Goal: Task Accomplishment & Management: Complete application form

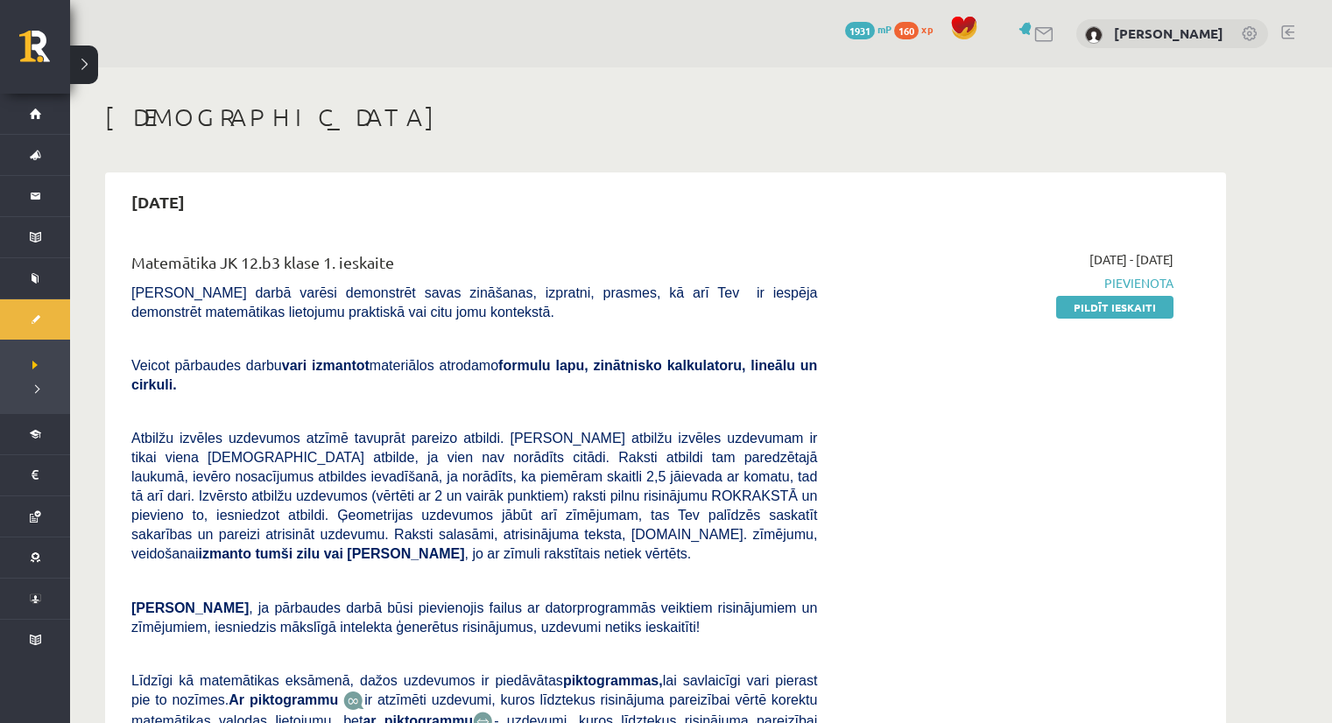
scroll to position [1153, 0]
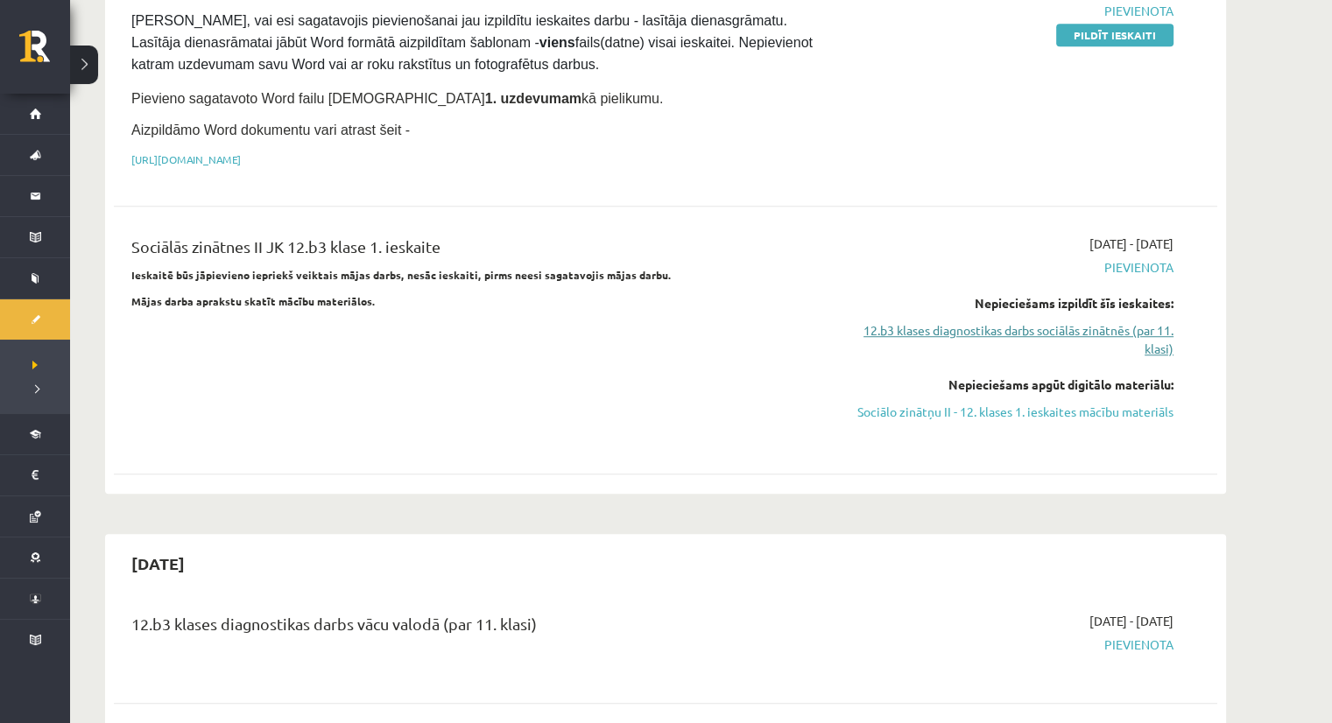
click at [1092, 321] on link "12.b3 klases diagnostikas darbs sociālās zinātnēs (par 11. klasi)" at bounding box center [1008, 339] width 330 height 37
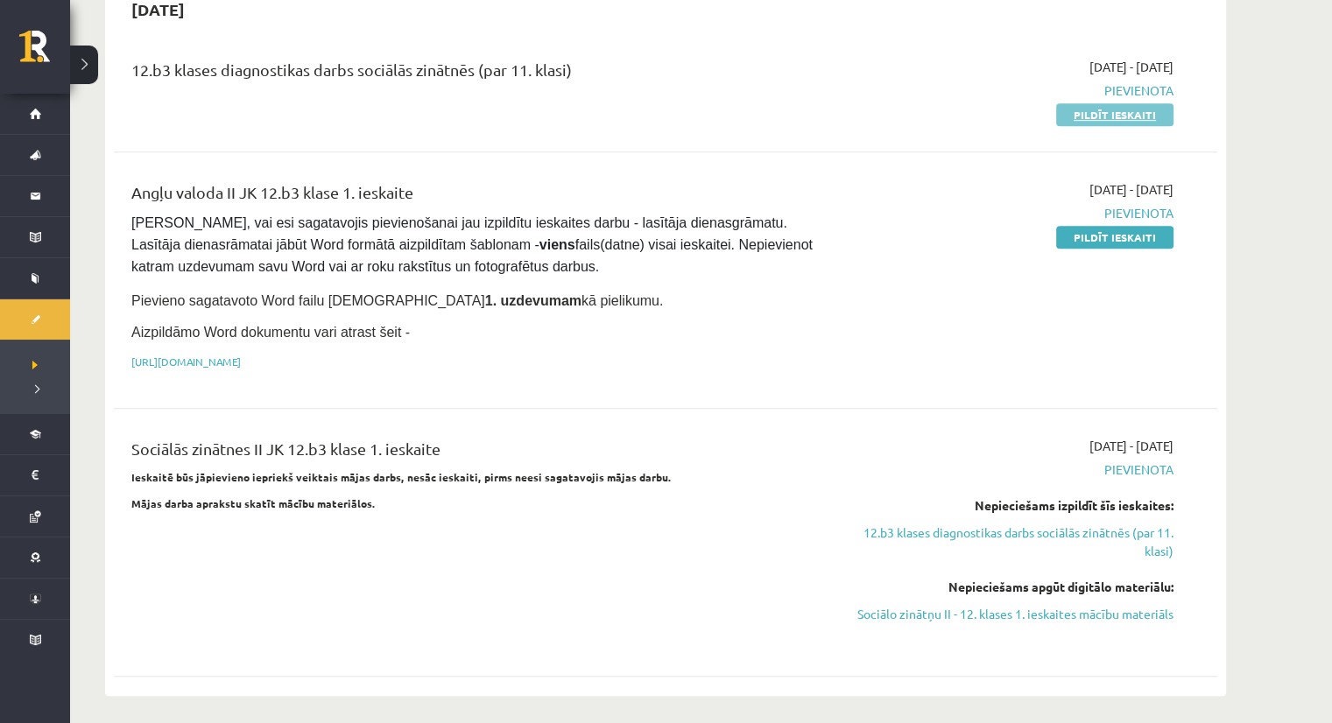
click at [1088, 103] on link "Pildīt ieskaiti" at bounding box center [1114, 114] width 117 height 23
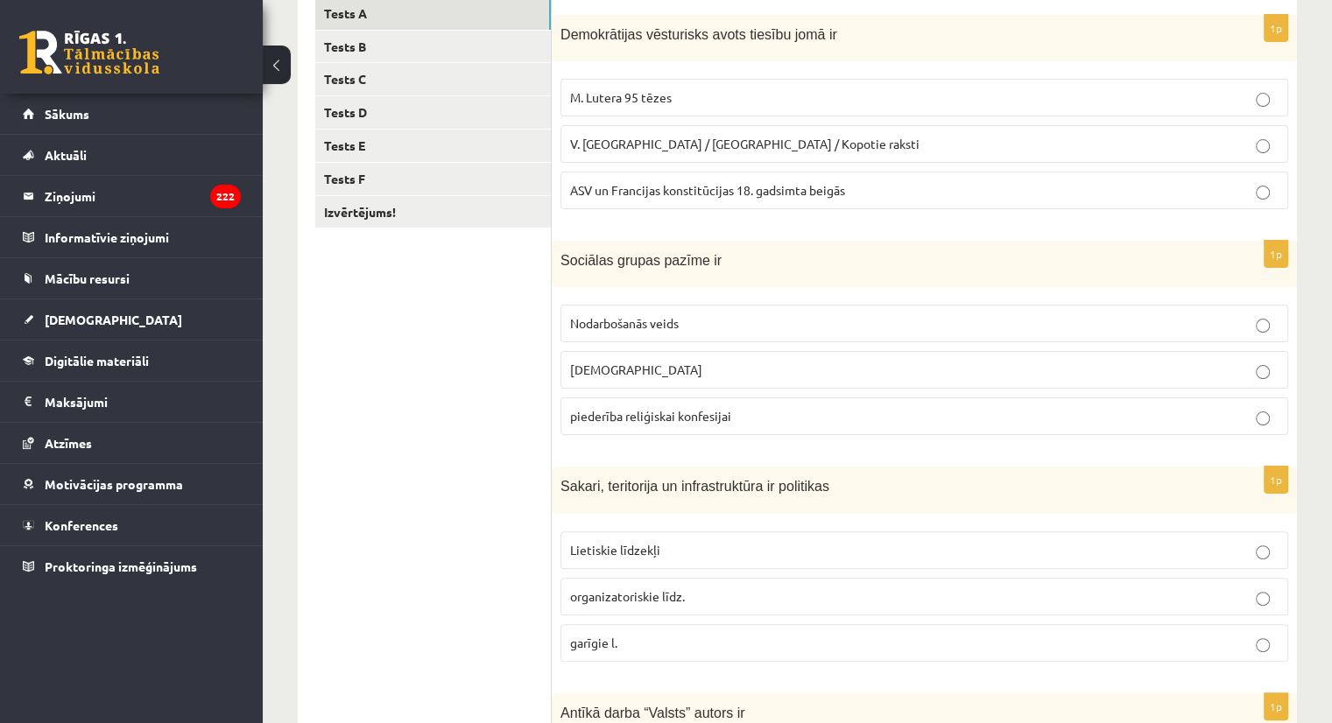
scroll to position [299, 0]
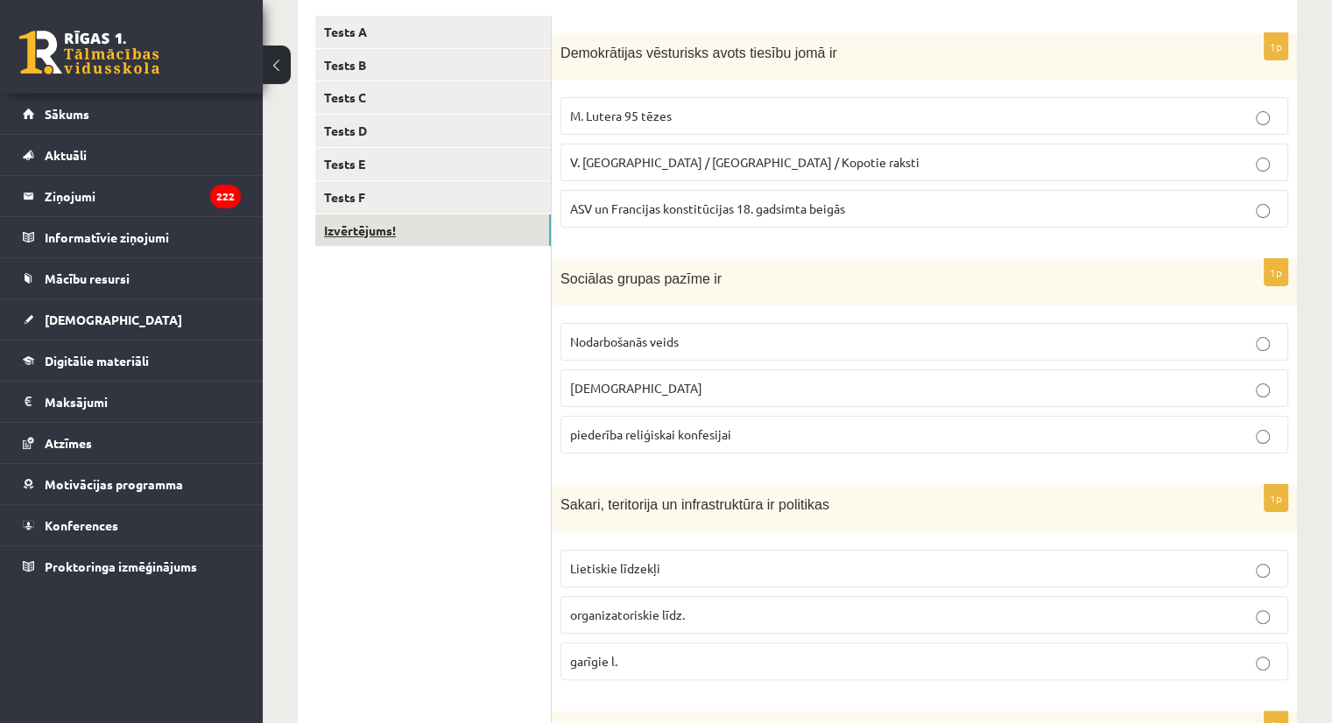
click at [425, 225] on link "Izvērtējums!" at bounding box center [433, 231] width 236 height 32
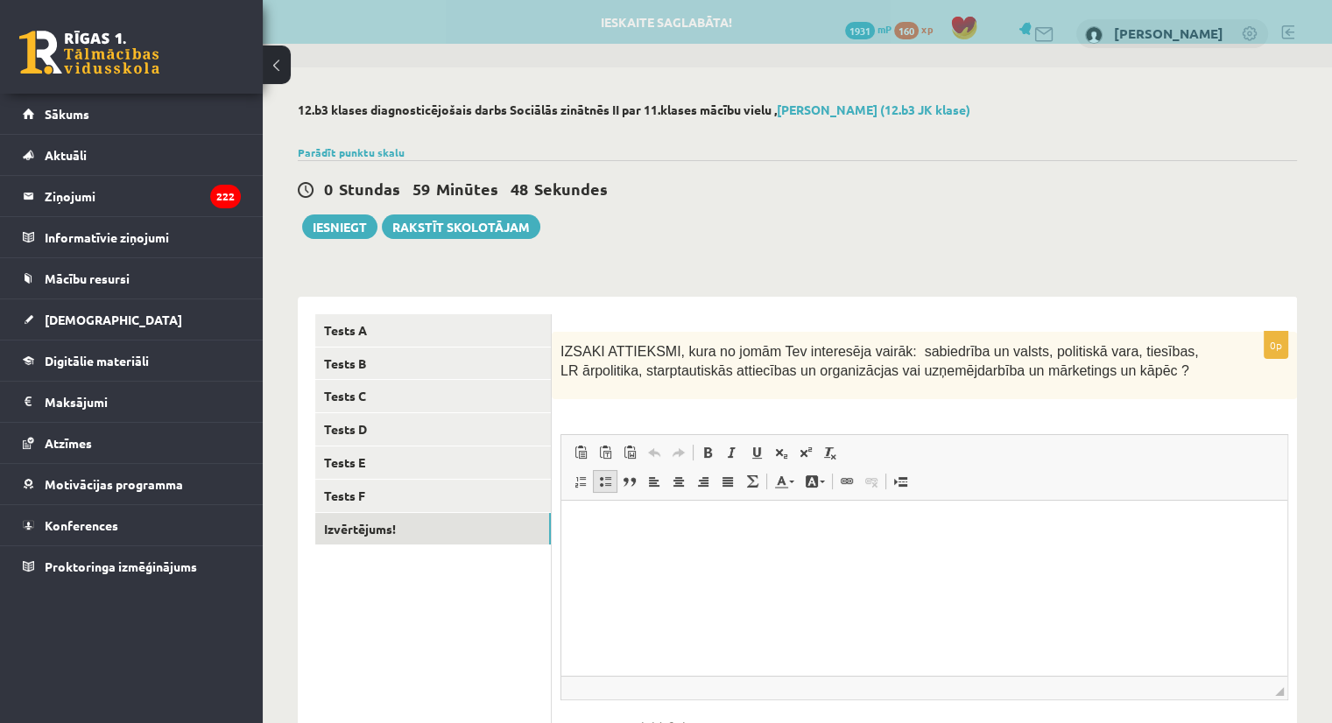
scroll to position [0, 0]
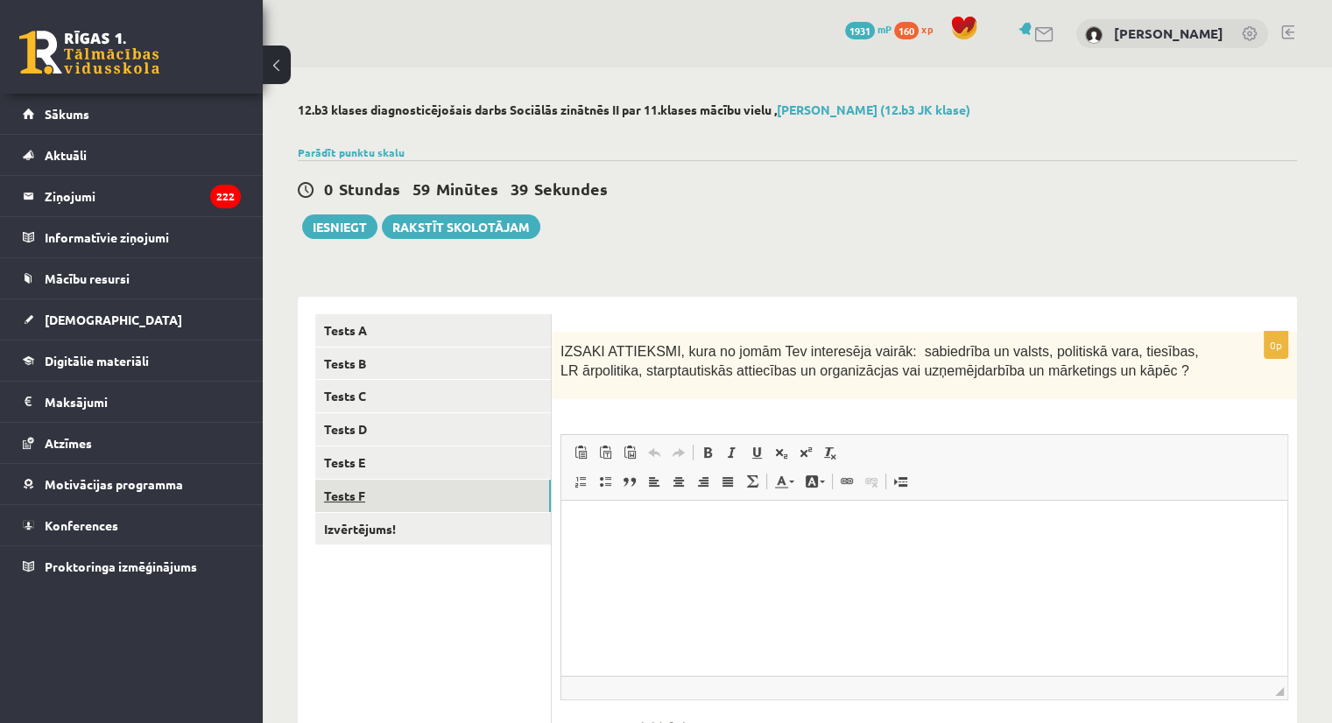
click at [406, 503] on link "Tests F" at bounding box center [433, 496] width 236 height 32
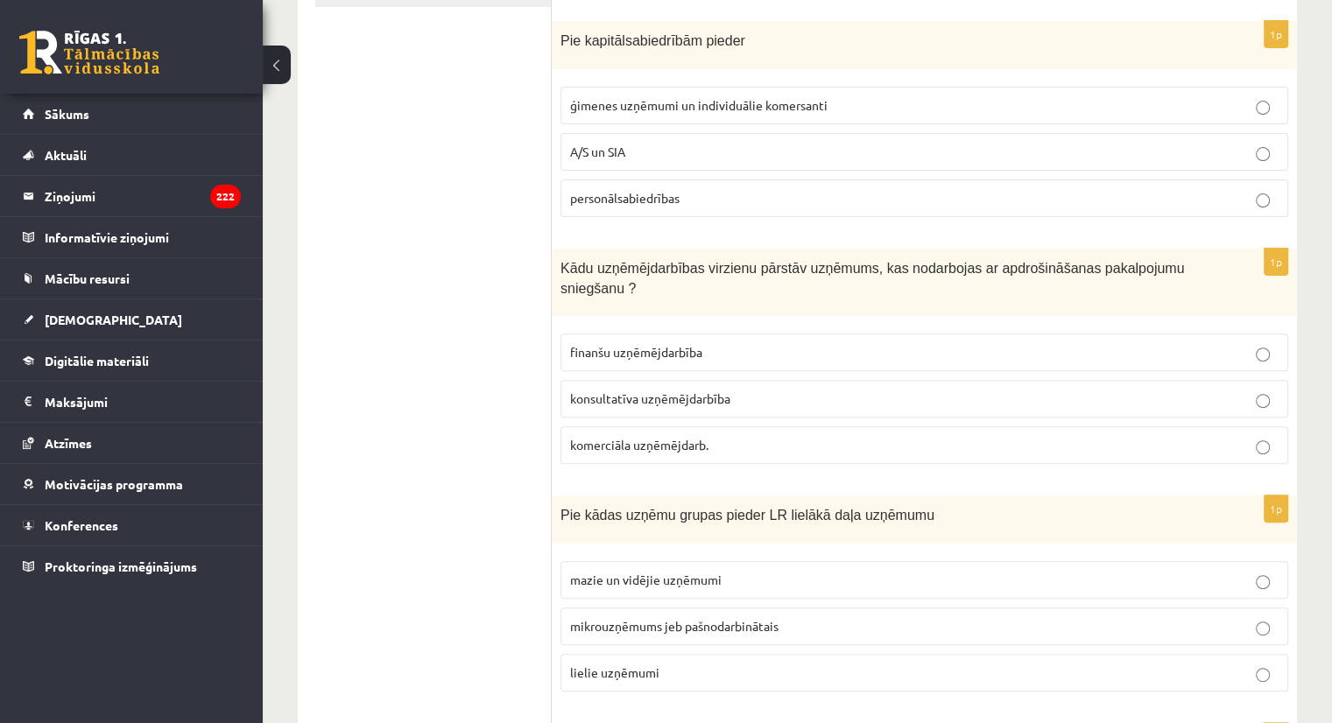
scroll to position [775, 0]
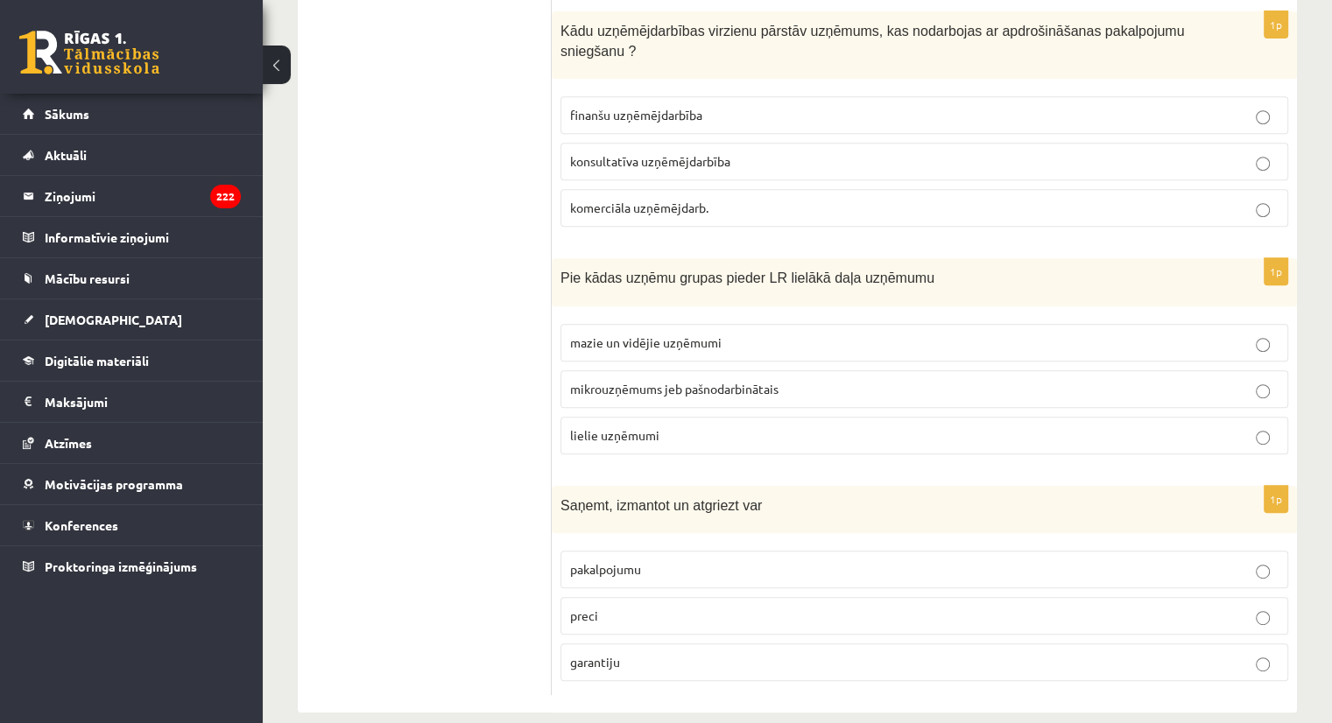
click at [1007, 607] on p "preci" at bounding box center [924, 616] width 708 height 18
click at [934, 334] on p "mazie un vidējie uzņēmumi" at bounding box center [924, 343] width 708 height 18
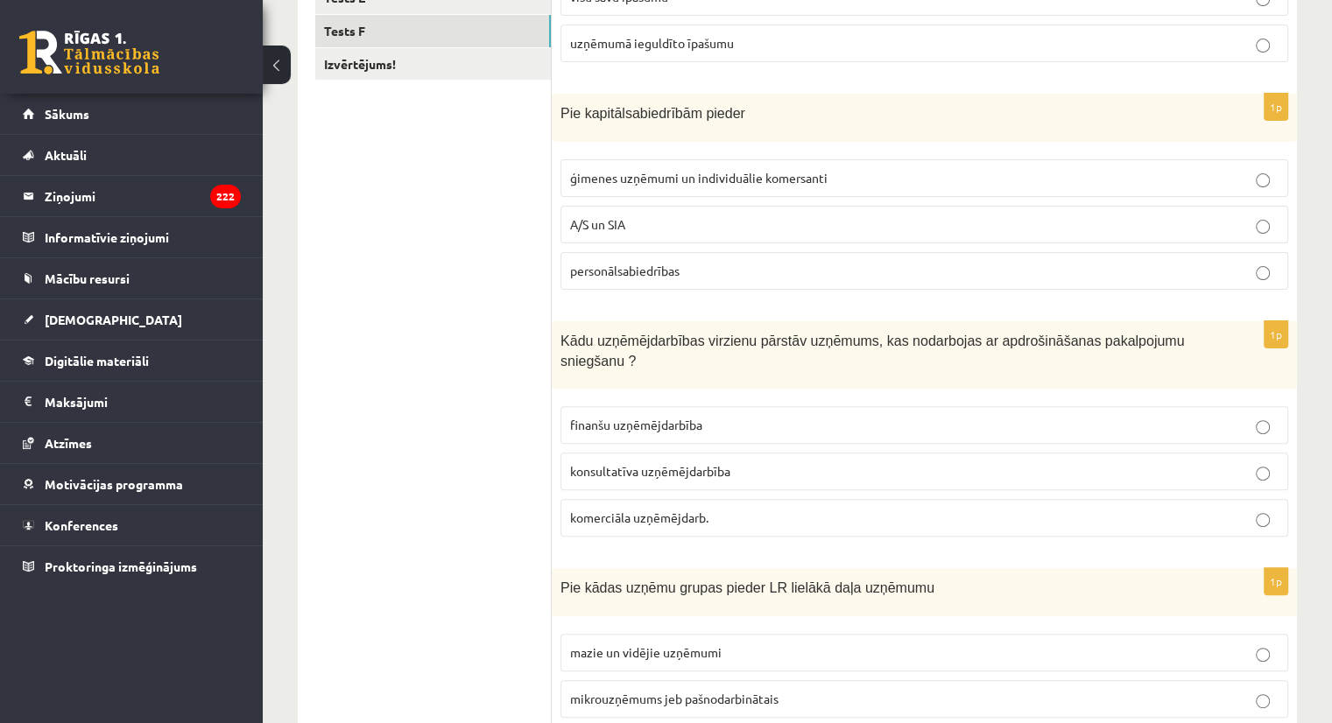
scroll to position [460, 0]
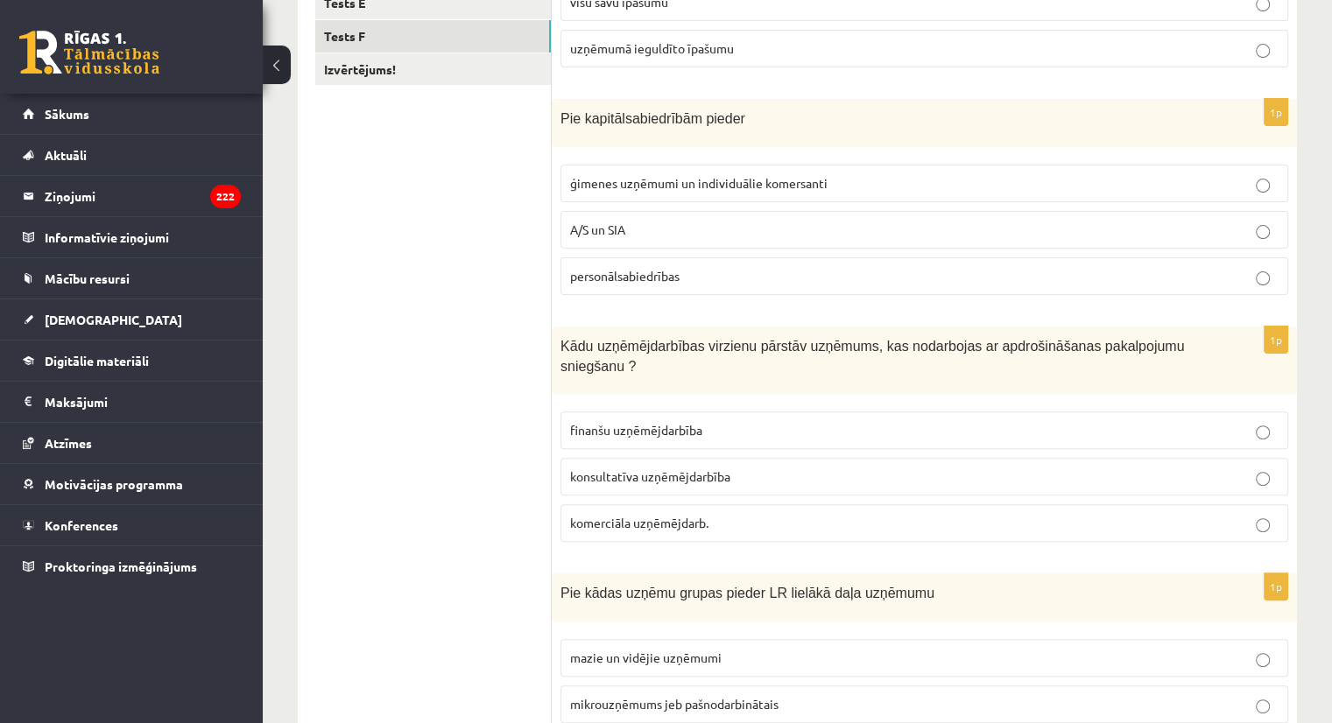
click at [1021, 421] on p "finanšu uzņēmējdarbība" at bounding box center [924, 430] width 708 height 18
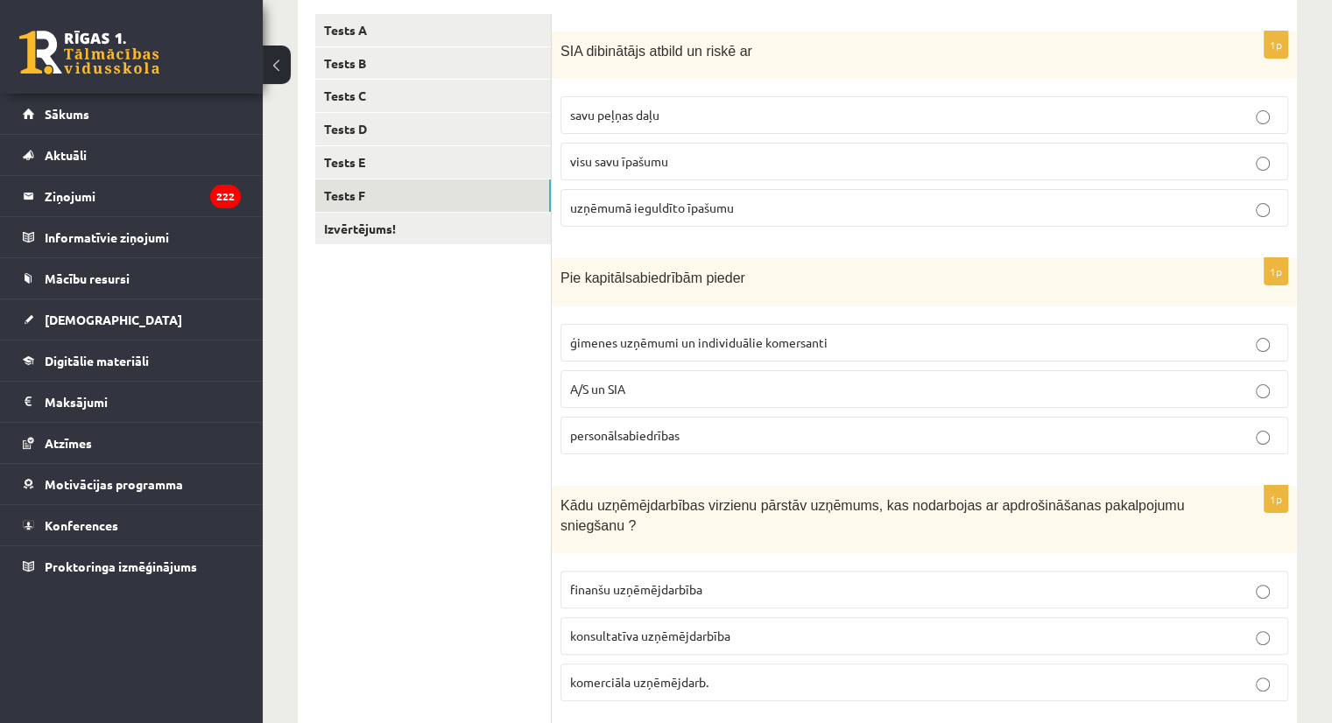
scroll to position [291, 0]
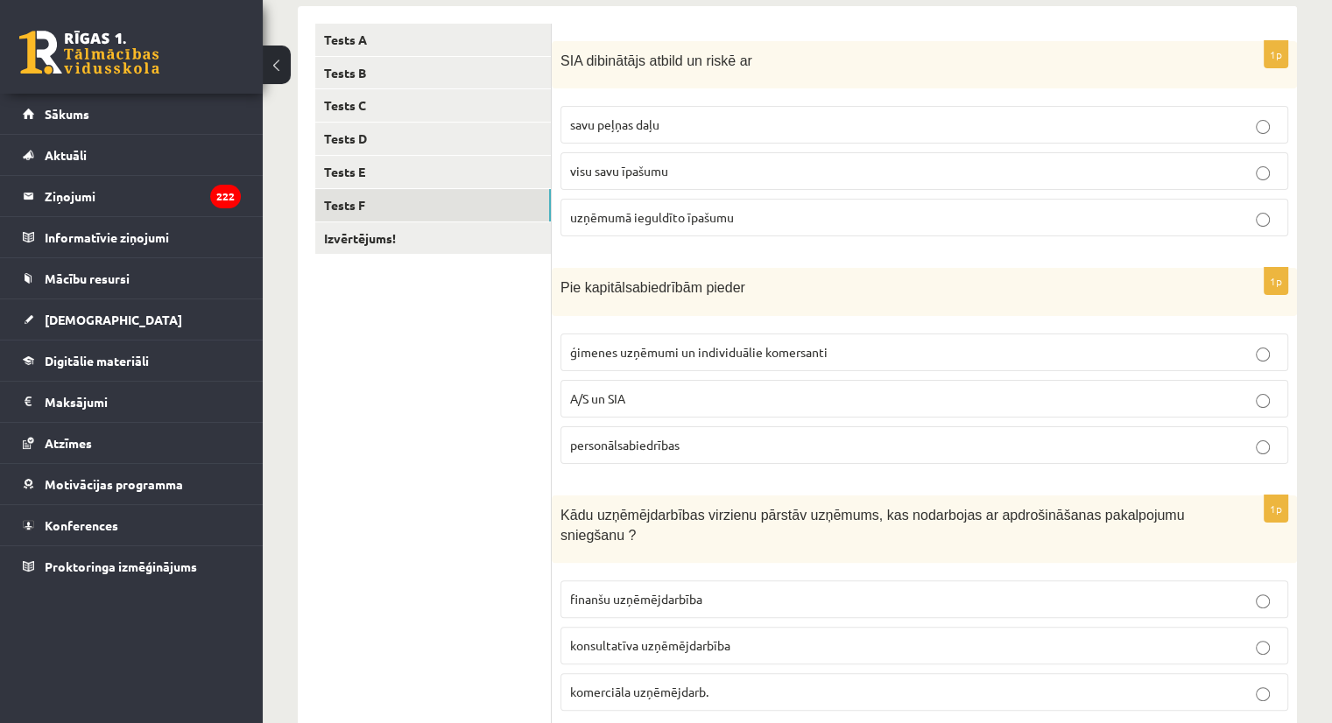
click at [1154, 395] on p "A/S un SIA" at bounding box center [924, 399] width 708 height 18
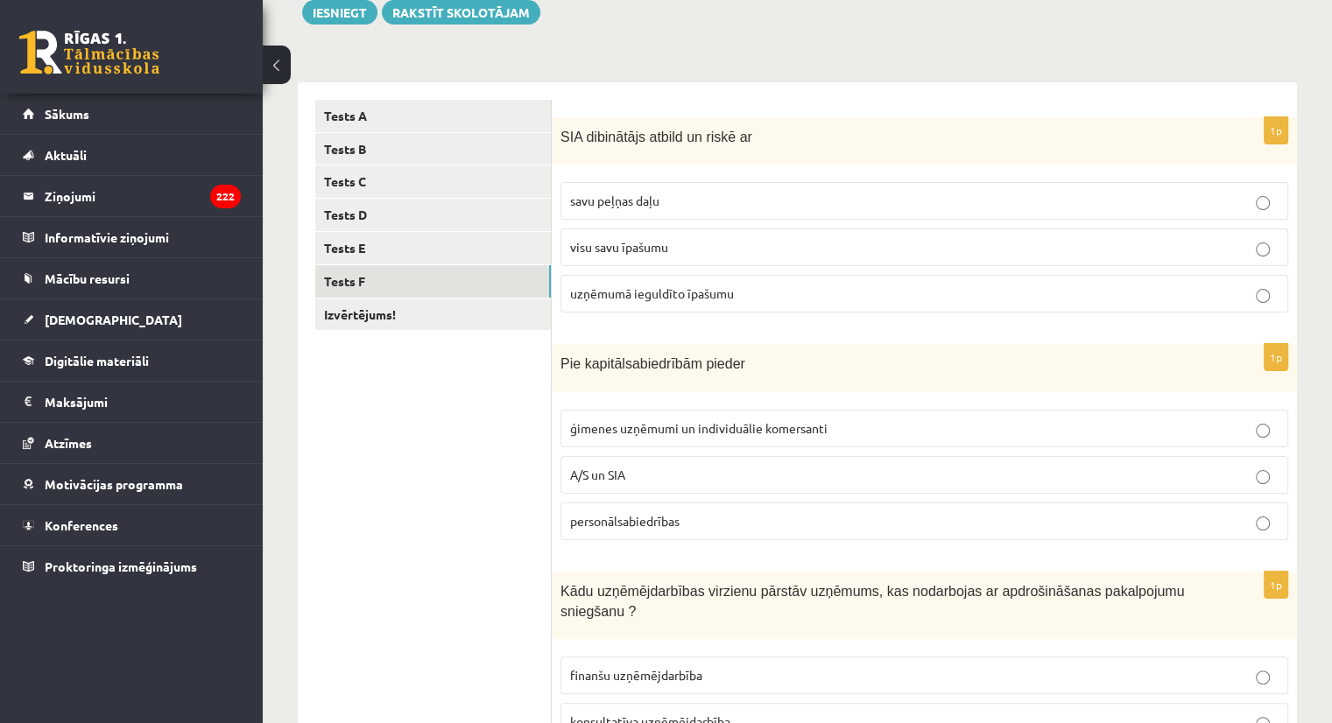
scroll to position [213, 0]
click at [974, 198] on p "savu peļņas daļu" at bounding box center [924, 202] width 708 height 18
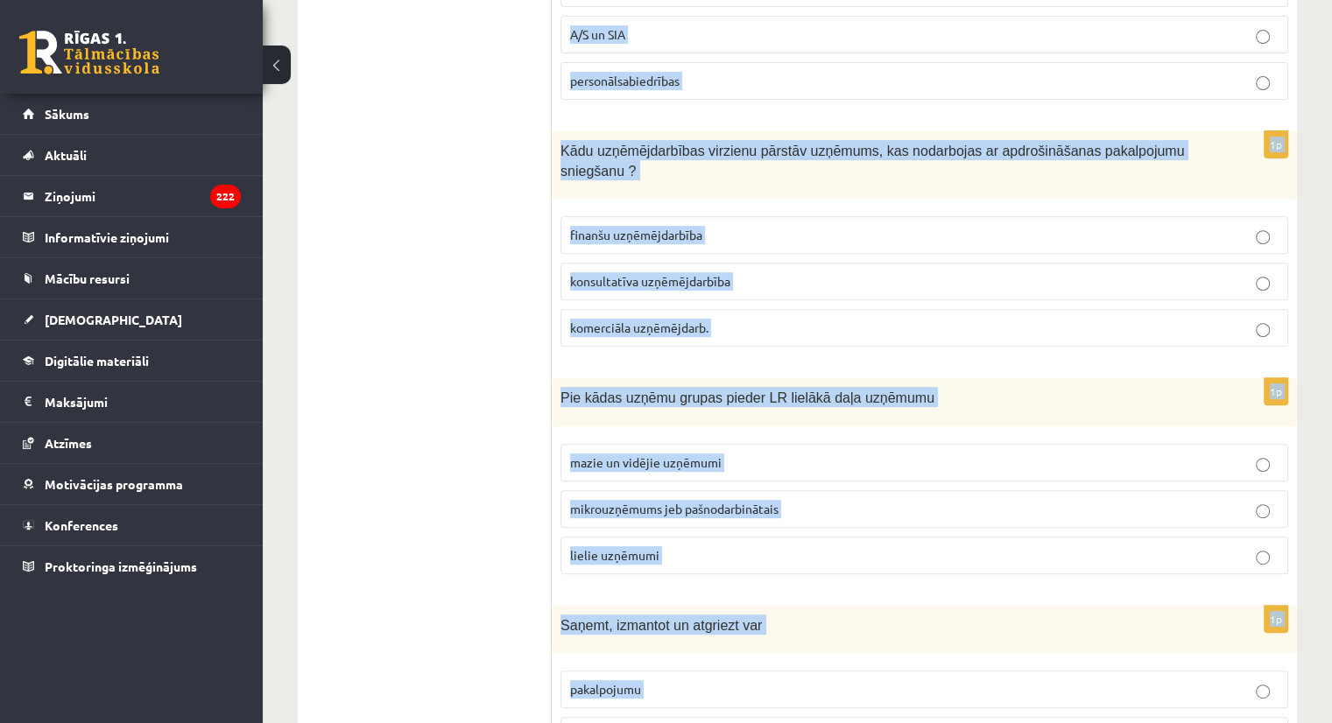
scroll to position [775, 0]
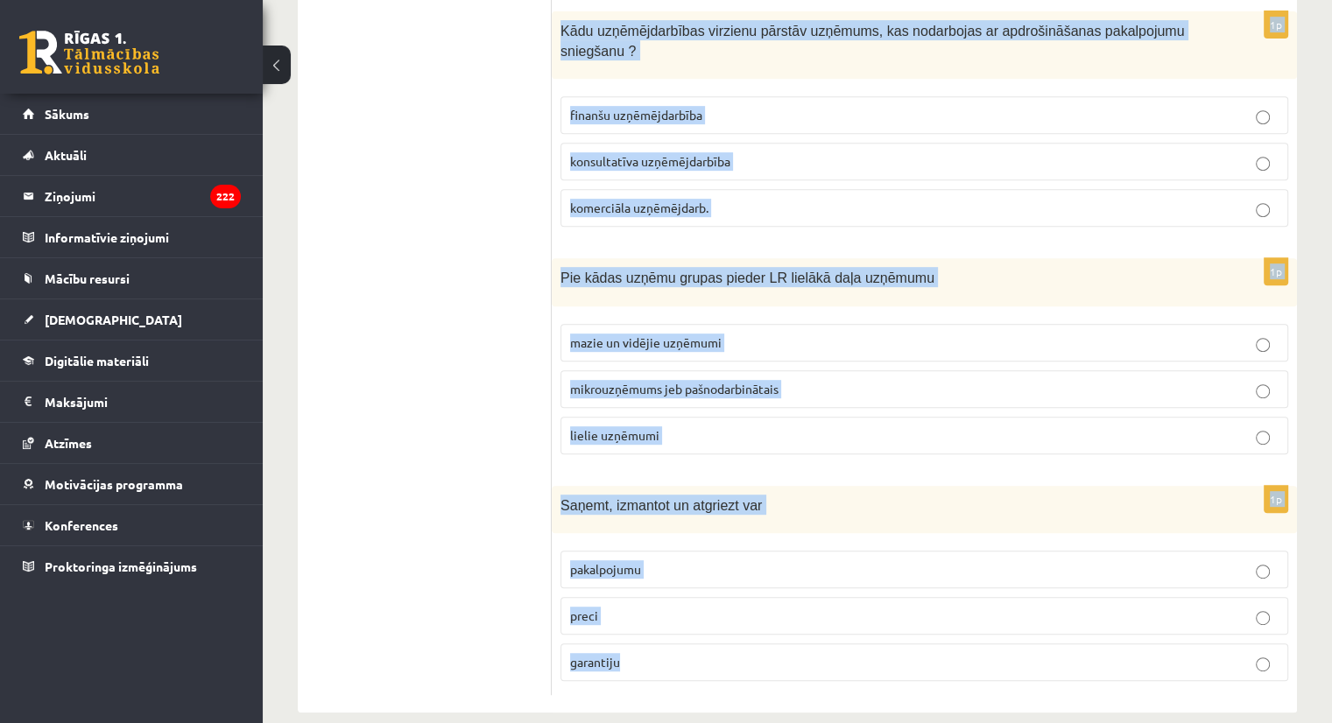
drag, startPoint x: 559, startPoint y: 129, endPoint x: 693, endPoint y: 730, distance: 616.2
copy form "SIA dibinātājs atbild un riskē ar savu peļņas daļu visu savu īpašumu uzņēmumā i…"
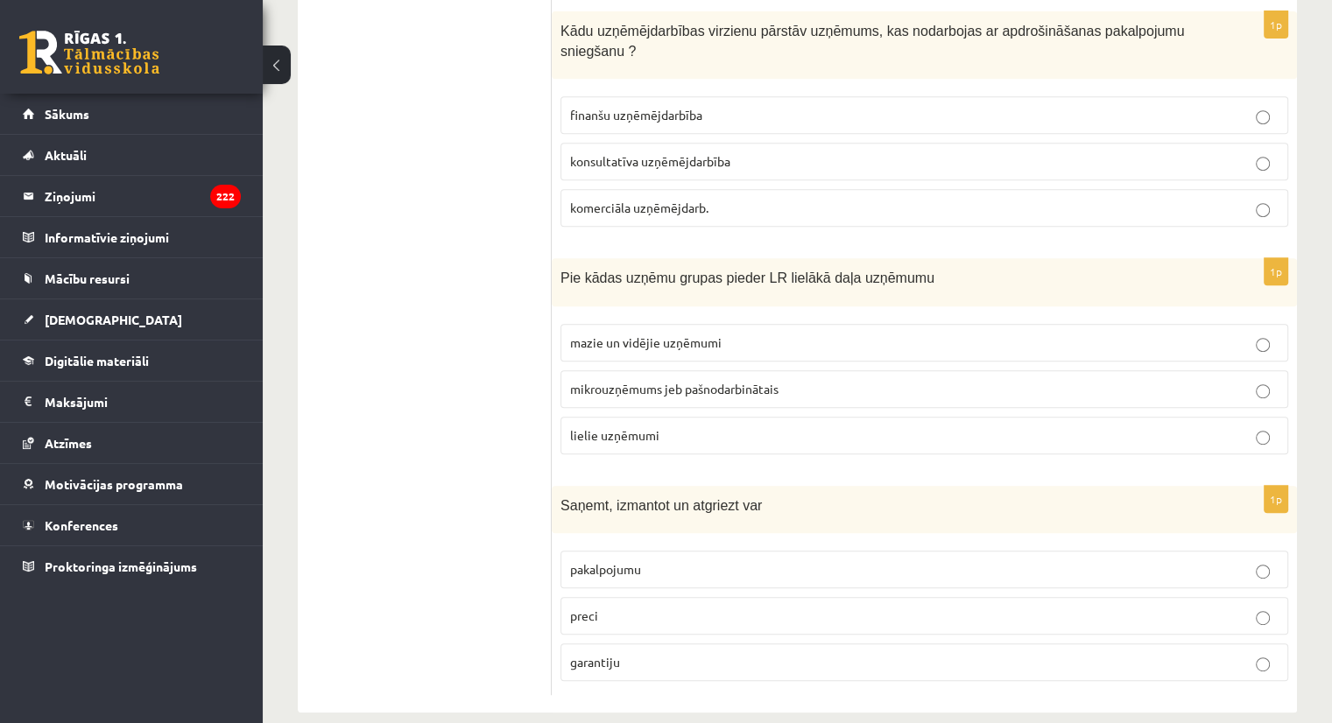
click at [382, 129] on ul "Tests A Tests B Tests C Tests D Tests E Tests F Izvērtējums!" at bounding box center [433, 117] width 236 height 1157
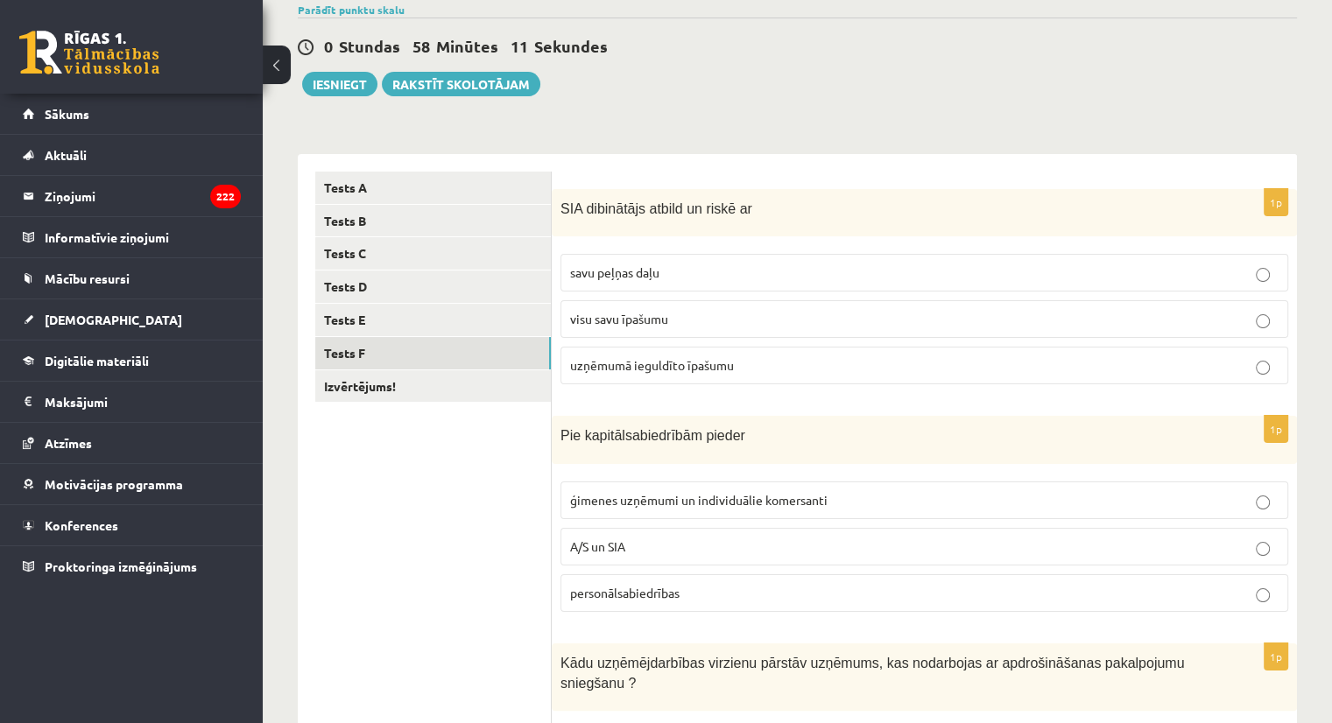
click at [973, 341] on fieldset "savu peļņas daļu visu savu īpašumu uzņēmumā ieguldīto īpašumu" at bounding box center [924, 317] width 728 height 144
click at [965, 353] on label "uzņēmumā ieguldīto īpašumu" at bounding box center [924, 366] width 728 height 38
click at [501, 332] on link "Tests E" at bounding box center [433, 320] width 236 height 32
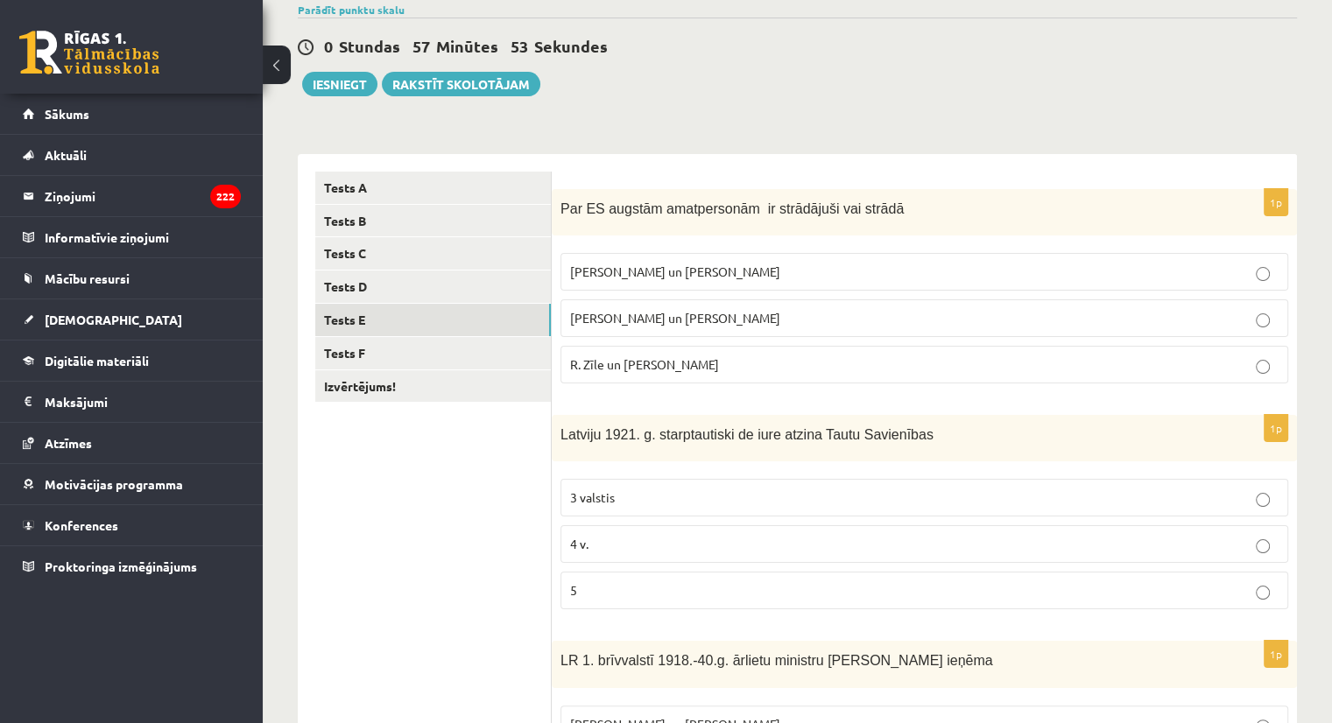
click at [641, 386] on fieldset "M. Zālīte un Z. Liepiņš Vaira Vīķe- Freiberga un N.Ušakovs R. Zīle un V.Dombrov…" at bounding box center [924, 316] width 728 height 144
click at [1214, 362] on p "R. Zīle un V.Dombrovskis" at bounding box center [924, 364] width 708 height 18
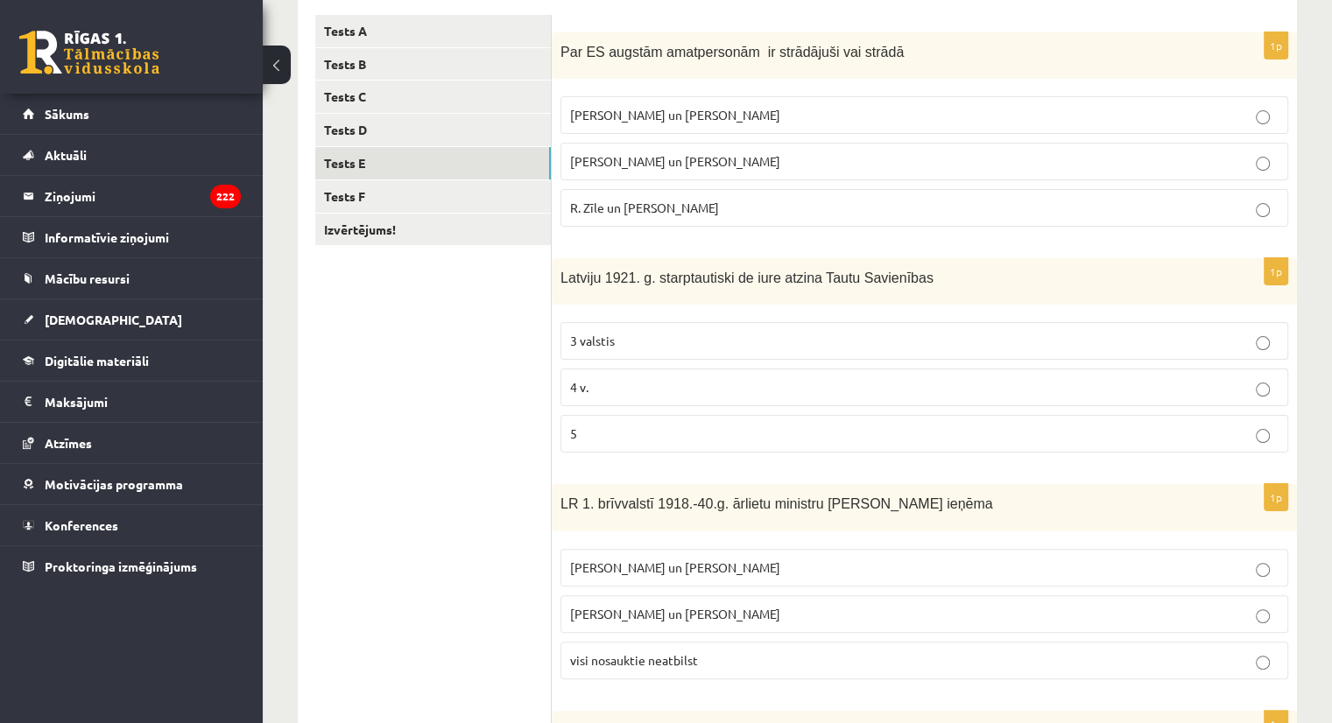
scroll to position [301, 0]
click at [1166, 344] on p "3 valstis" at bounding box center [924, 339] width 708 height 18
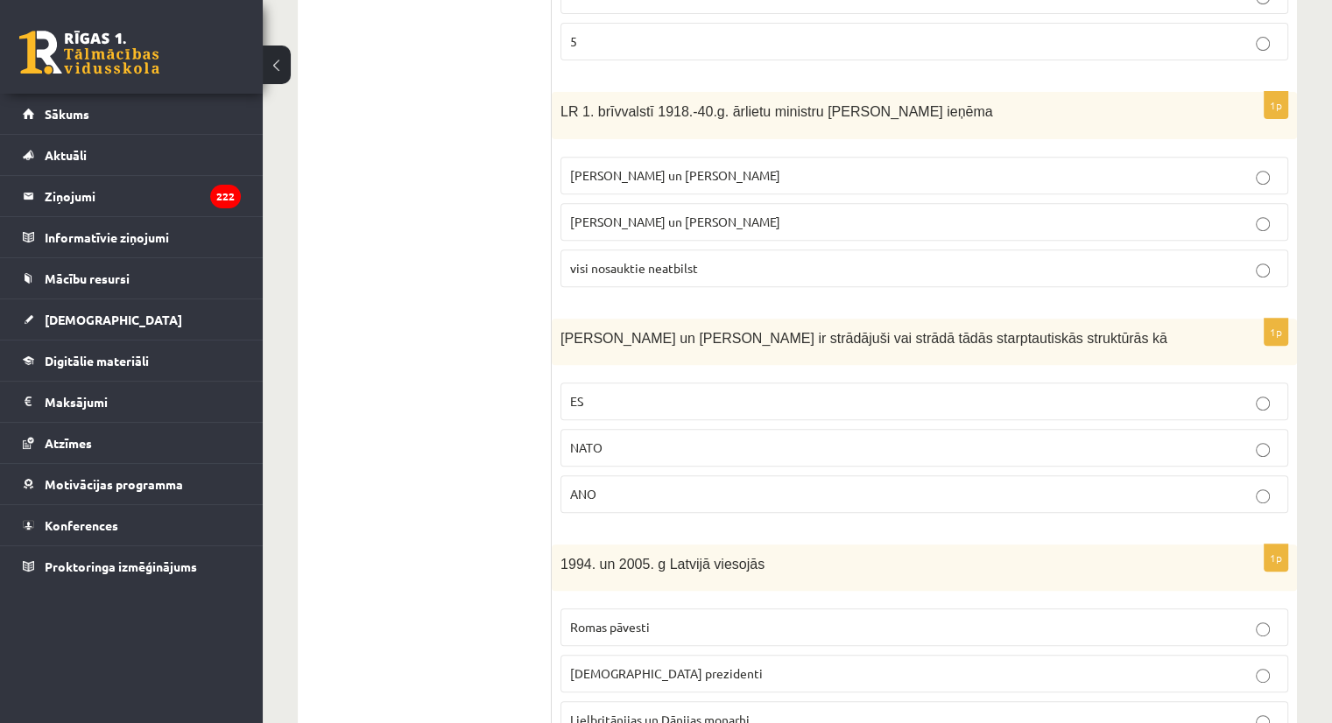
scroll to position [769, 0]
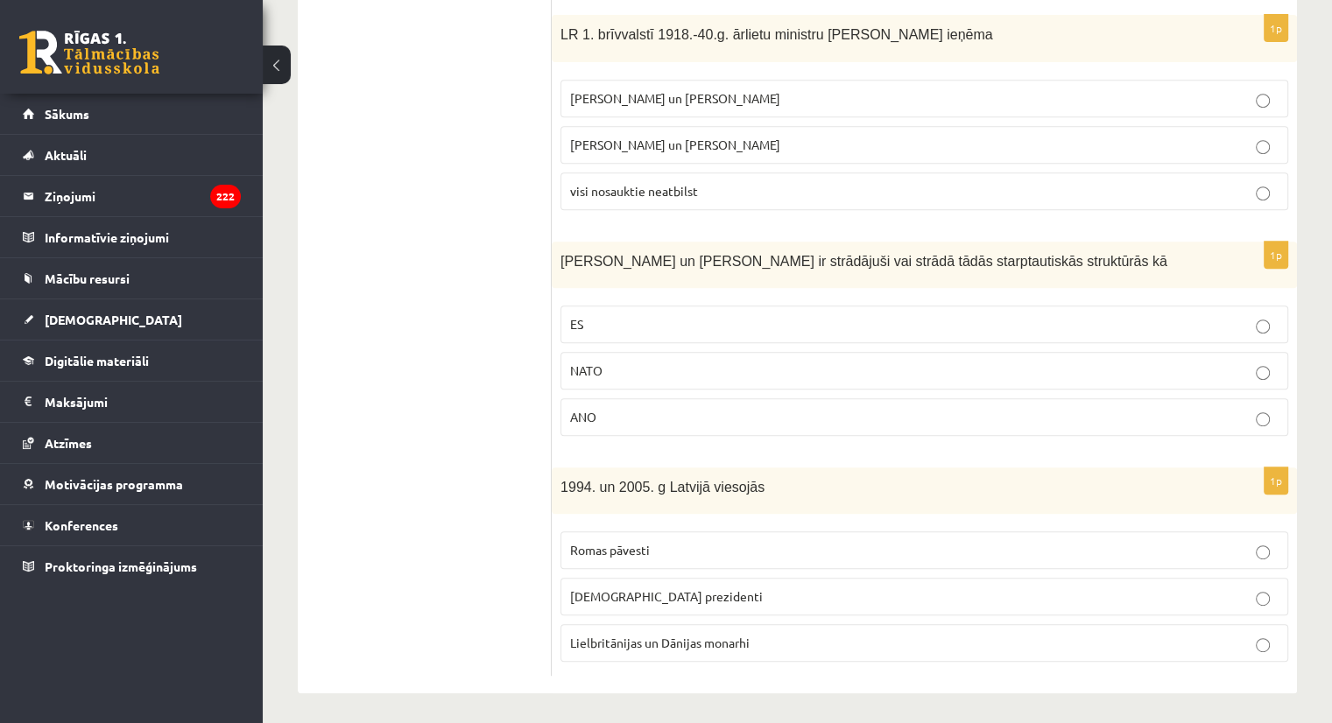
click at [1116, 592] on p "ASV prezidenti" at bounding box center [924, 596] width 708 height 18
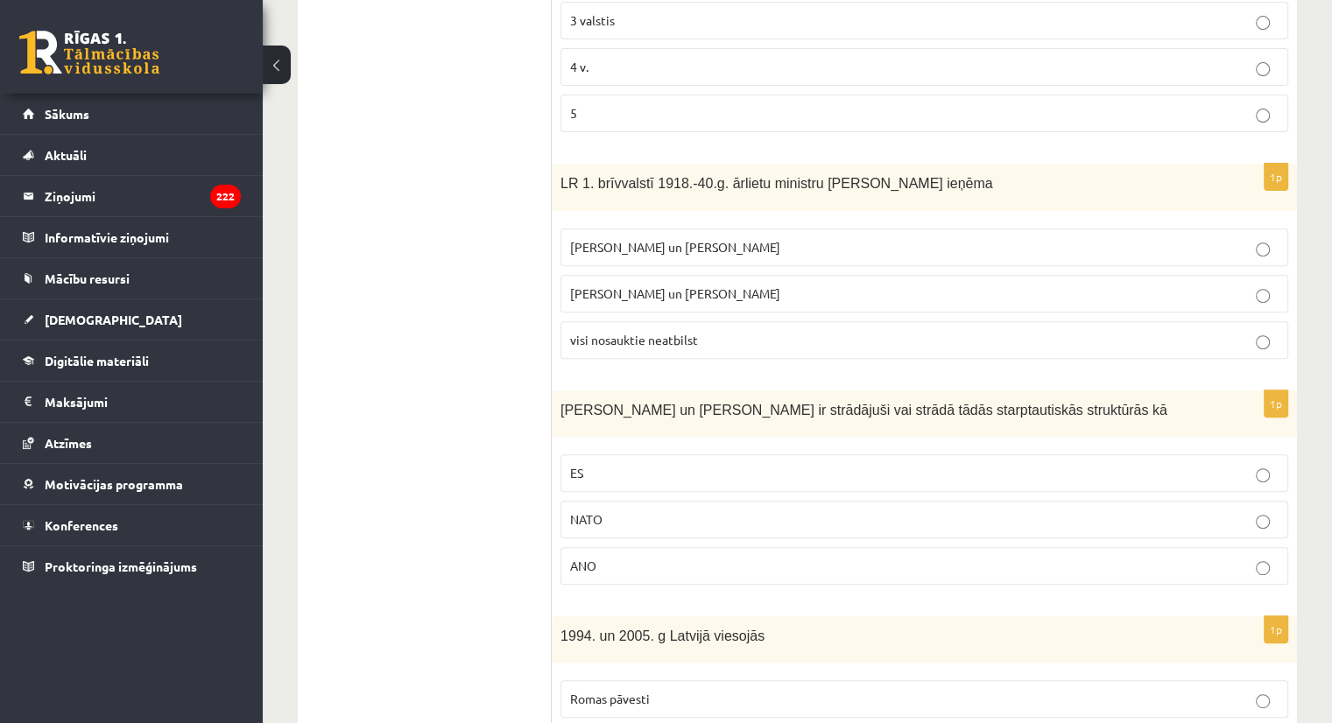
scroll to position [624, 0]
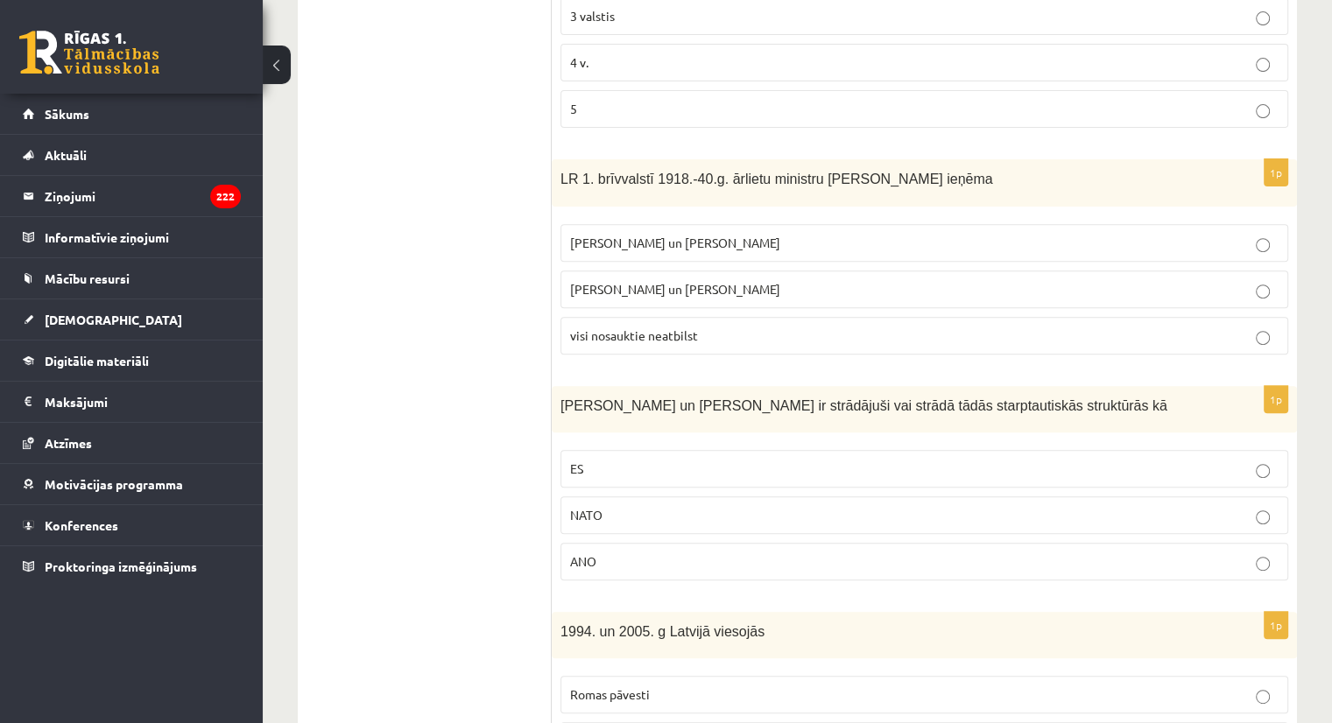
click at [976, 525] on label "NATO" at bounding box center [924, 515] width 728 height 38
click at [991, 474] on label "ES" at bounding box center [924, 469] width 728 height 38
click at [980, 552] on p "ANO" at bounding box center [924, 561] width 708 height 18
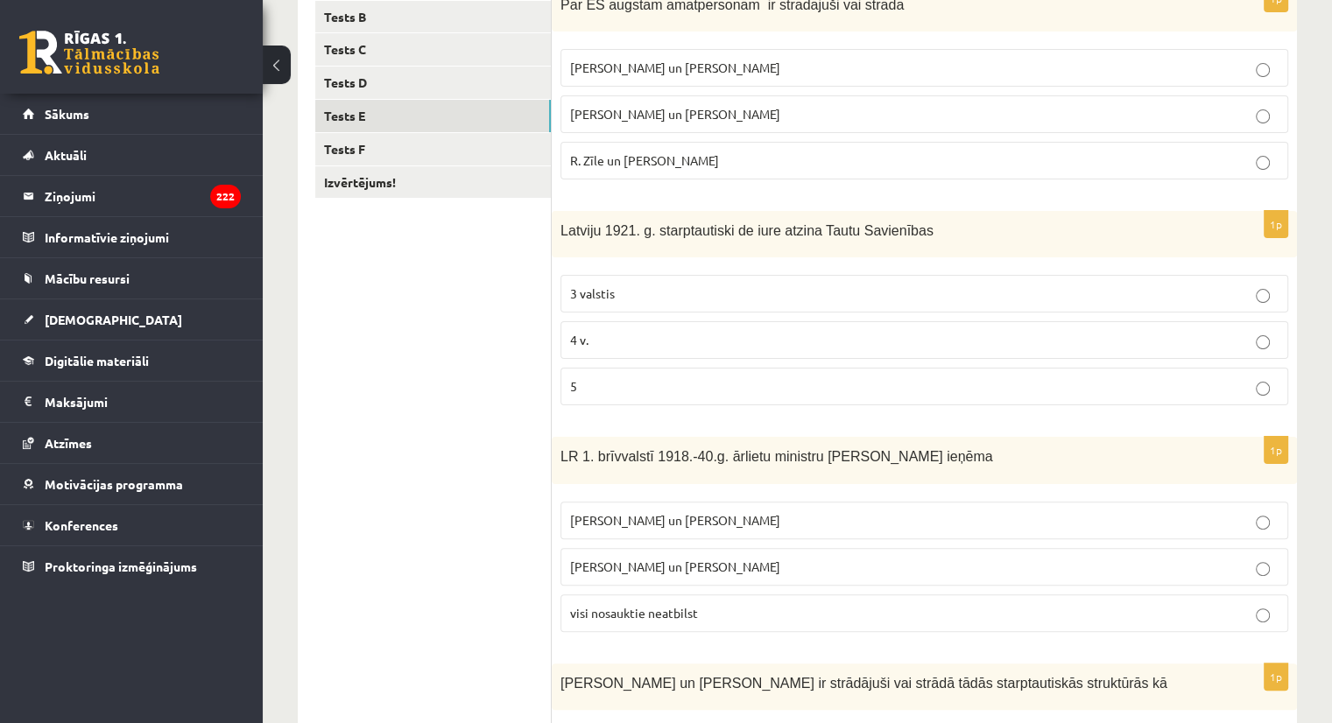
scroll to position [345, 0]
click at [970, 74] on p "M. Zālīte un Z. Liepiņš" at bounding box center [924, 69] width 708 height 18
click at [1043, 606] on p "visi nosauktie neatbilst" at bounding box center [924, 615] width 708 height 18
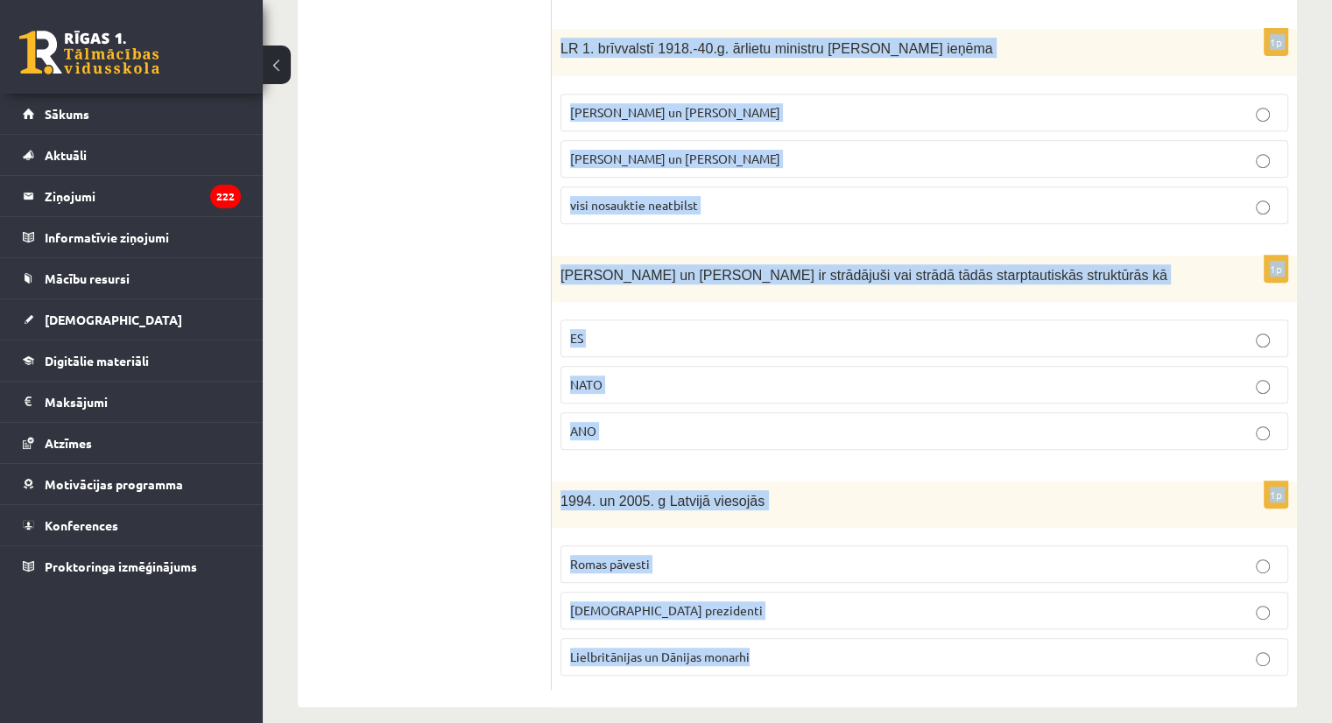
scroll to position [769, 0]
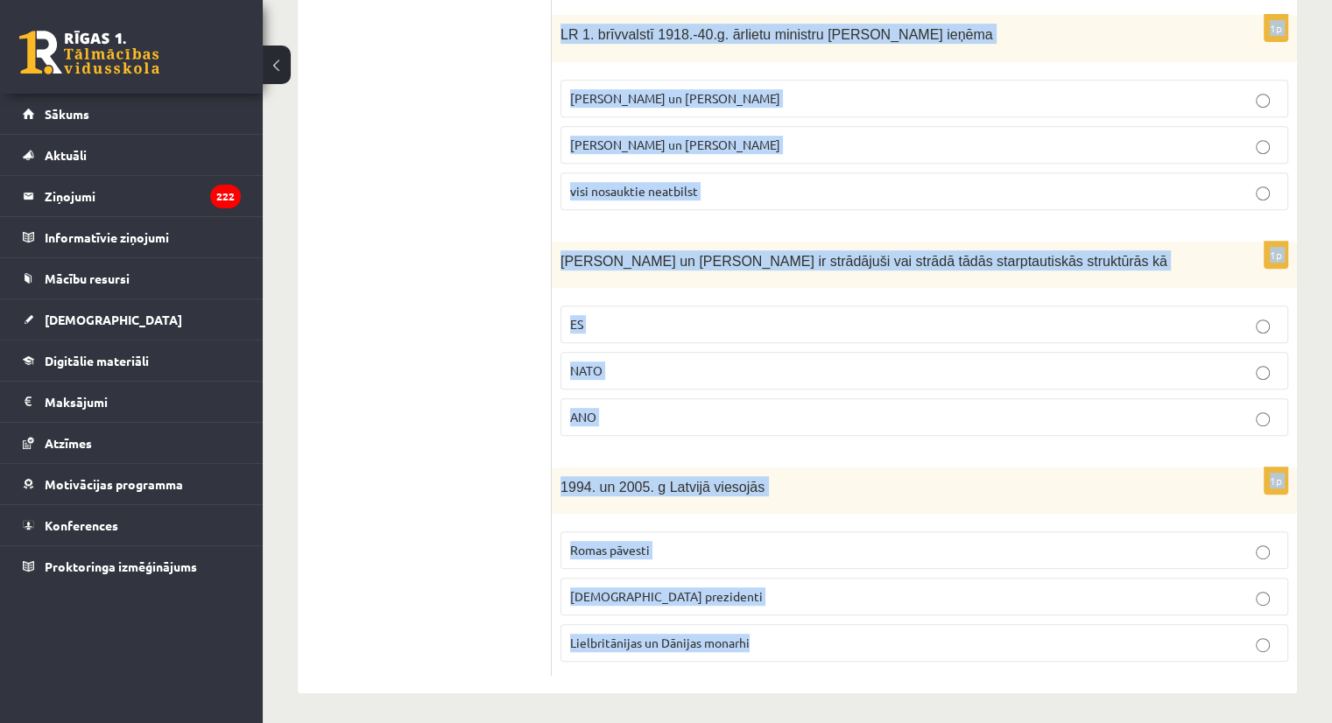
drag, startPoint x: 563, startPoint y: 128, endPoint x: 854, endPoint y: 720, distance: 659.4
click at [854, 720] on div "**********" at bounding box center [797, 14] width 1069 height 1430
copy form "Par ES augstām amatpersonām ir strādājuši vai strādā M. Zālīte un Z. Liepiņš Va…"
click at [1326, 165] on div "**********" at bounding box center [797, 14] width 1069 height 1430
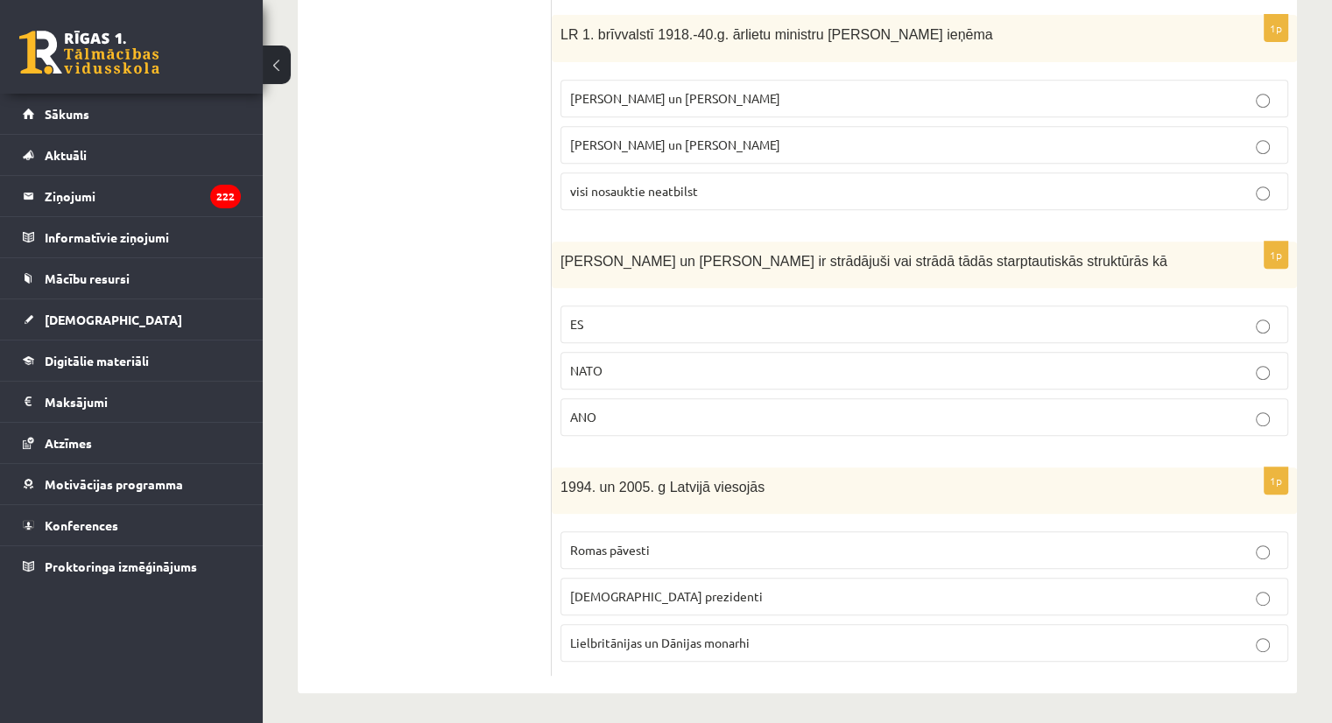
scroll to position [137, 0]
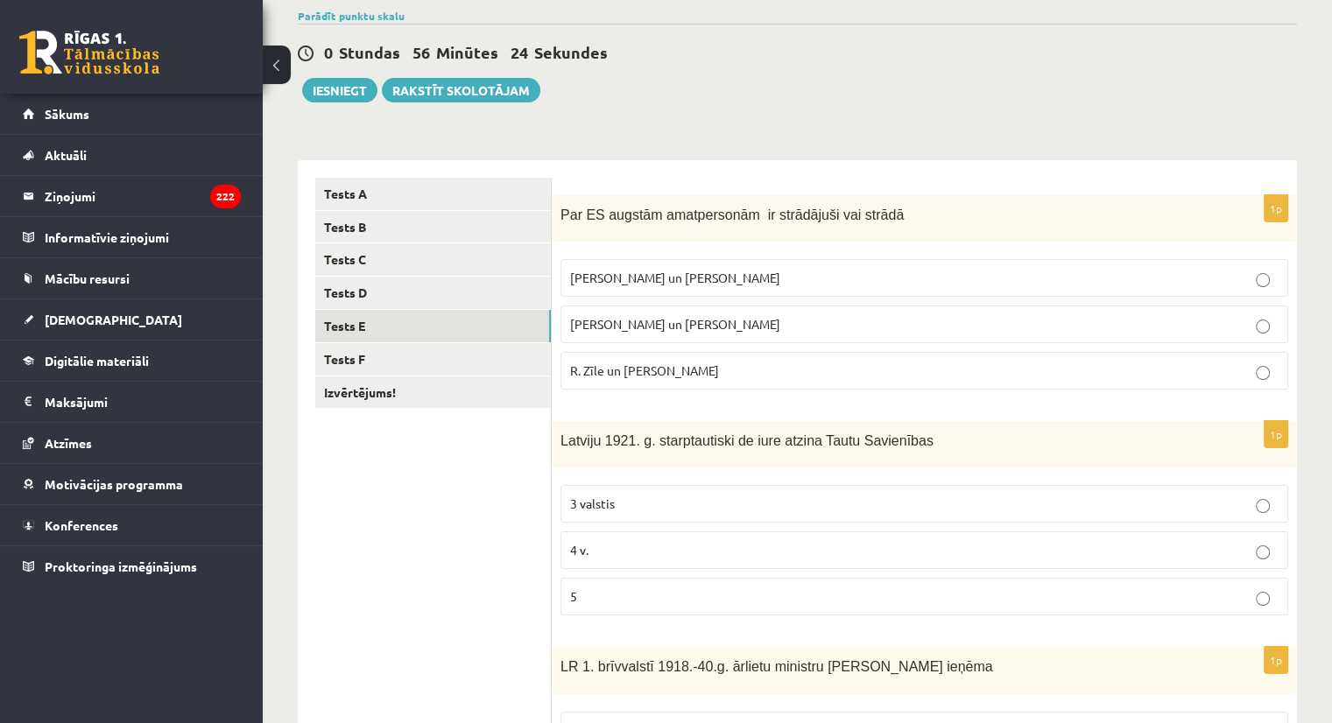
click at [1028, 368] on p "R. Zīle un V.Dombrovskis" at bounding box center [924, 371] width 708 height 18
click at [573, 588] on span "5" at bounding box center [573, 596] width 7 height 16
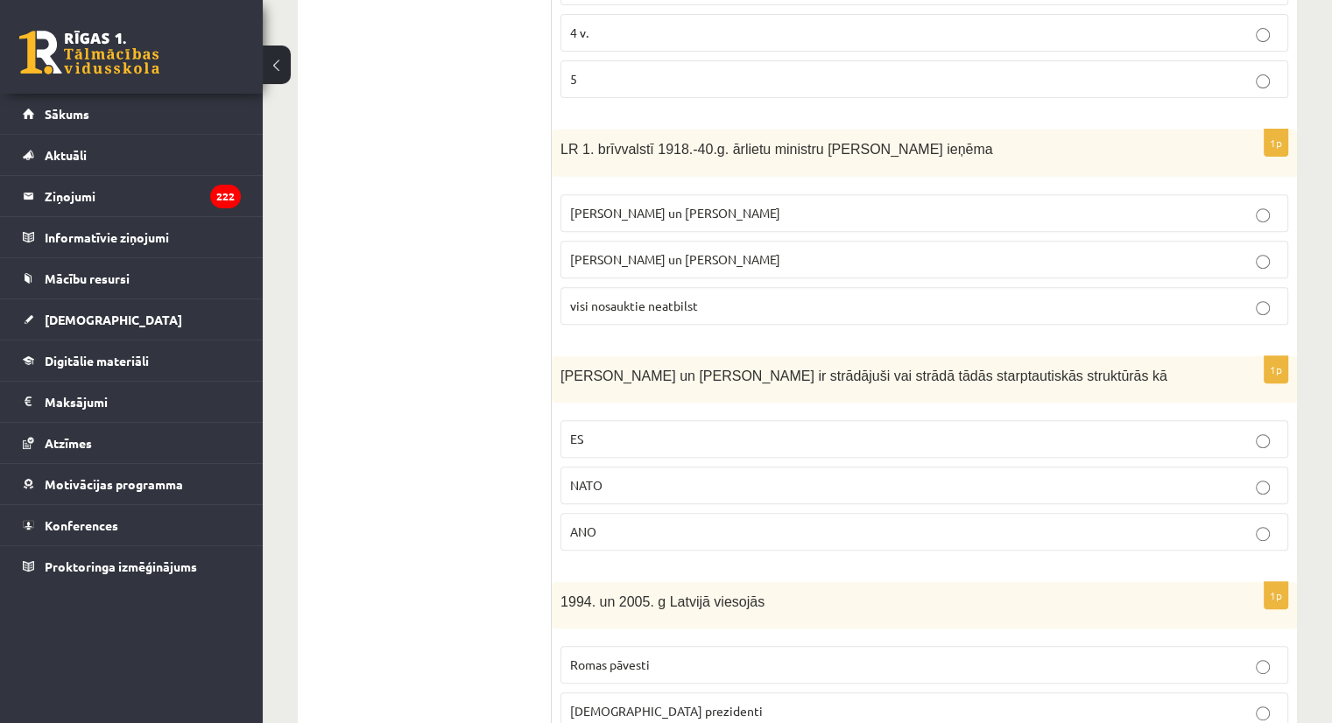
scroll to position [658, 0]
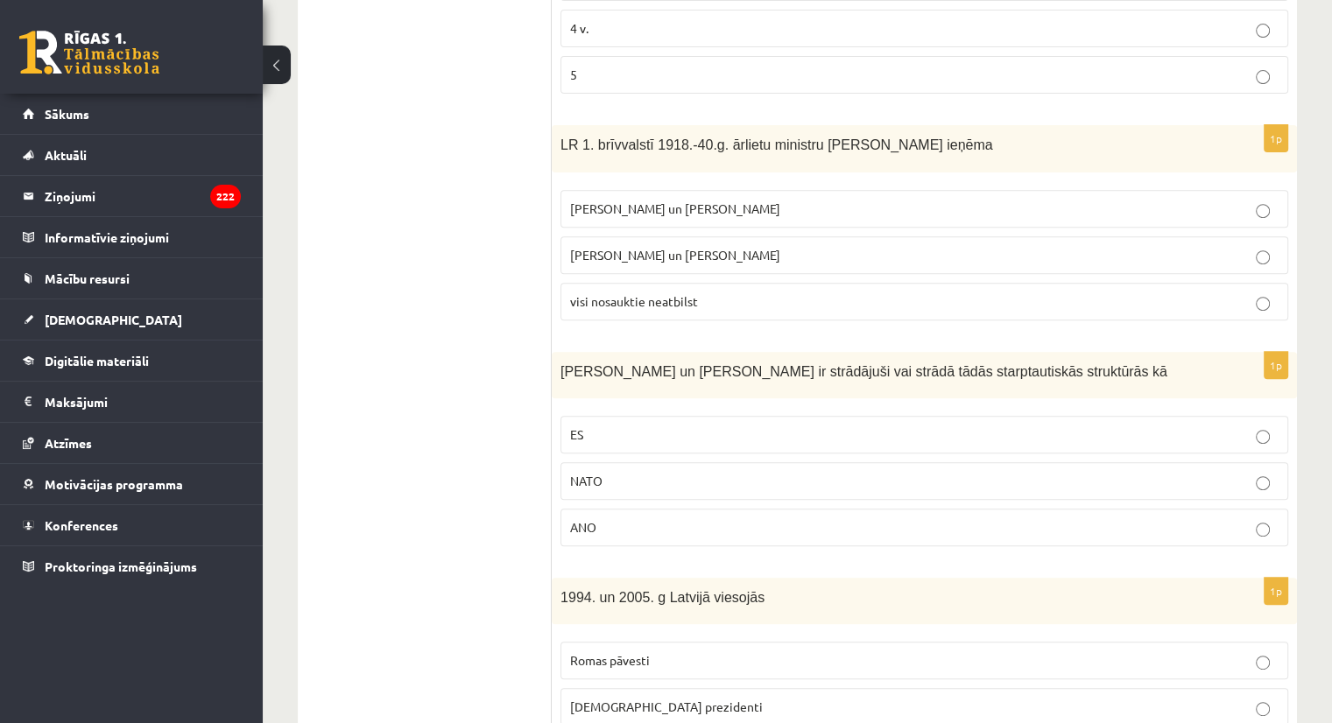
click at [650, 200] on span "Z. Meierovics un V. Munters" at bounding box center [675, 208] width 210 height 16
click at [657, 447] on label "ES" at bounding box center [924, 435] width 728 height 38
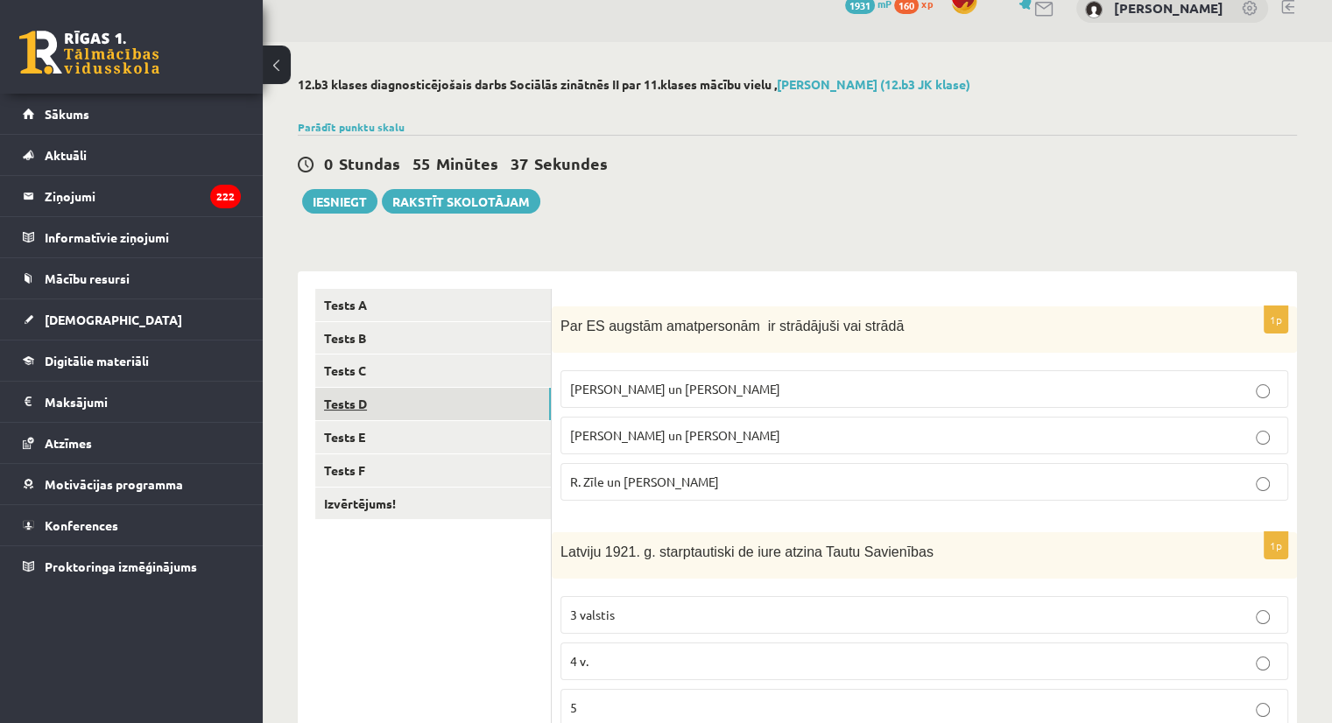
click at [533, 400] on link "Tests D" at bounding box center [433, 404] width 236 height 32
click at [998, 382] on p "Zviedrija un Somija" at bounding box center [924, 389] width 708 height 18
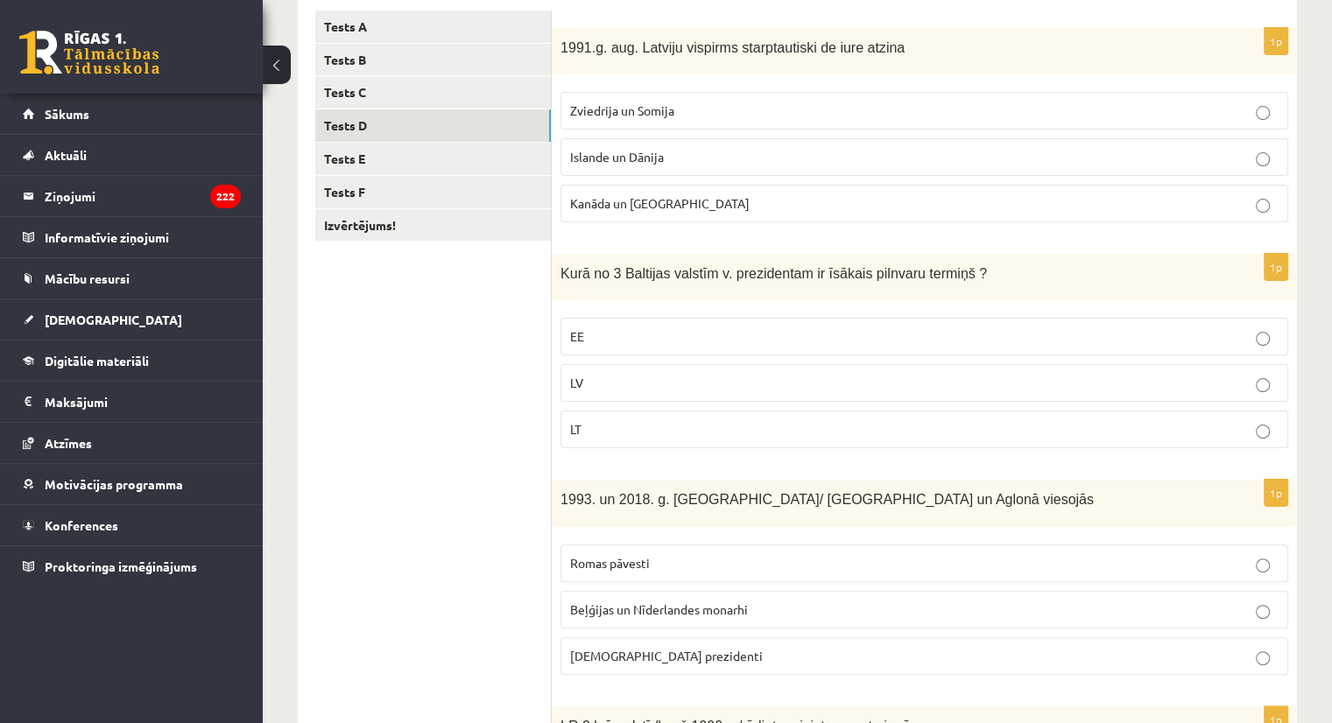
scroll to position [312, 0]
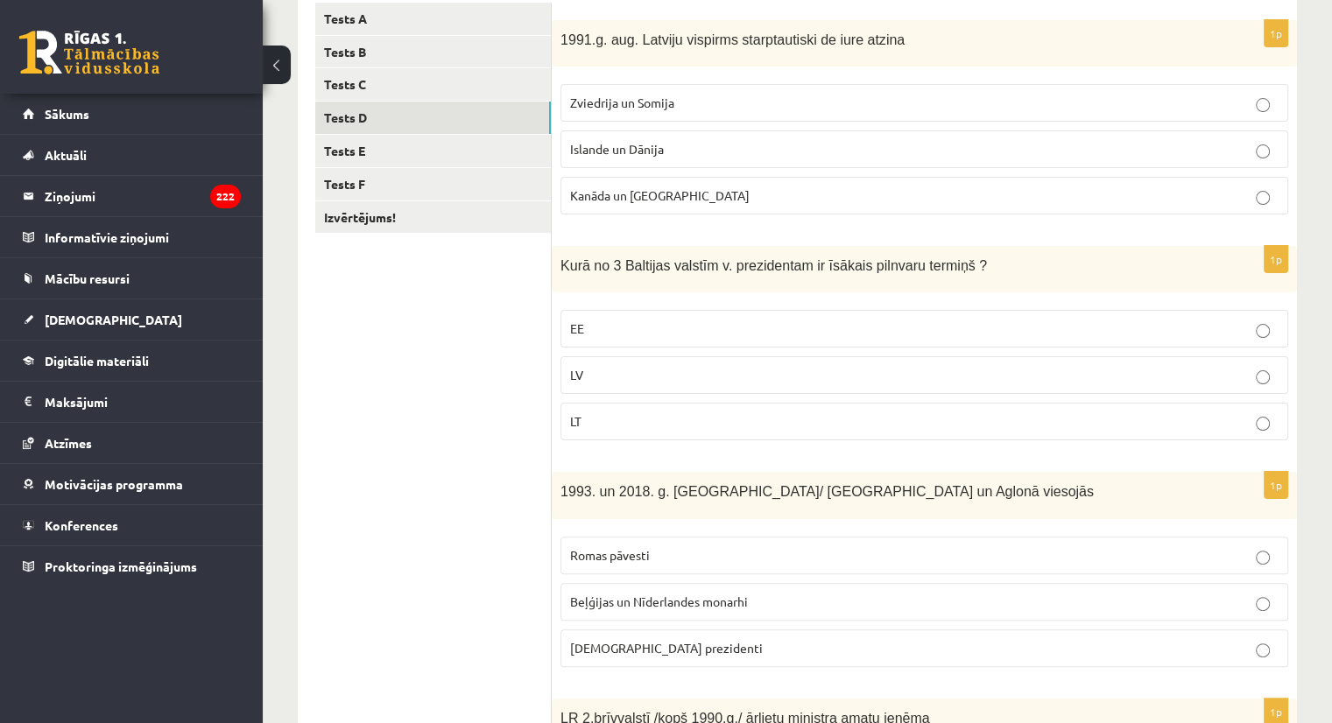
click at [1032, 409] on label "LT" at bounding box center [924, 422] width 728 height 38
click at [1065, 327] on p "EE" at bounding box center [924, 329] width 708 height 18
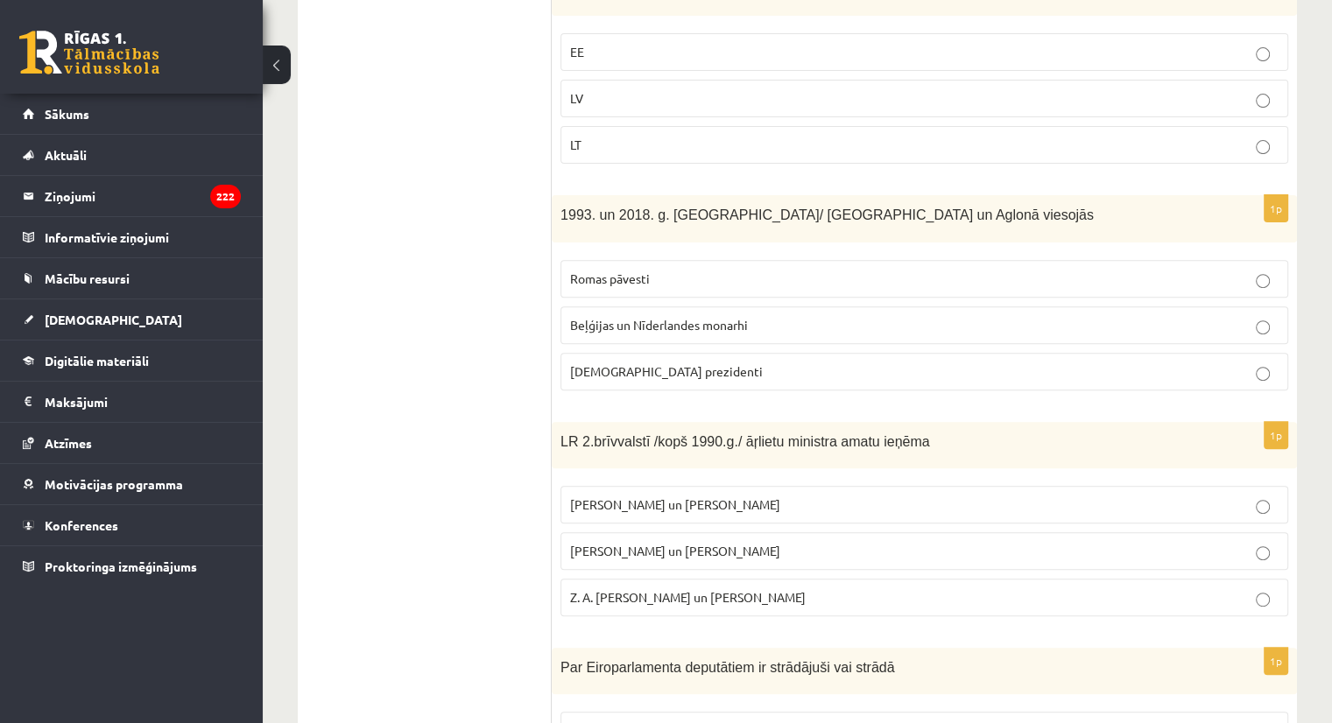
scroll to position [587, 0]
click at [1076, 279] on p "Romas pāvesti" at bounding box center [924, 280] width 708 height 18
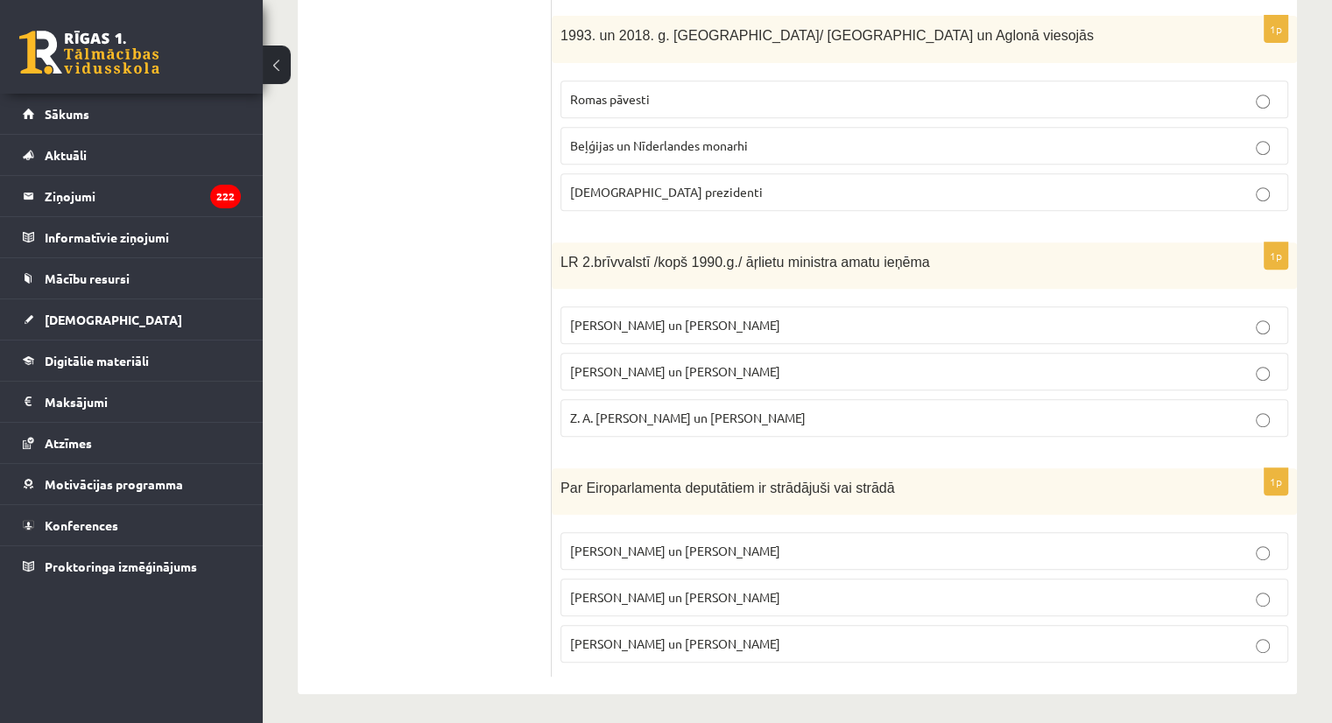
scroll to position [769, 0]
click at [1067, 597] on p "I. Vaidere un N. Ušakovs" at bounding box center [924, 596] width 708 height 18
click at [1016, 355] on label "A. Pabriks un J Jurkāns" at bounding box center [924, 371] width 728 height 38
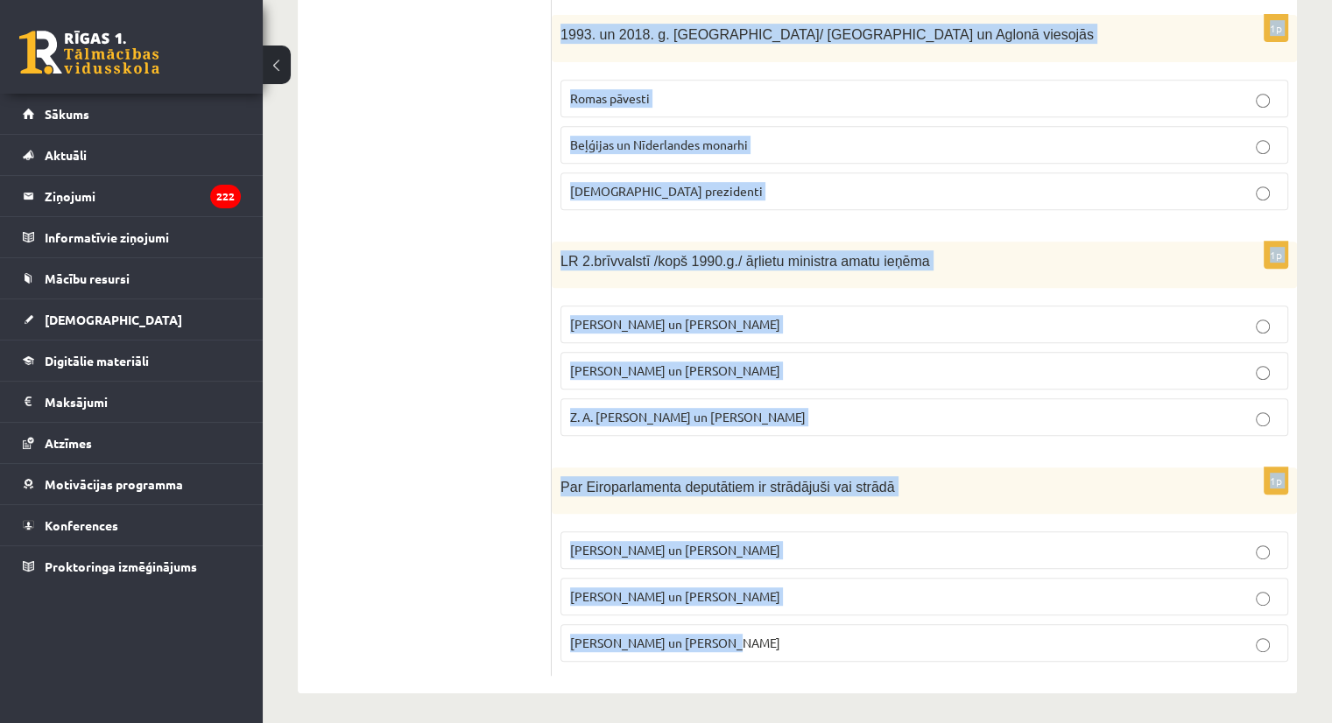
drag, startPoint x: 559, startPoint y: 169, endPoint x: 897, endPoint y: 739, distance: 662.2
copy form "1991.g. aug. Latviju vispirms starptautiski de iure atzina Zviedrija un Somija …"
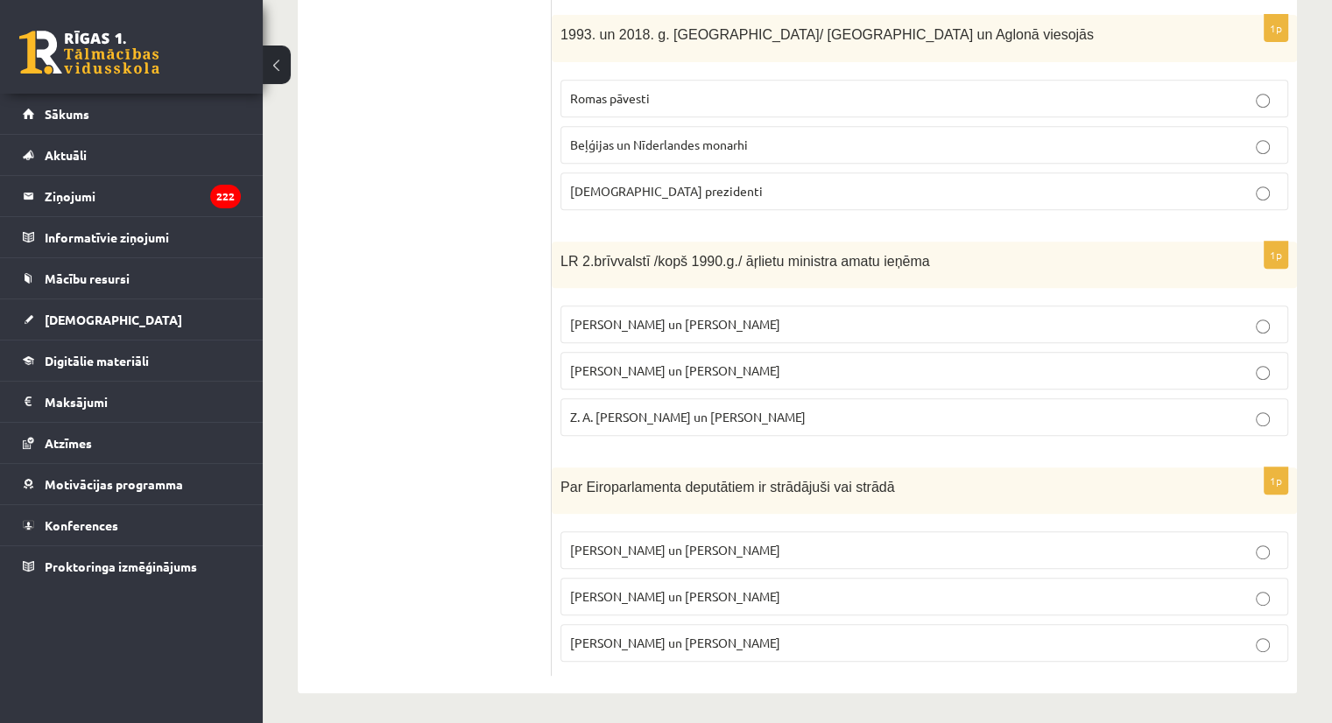
click at [396, 322] on ul "Tests A Tests B Tests C Tests D Tests E Tests F Izvērtējums!" at bounding box center [433, 111] width 236 height 1130
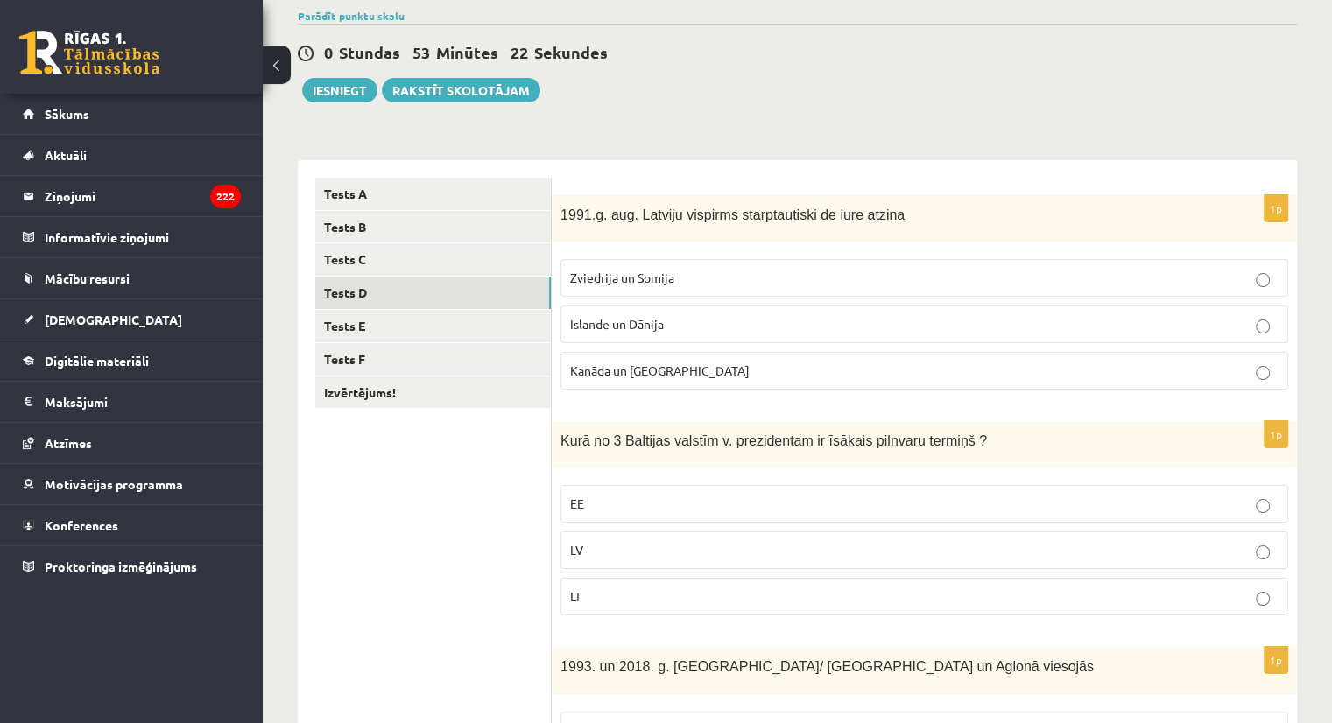
click at [974, 330] on p "Islande un Dānija" at bounding box center [924, 324] width 708 height 18
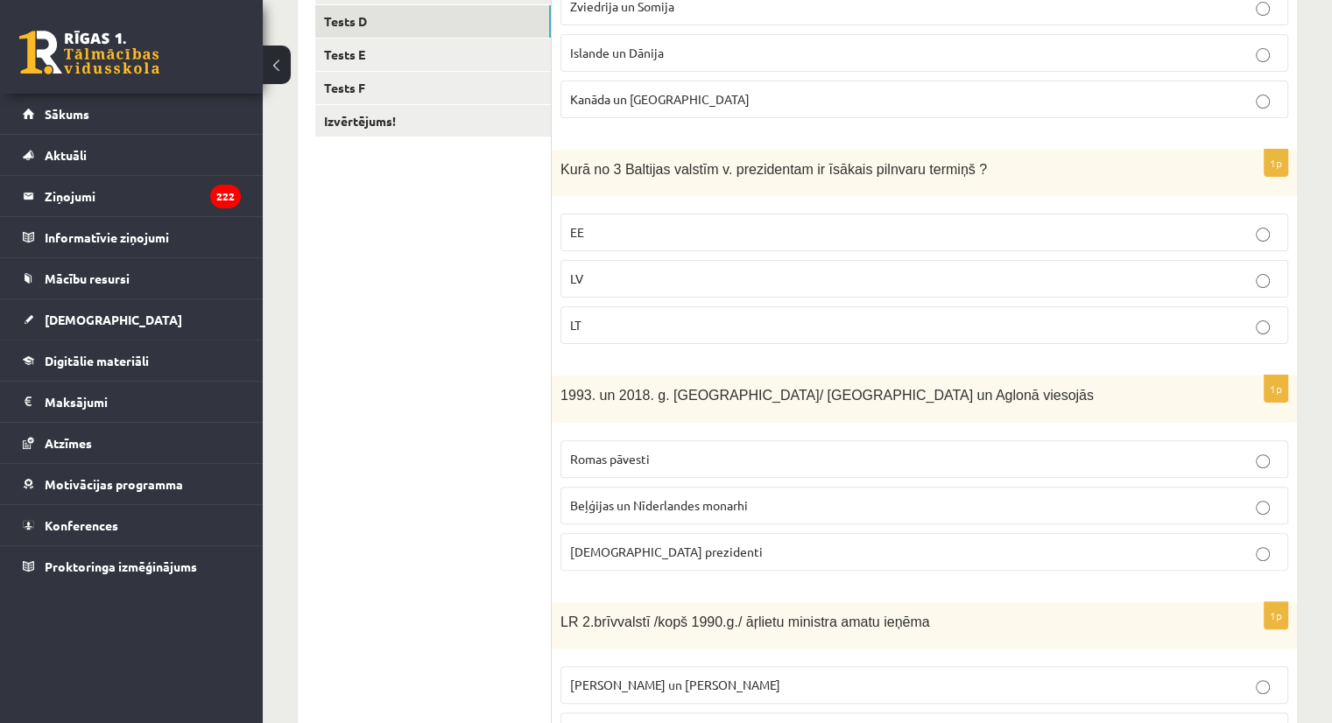
scroll to position [410, 0]
click at [675, 280] on p "LV" at bounding box center [924, 277] width 708 height 18
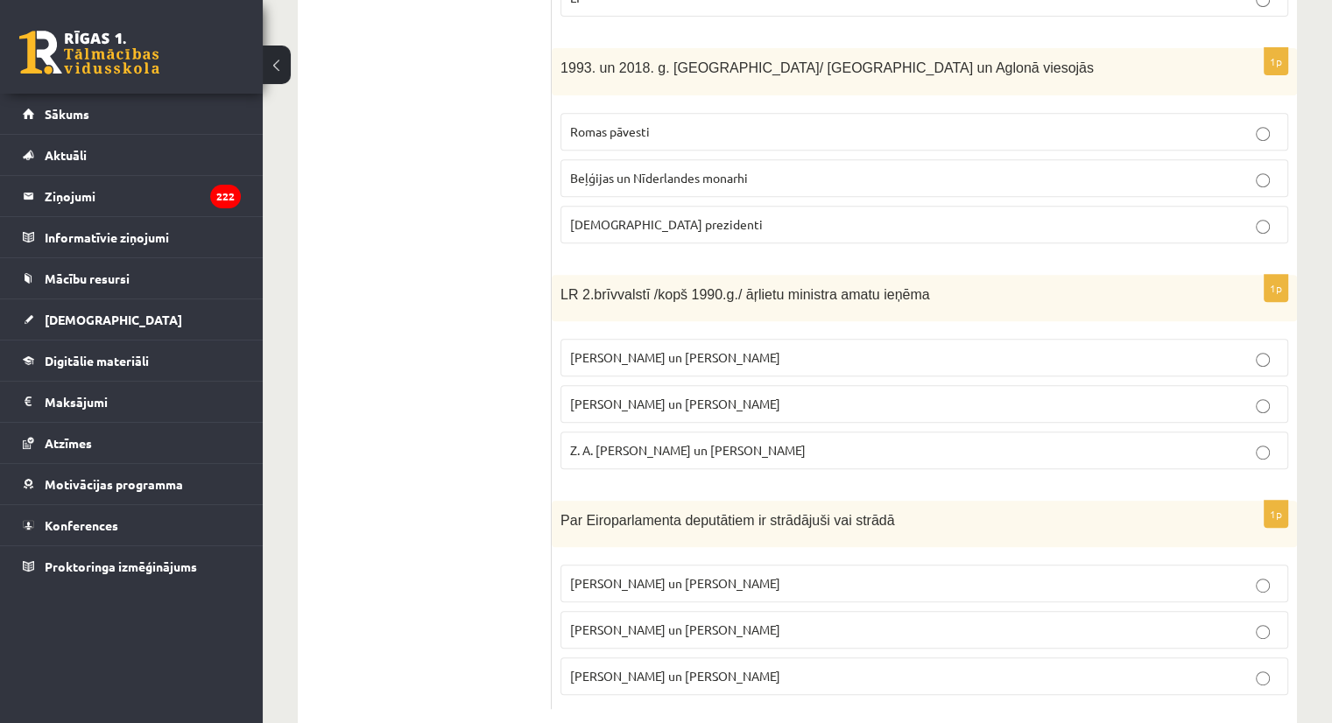
scroll to position [102, 0]
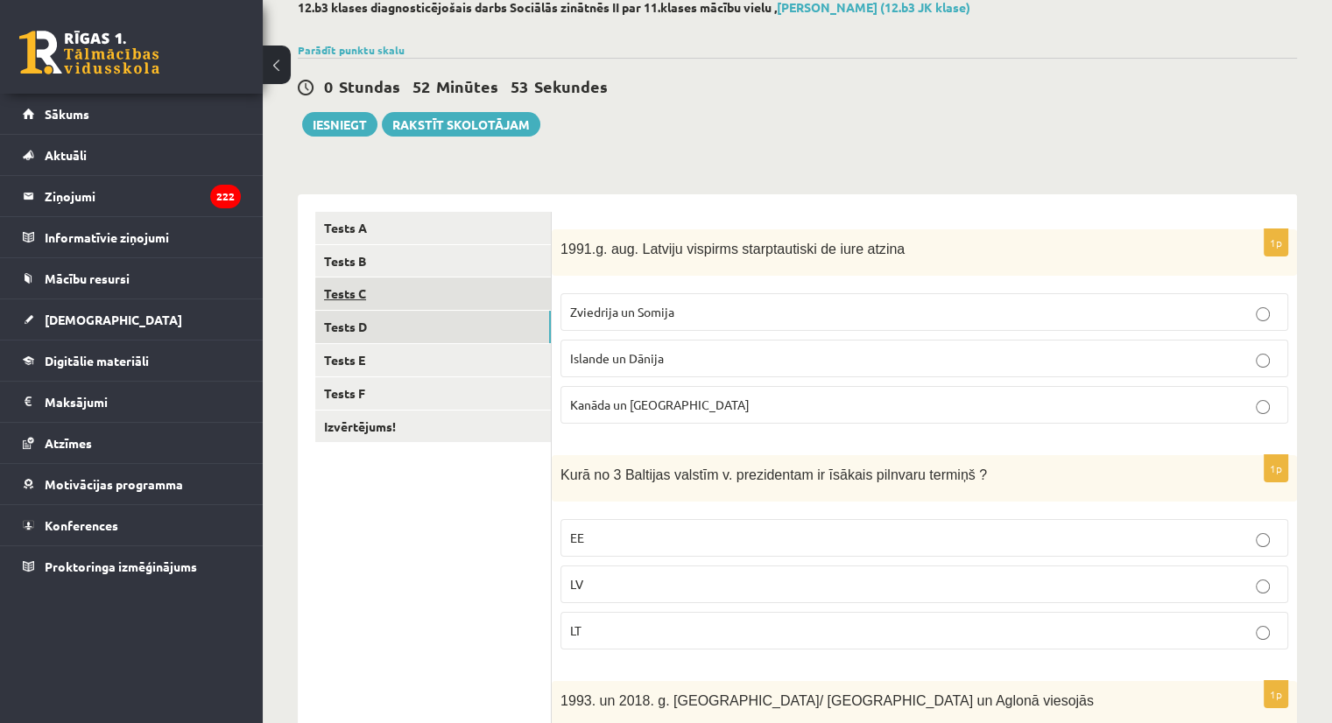
click at [447, 290] on link "Tests C" at bounding box center [433, 294] width 236 height 32
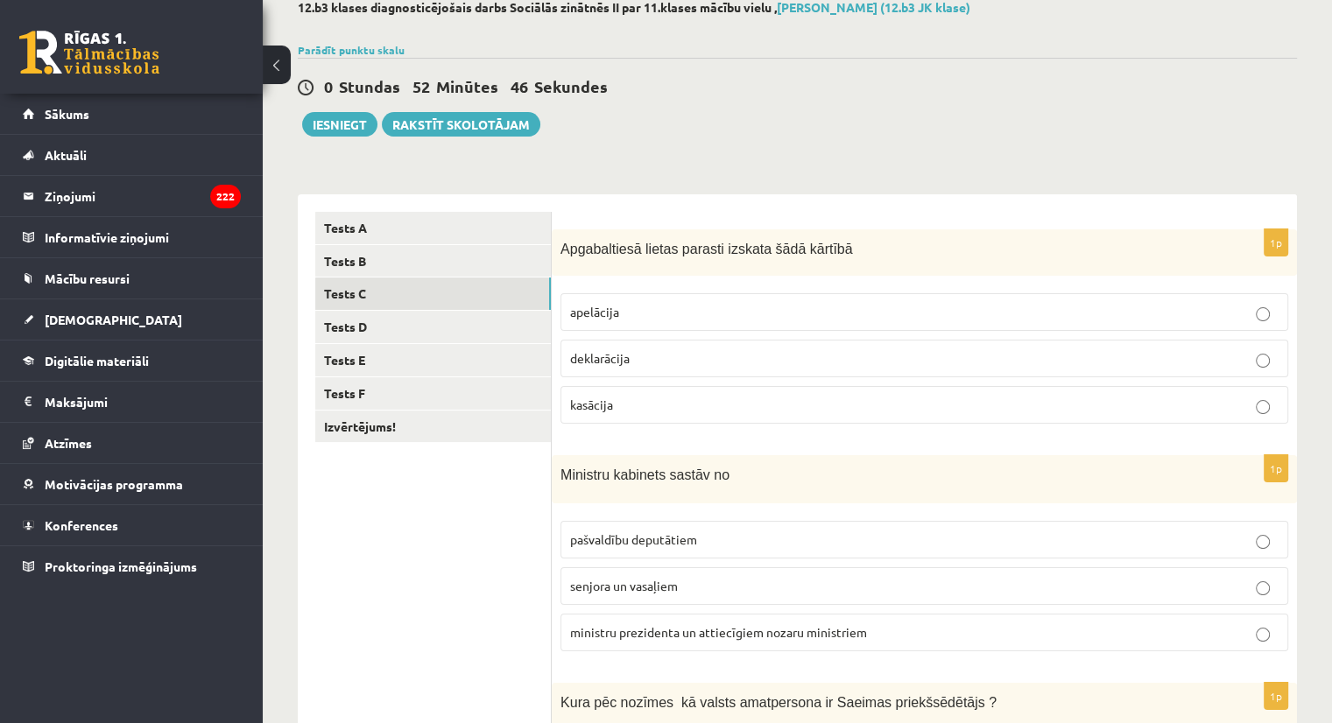
click at [848, 320] on p "apelācija" at bounding box center [924, 312] width 708 height 18
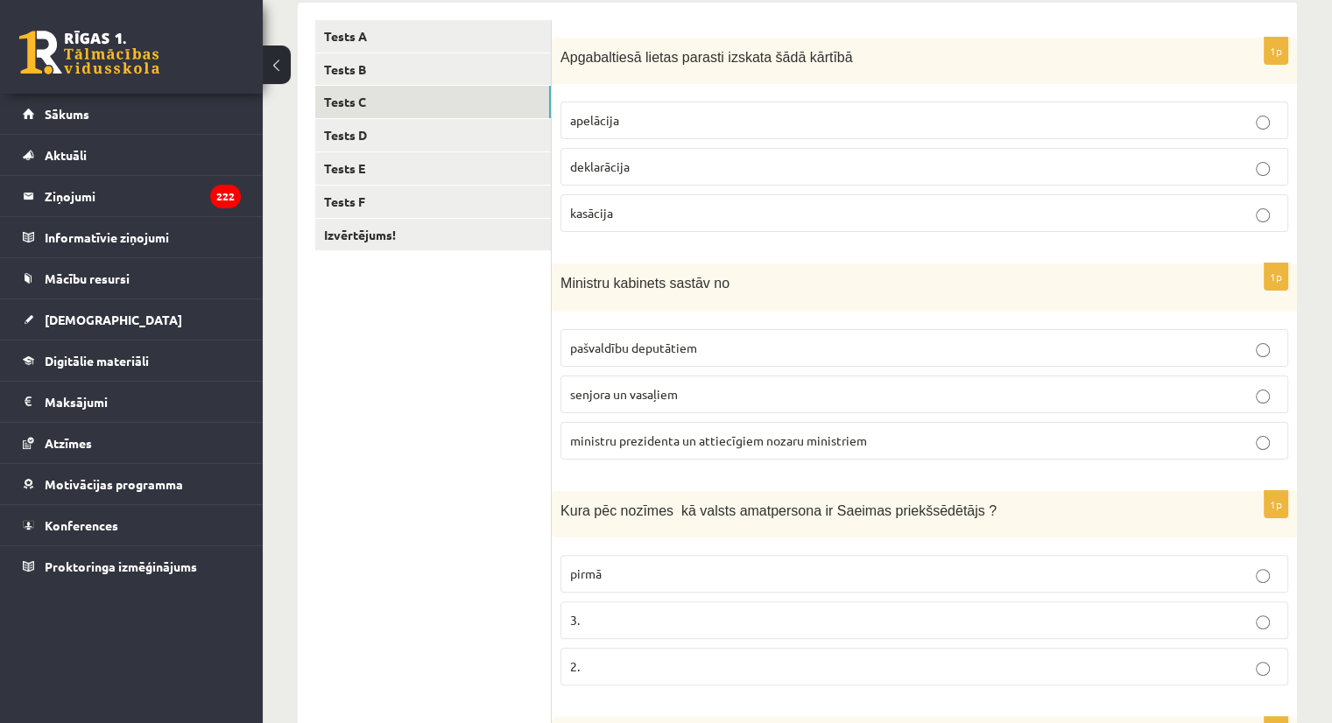
scroll to position [304, 0]
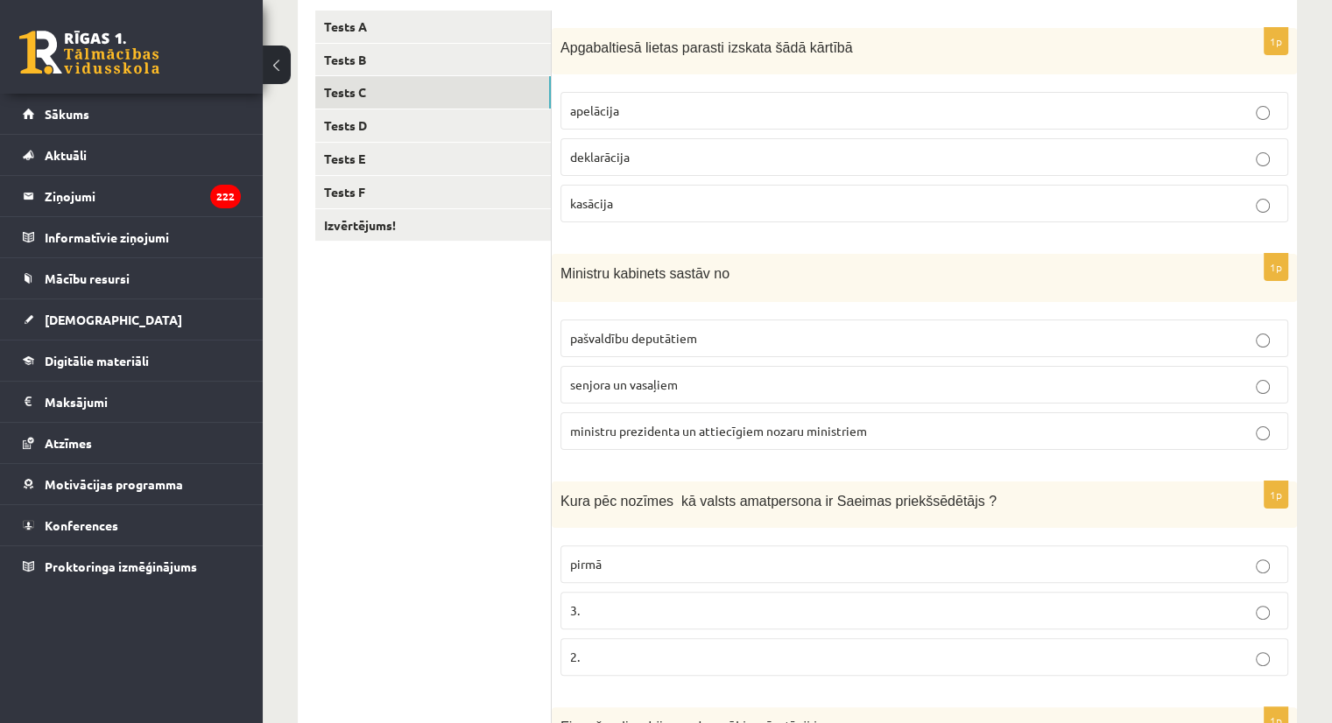
click at [946, 428] on p "ministru prezidenta un attiecīgiem nozaru ministriem" at bounding box center [924, 431] width 708 height 18
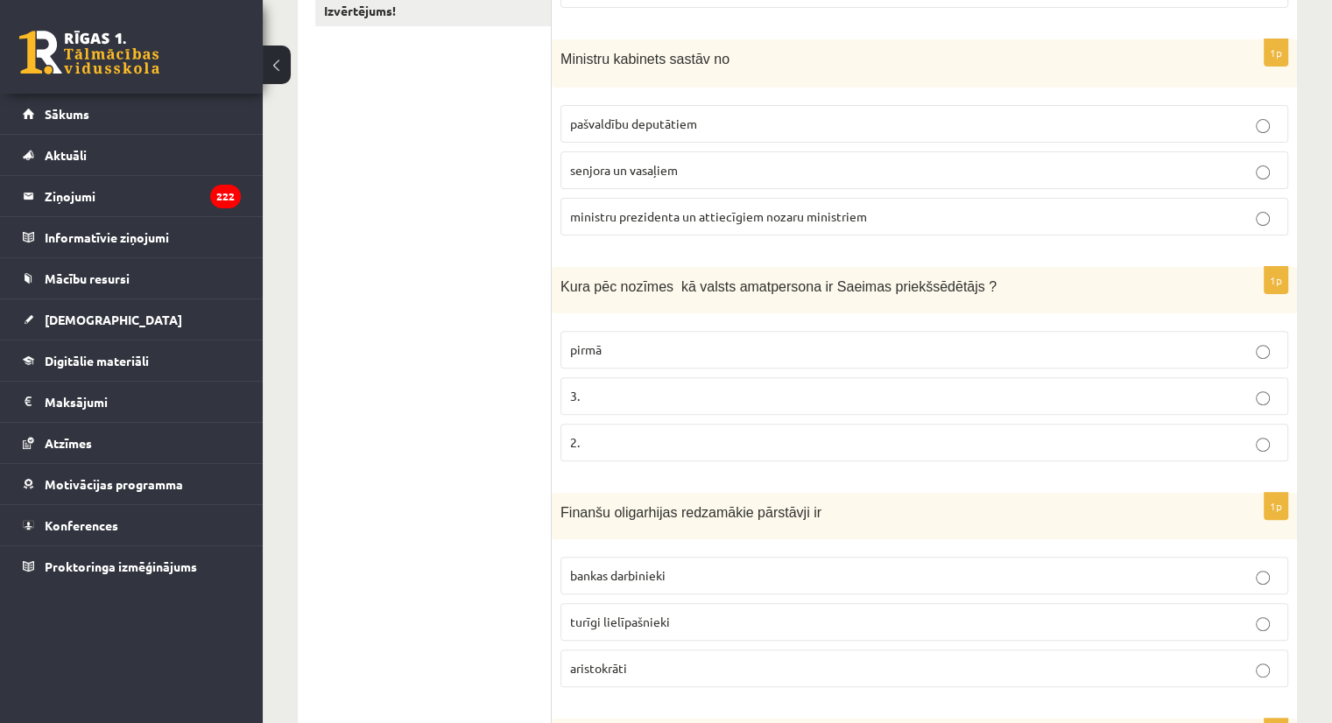
scroll to position [672, 0]
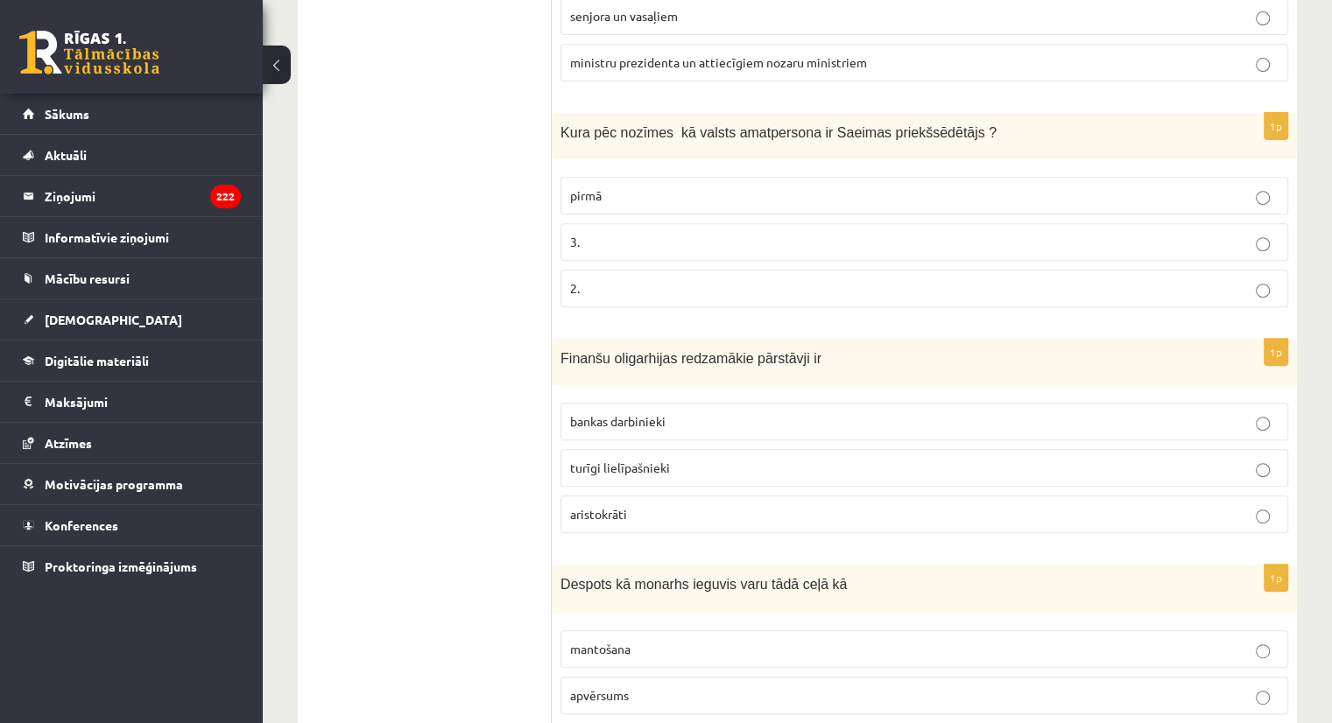
click at [809, 281] on p "2." at bounding box center [924, 288] width 708 height 18
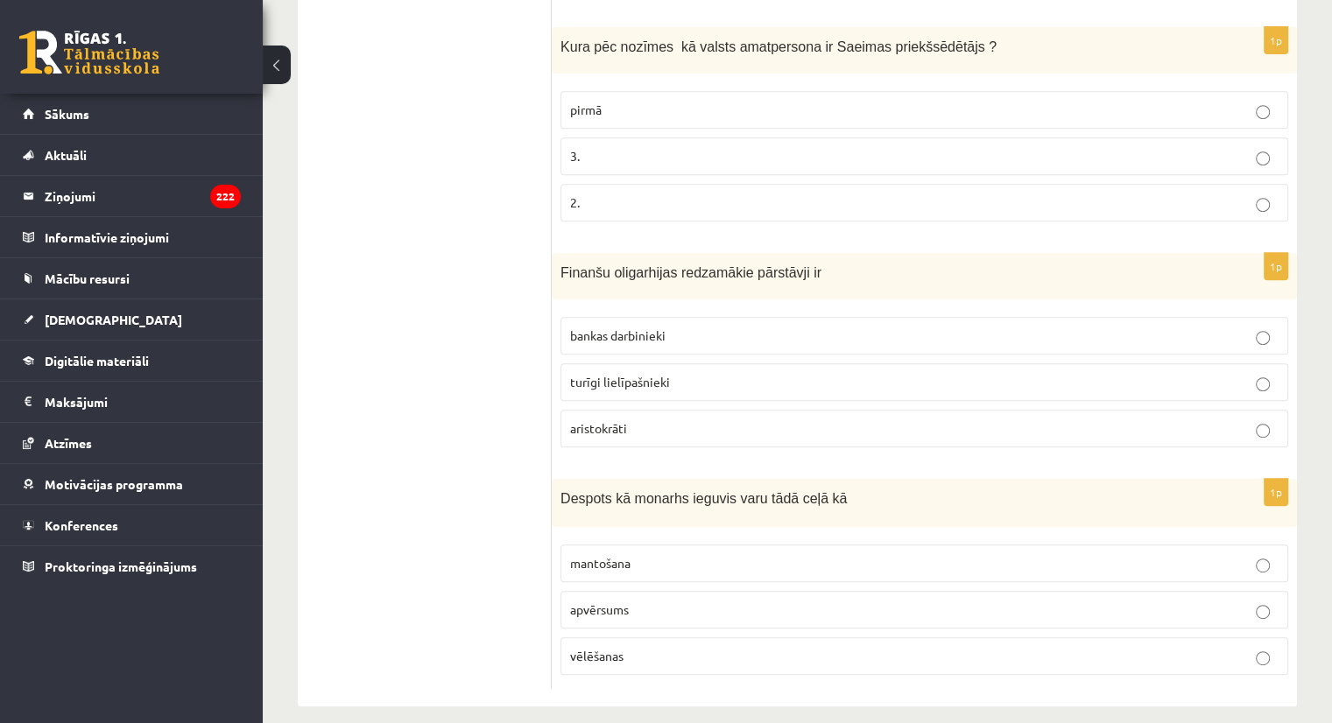
scroll to position [771, 0]
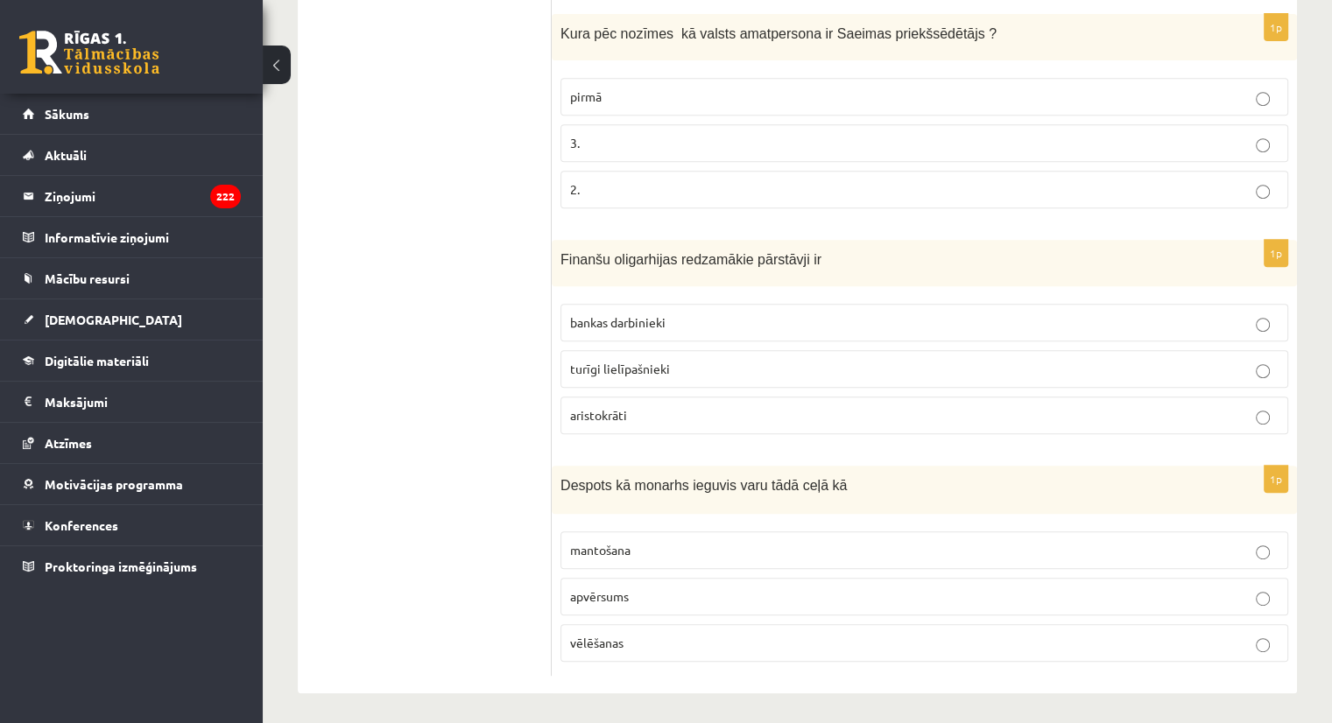
click at [801, 365] on p "turīgi lielīpašnieki" at bounding box center [924, 369] width 708 height 18
click at [726, 587] on p "apvērsums" at bounding box center [924, 596] width 708 height 18
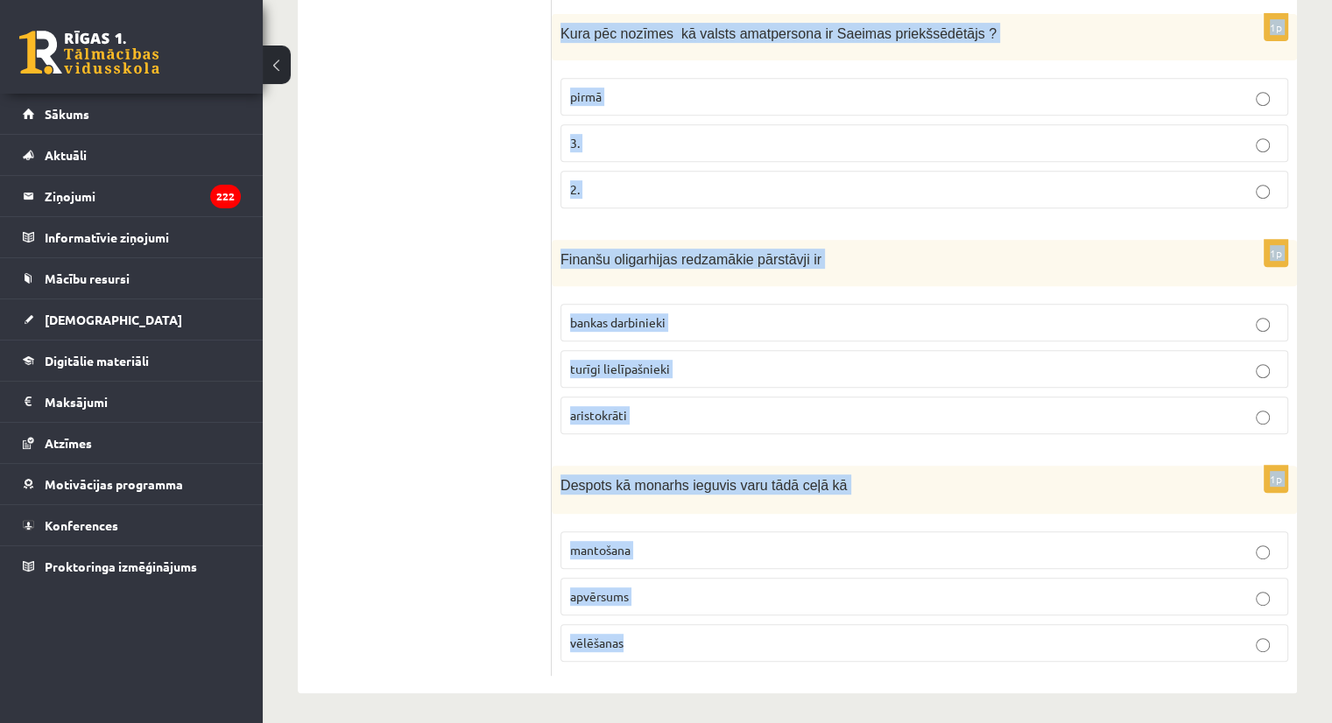
drag, startPoint x: 564, startPoint y: 210, endPoint x: 977, endPoint y: 724, distance: 659.5
copy form "Apgabaltiesā lietas parasti izskata šādā kārtībā apelācija deklarācija kasācija…"
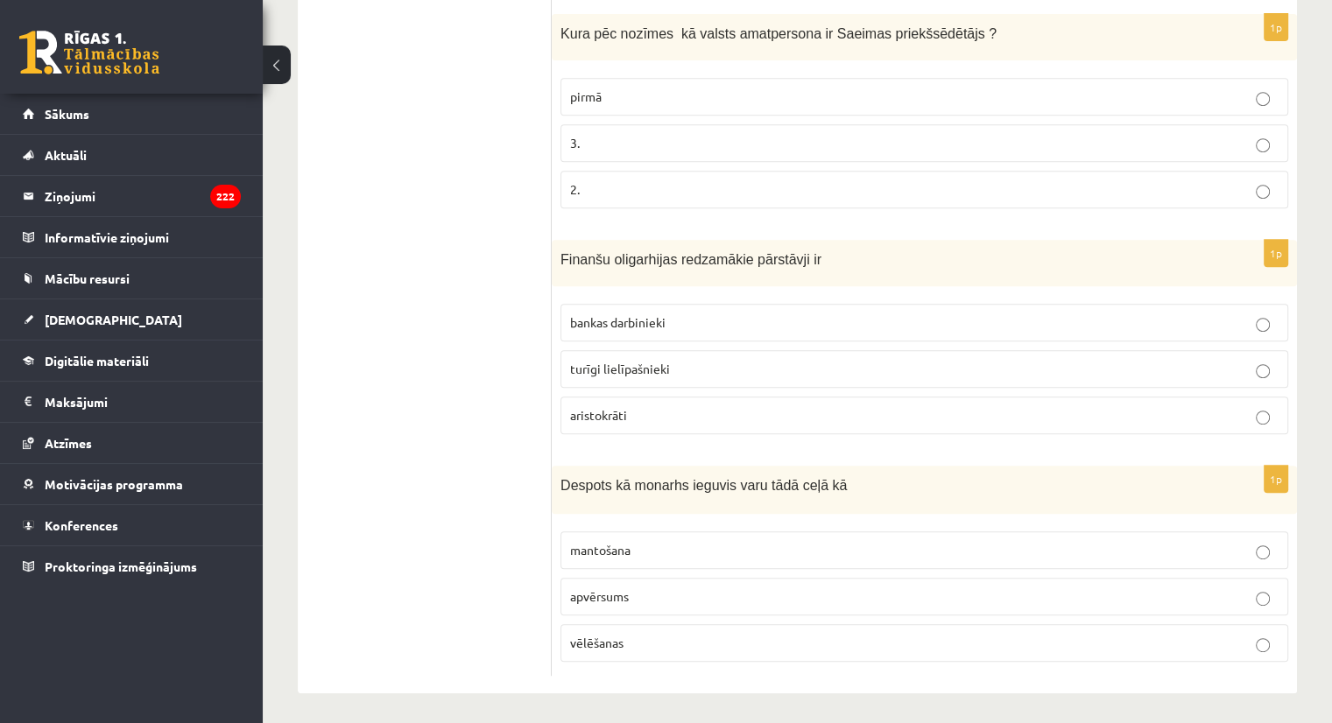
click at [440, 223] on ul "Tests A Tests B Tests C Tests D Tests E Tests F Izvērtējums!" at bounding box center [433, 109] width 236 height 1133
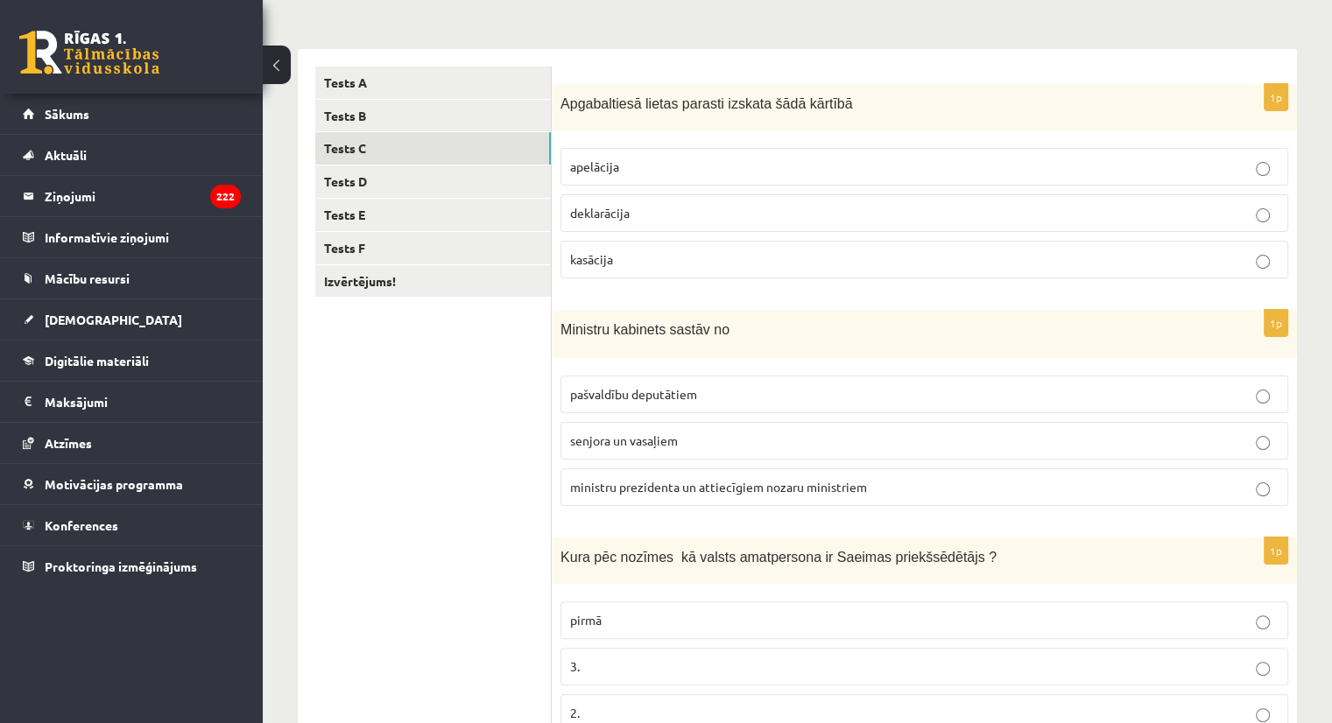
scroll to position [226, 0]
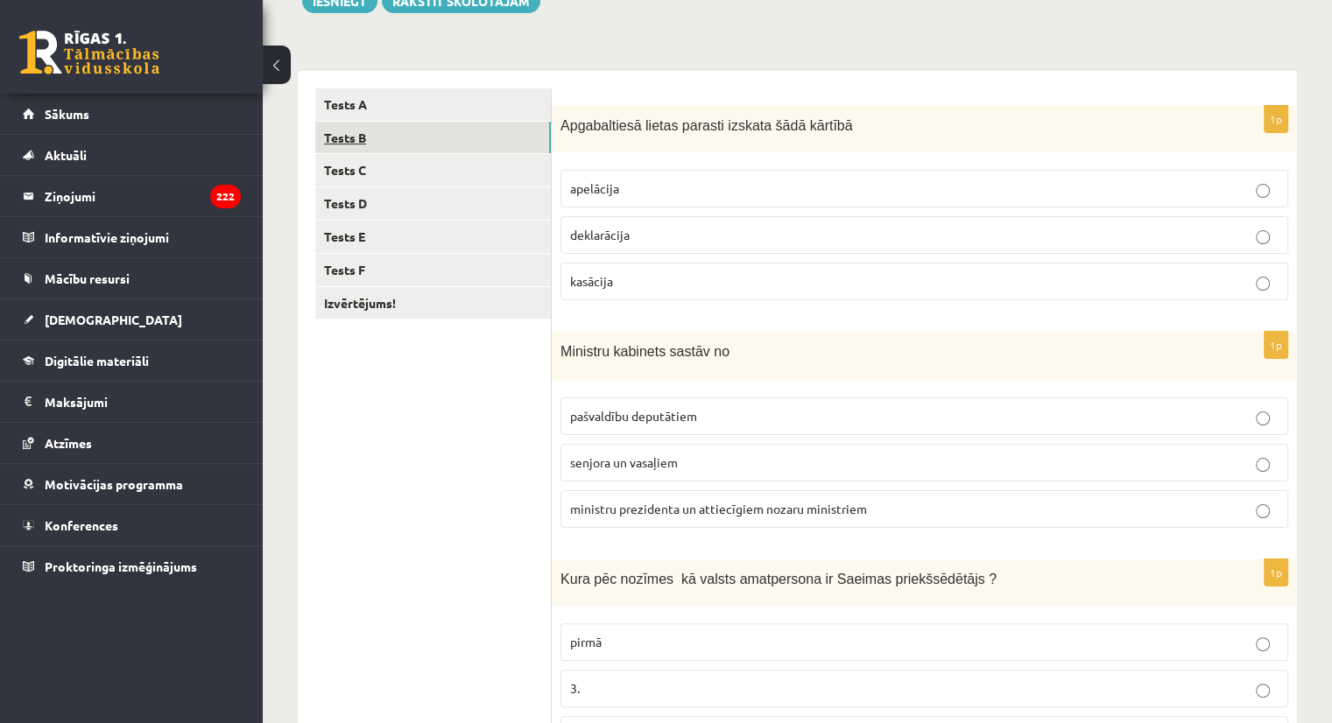
click at [420, 135] on link "Tests B" at bounding box center [433, 138] width 236 height 32
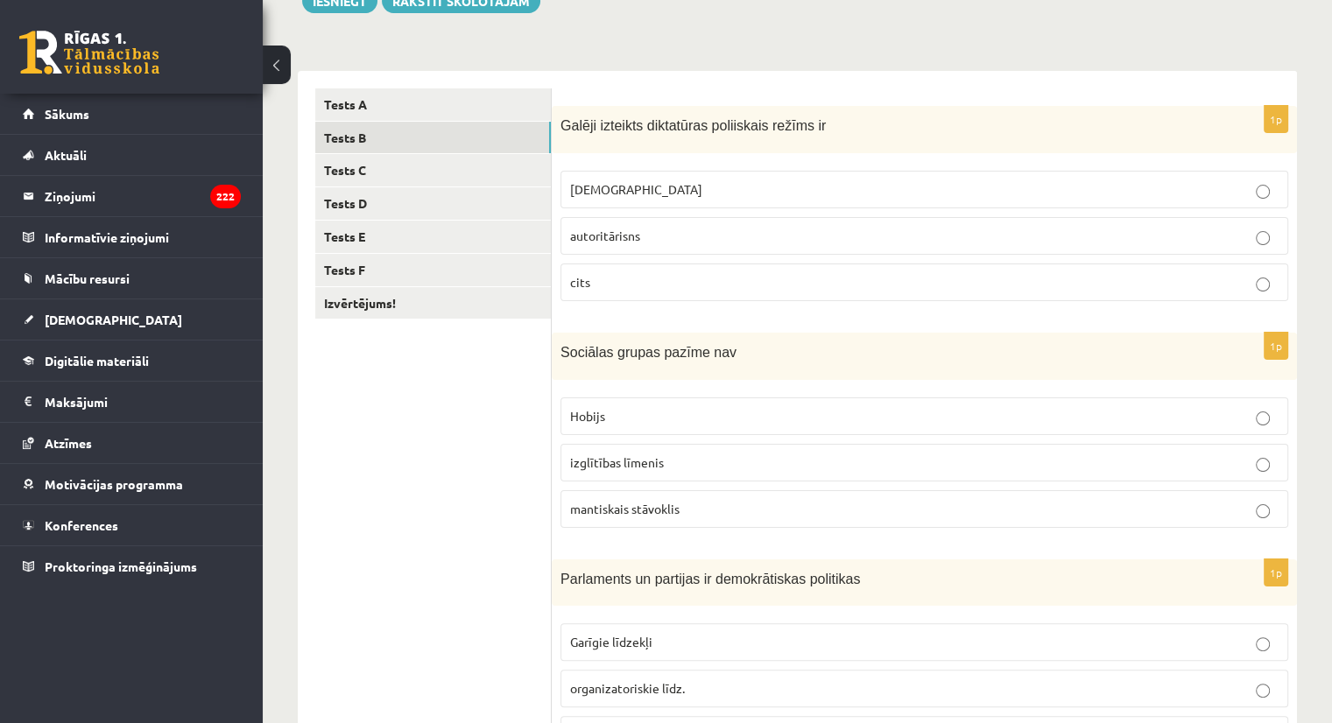
click at [775, 168] on fieldset "totalitārisms autoritārisns cits" at bounding box center [924, 234] width 728 height 144
click at [800, 179] on label "totalitārisms" at bounding box center [924, 190] width 728 height 38
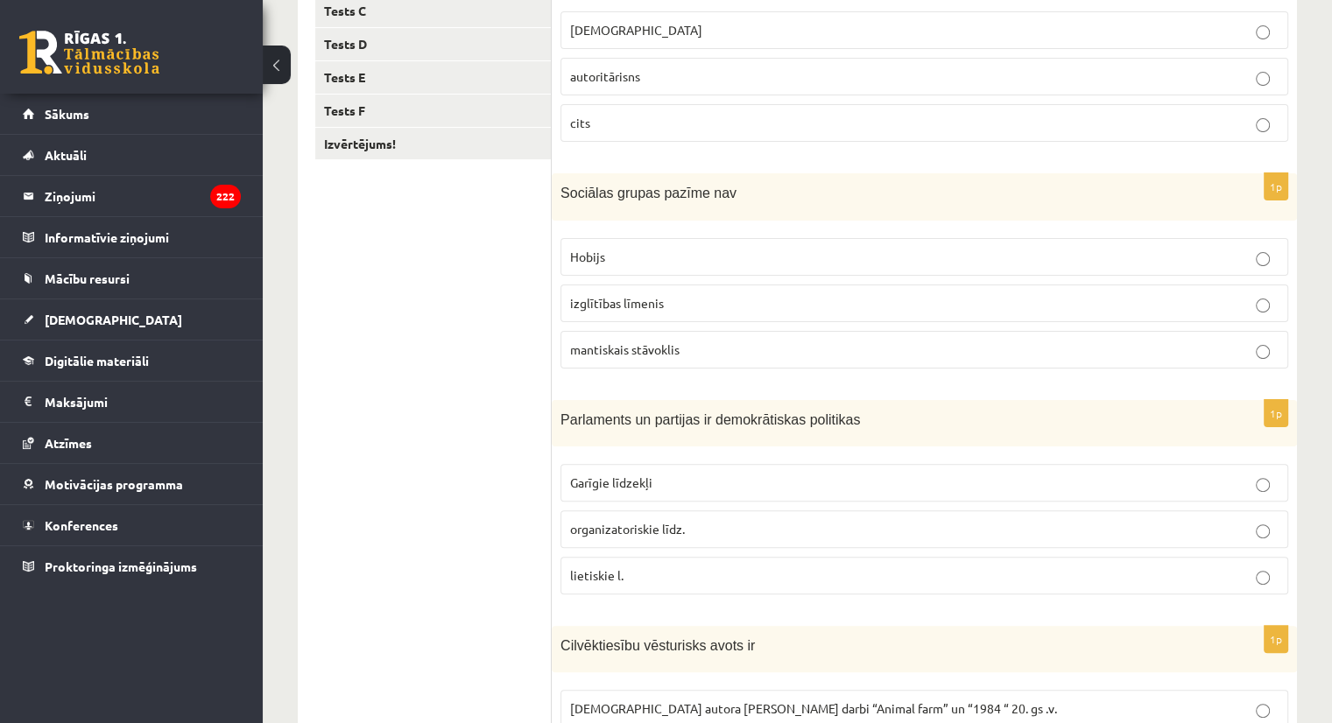
scroll to position [388, 0]
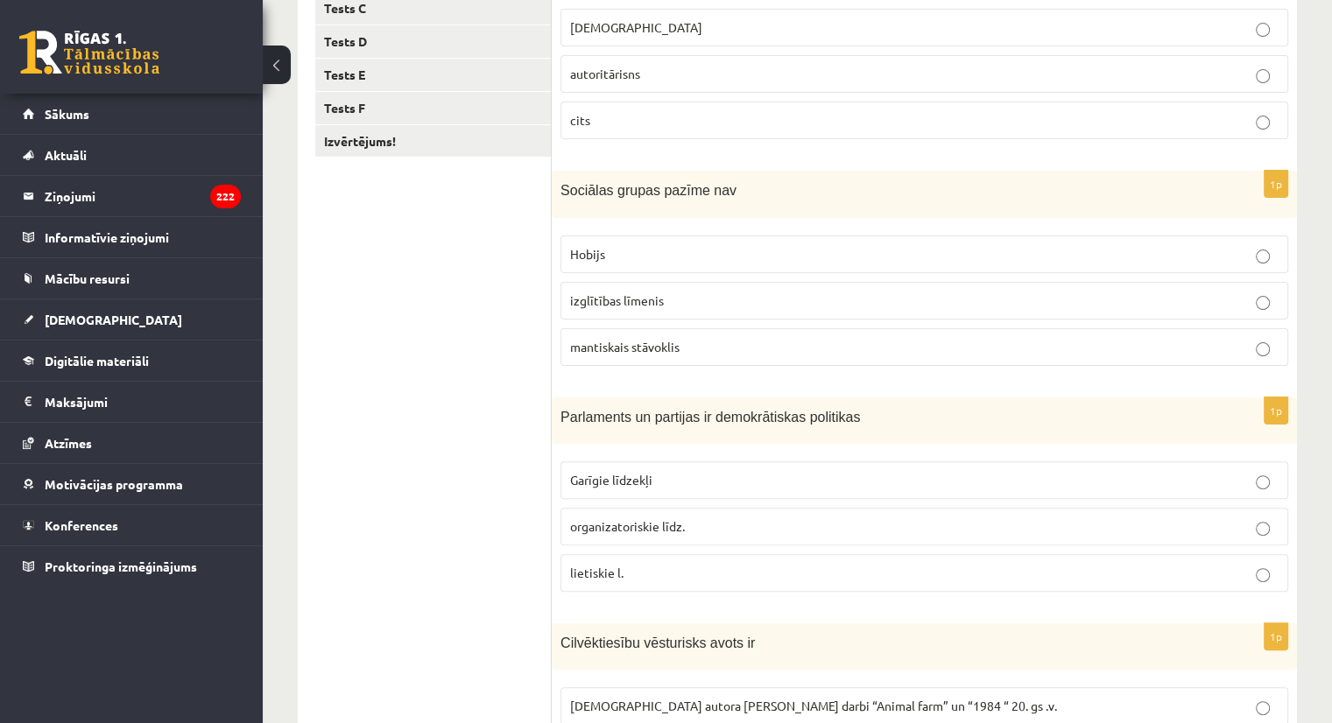
click at [995, 338] on p "mantiskais stāvoklis" at bounding box center [924, 347] width 708 height 18
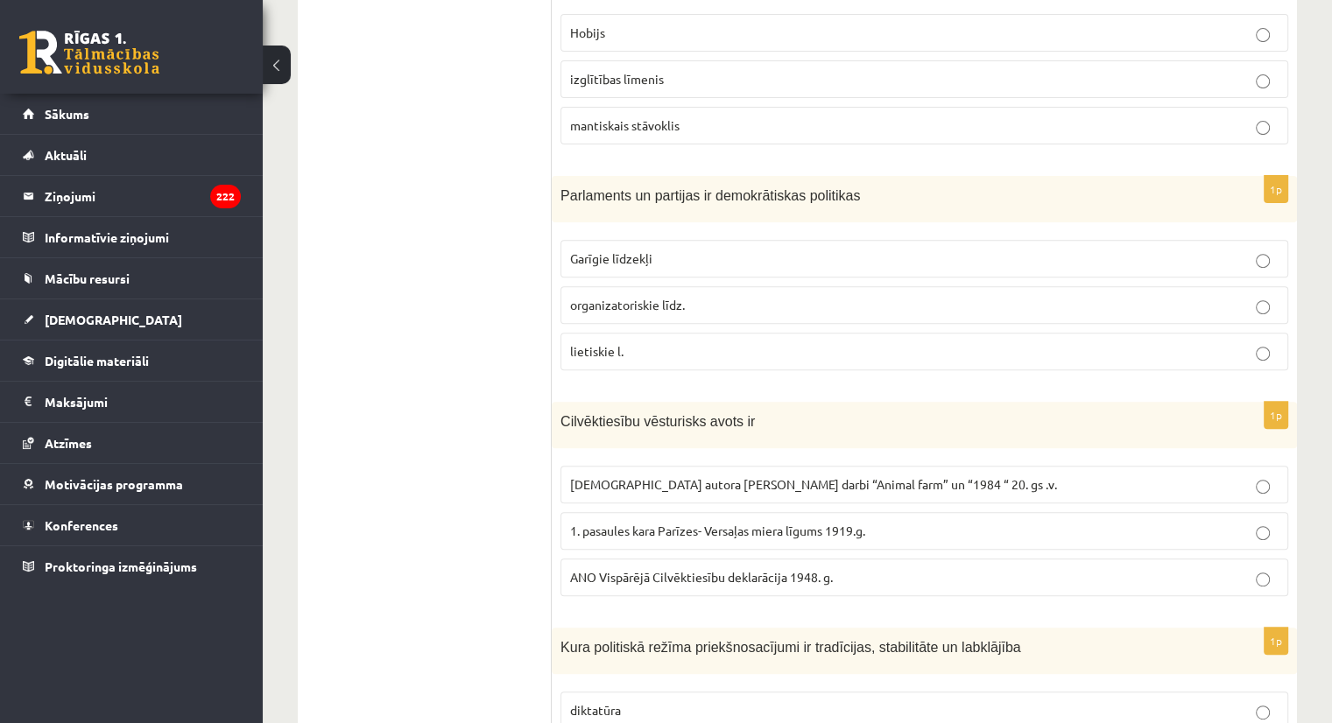
scroll to position [617, 0]
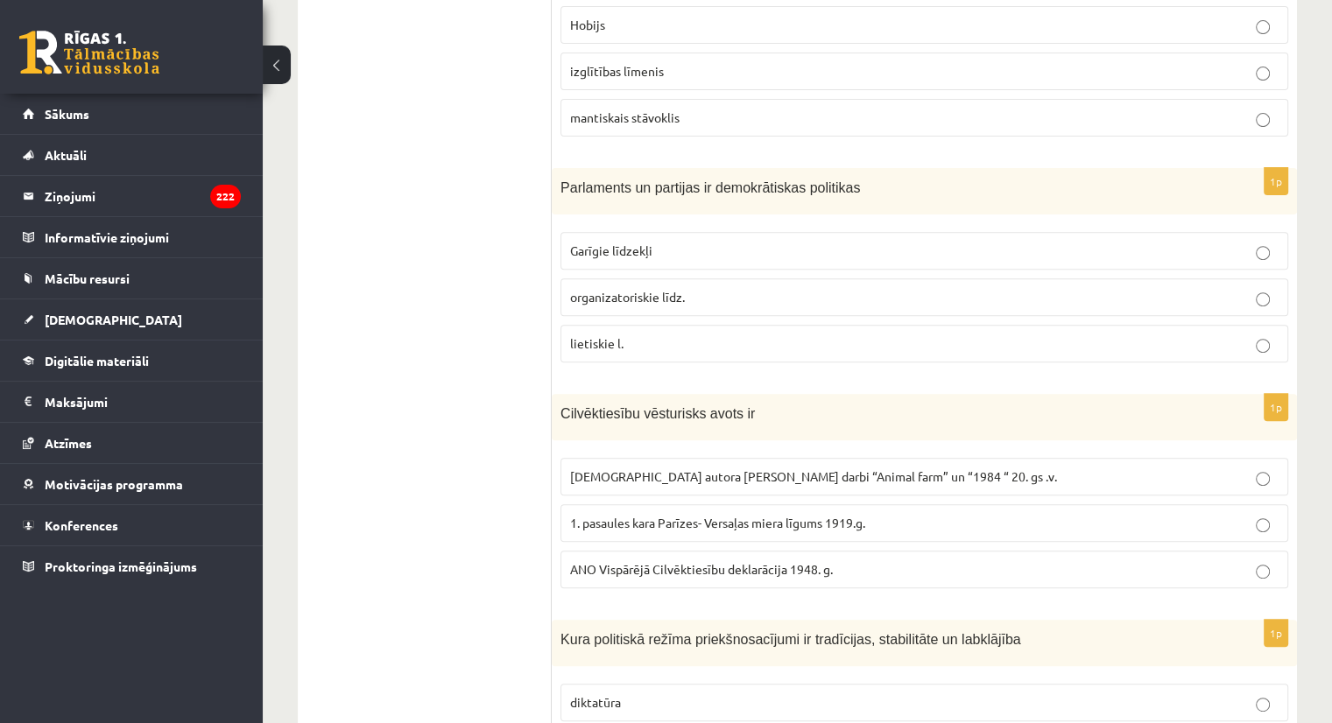
click at [1047, 295] on p "organizatoriskie līdz." at bounding box center [924, 297] width 708 height 18
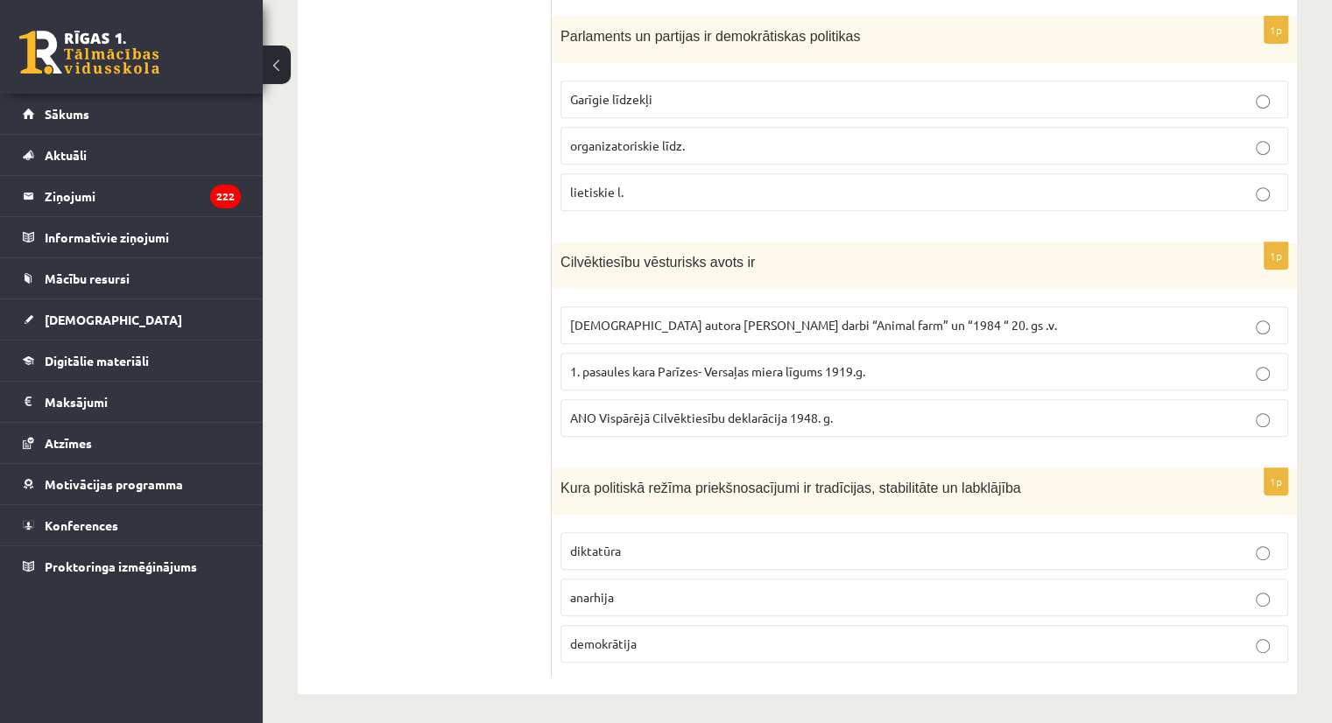
scroll to position [770, 0]
click at [1181, 361] on p "1. pasaules kara Parīzes- Versaļas miera līgums 1919.g." at bounding box center [924, 370] width 708 height 18
click at [932, 634] on p "demokrātija" at bounding box center [924, 642] width 708 height 18
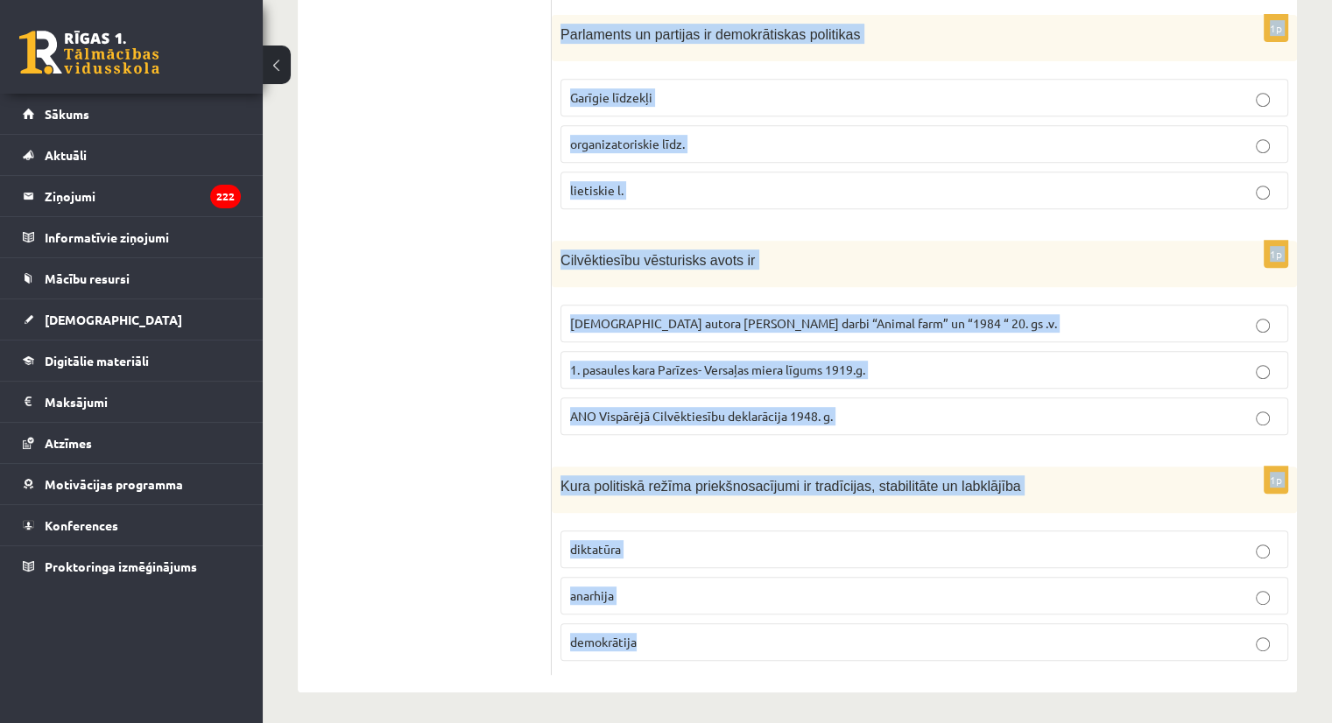
drag, startPoint x: 561, startPoint y: 128, endPoint x: 873, endPoint y: 743, distance: 689.9
copy form "Galēji izteikts diktatūras poliiskais režīms ir totalitārisms autoritārisns cit…"
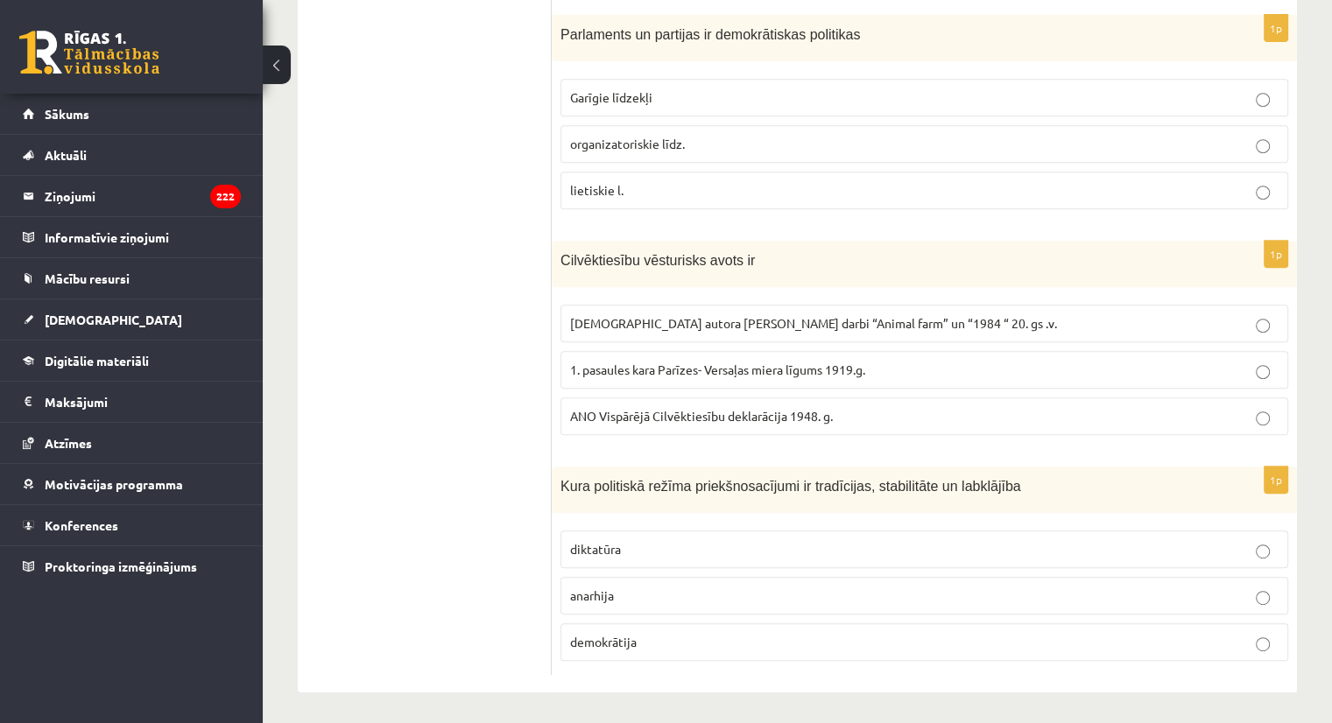
click at [508, 226] on ul "Tests A Tests B Tests C Tests D Tests E Tests F Izvērtējums!" at bounding box center [433, 110] width 236 height 1132
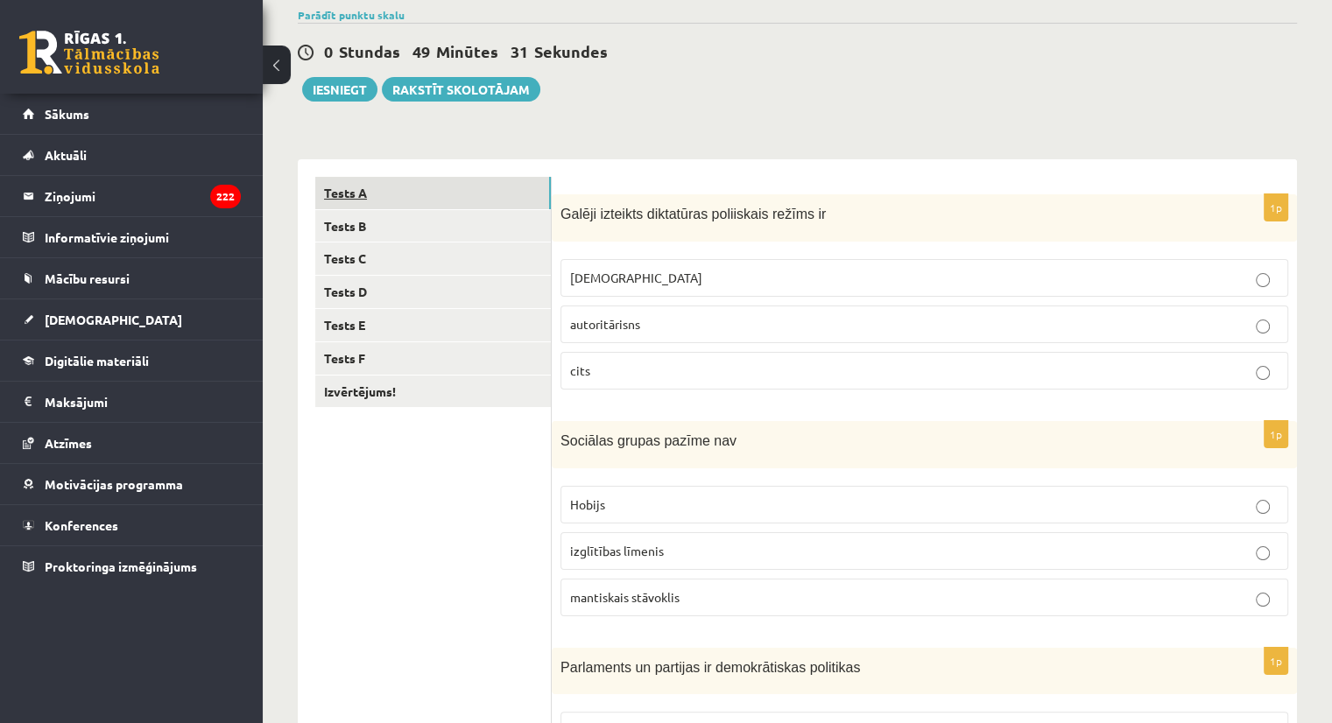
click at [456, 182] on link "Tests A" at bounding box center [433, 193] width 236 height 32
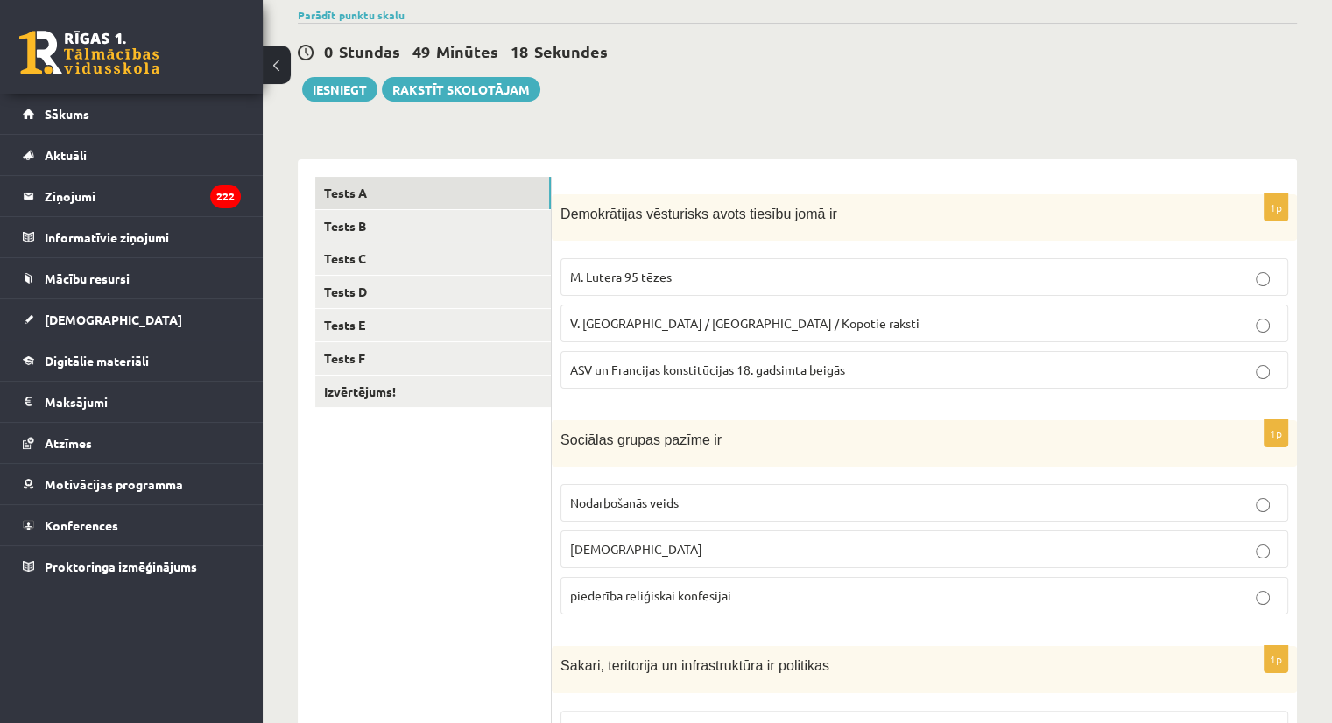
click at [1069, 278] on p "M. Lutera 95 tēzes" at bounding box center [924, 277] width 708 height 18
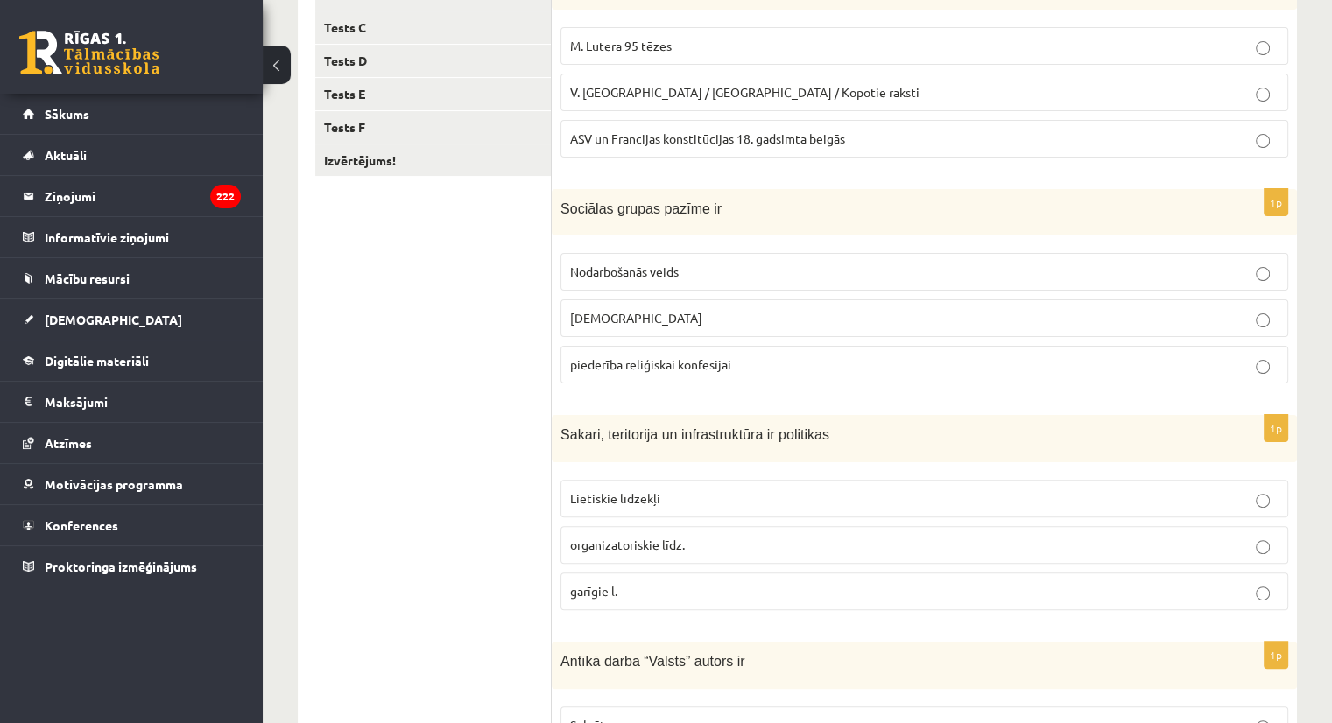
scroll to position [371, 0]
click at [963, 372] on label "piederība reliģiskai konfesijai" at bounding box center [924, 362] width 728 height 38
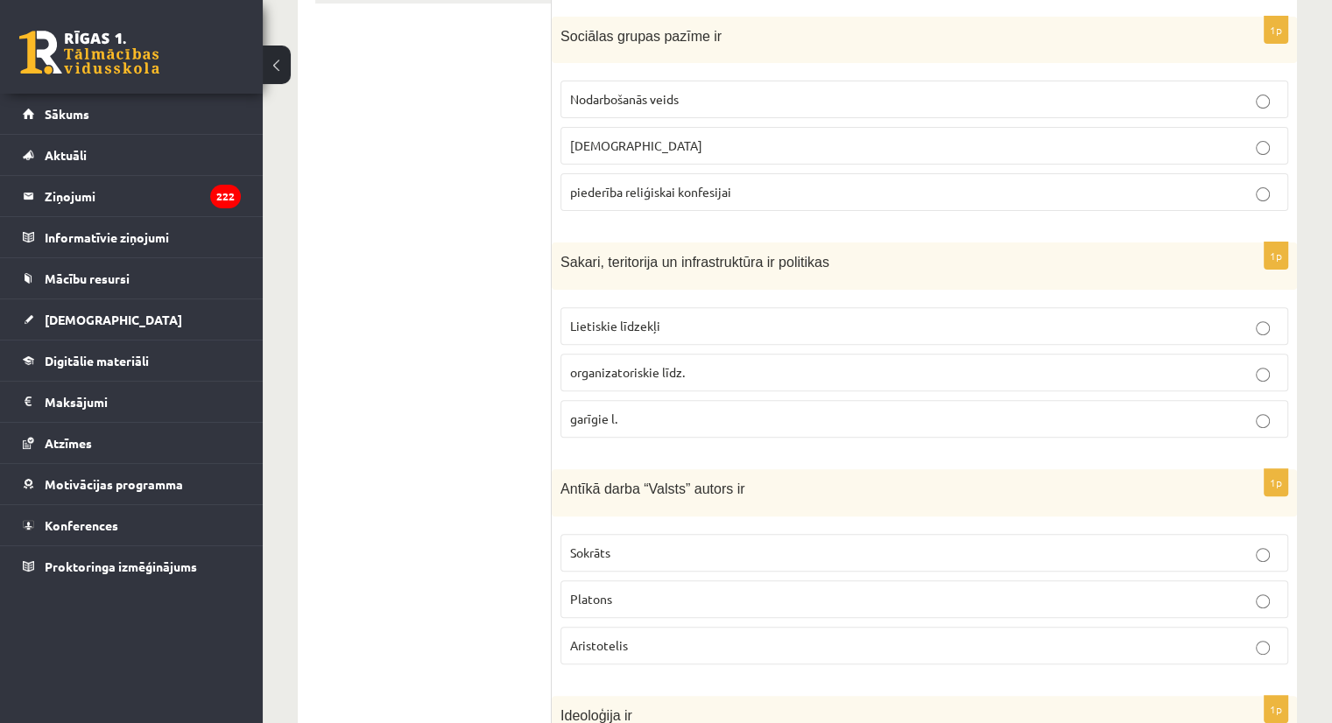
scroll to position [544, 0]
click at [1048, 351] on label "organizatoriskie līdz." at bounding box center [924, 370] width 728 height 38
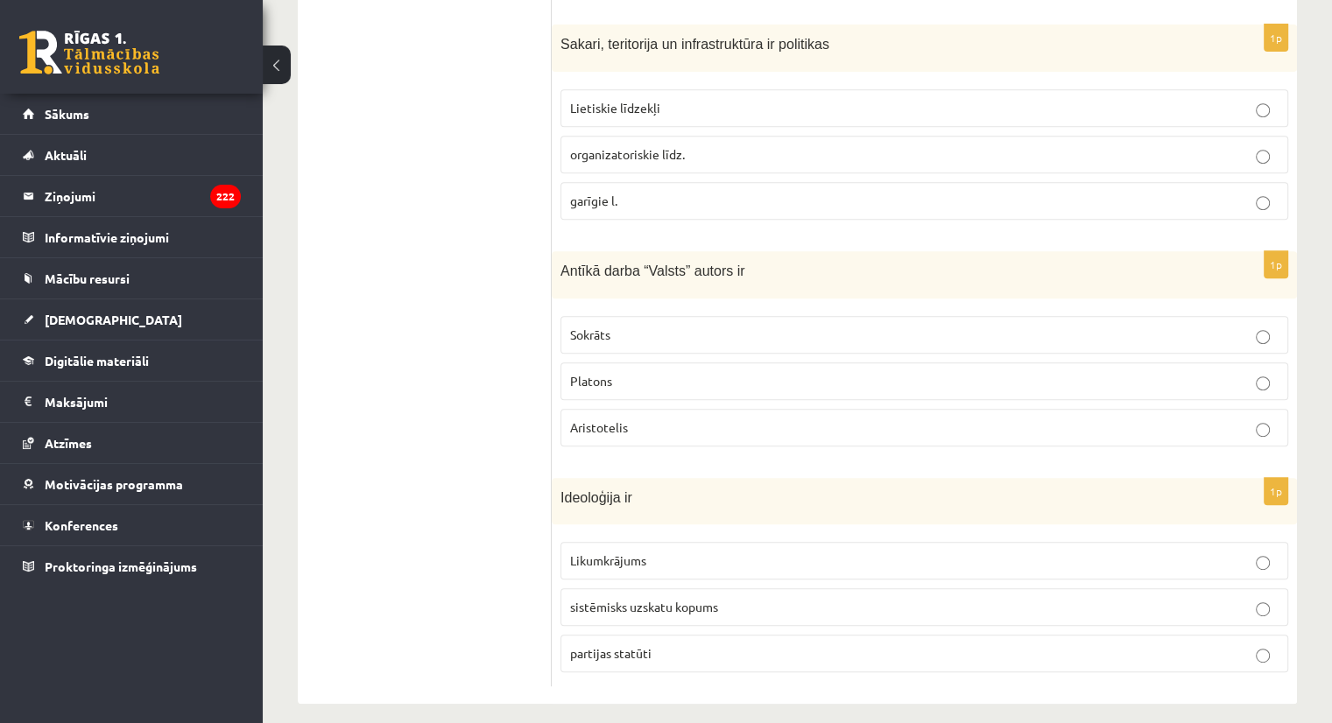
scroll to position [770, 0]
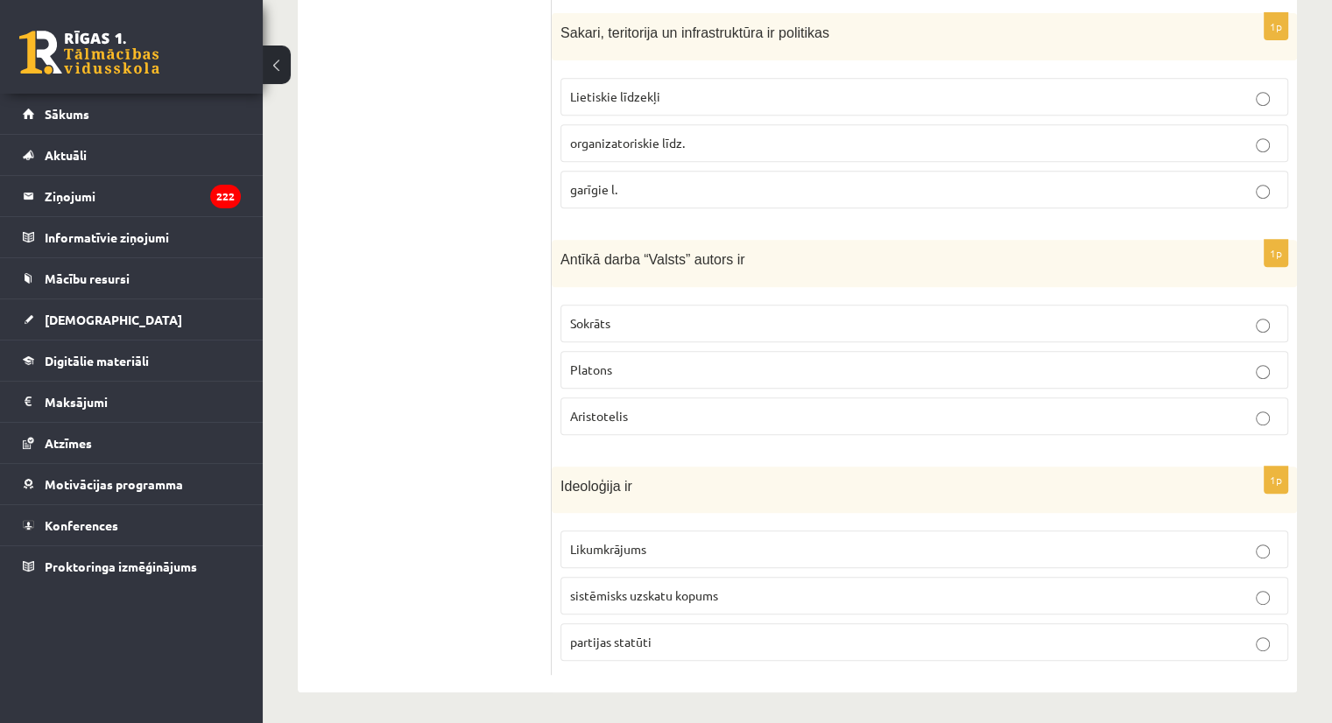
click at [996, 390] on fieldset "Sokrāts Platons Aristotelis" at bounding box center [924, 368] width 728 height 144
click at [1081, 397] on label "Aristotelis" at bounding box center [924, 416] width 728 height 38
click at [1033, 594] on p "sistēmisks uzskatu kopums" at bounding box center [924, 596] width 708 height 18
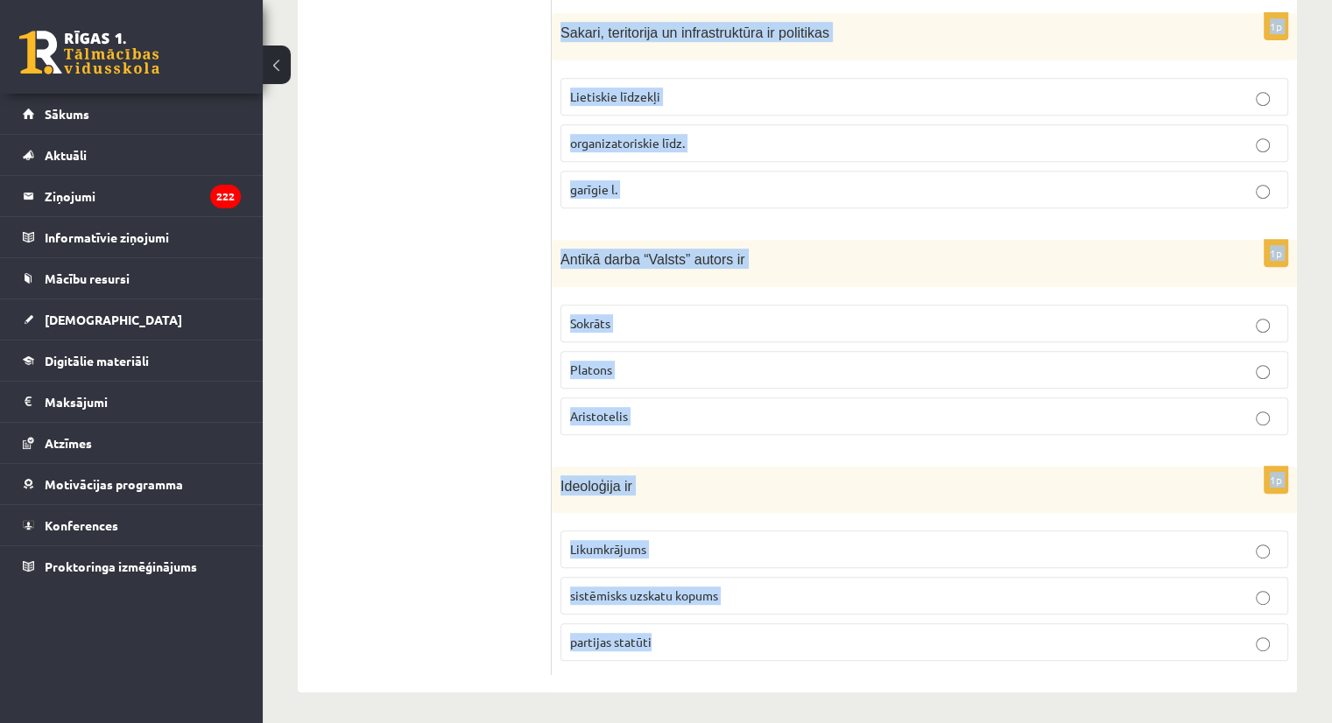
drag, startPoint x: 556, startPoint y: 120, endPoint x: 751, endPoint y: 679, distance: 592.6
click at [751, 679] on div "1p Demokrātijas vēsturisks avots tiesību jomā ir M. Lutera 95 tēzes V. Ļeņina /…" at bounding box center [924, 109] width 745 height 1167
copy form "Demokrātijas vēsturisks avots tiesību jomā ir M. Lutera 95 tēzes V. Ļeņina / Uļ…"
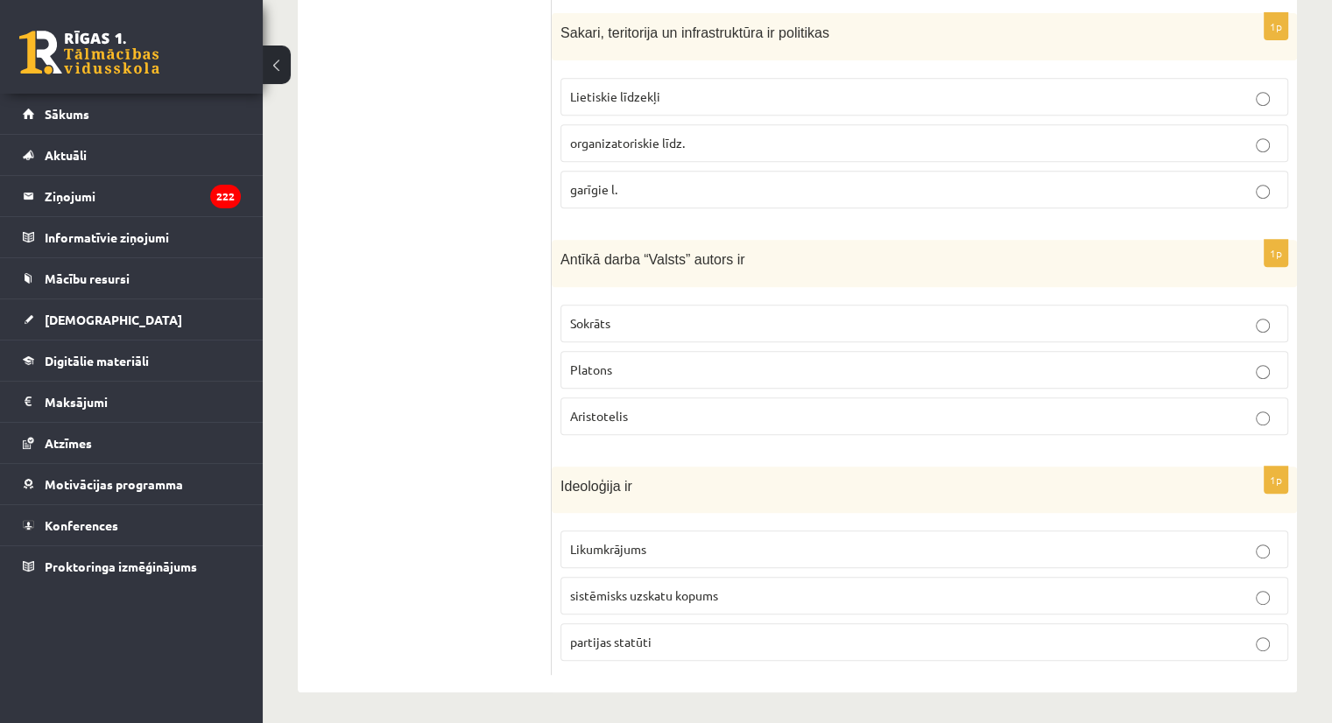
click at [525, 285] on ul "Tests A Tests B Tests C Tests D Tests E Tests F Izvērtējums!" at bounding box center [433, 110] width 236 height 1132
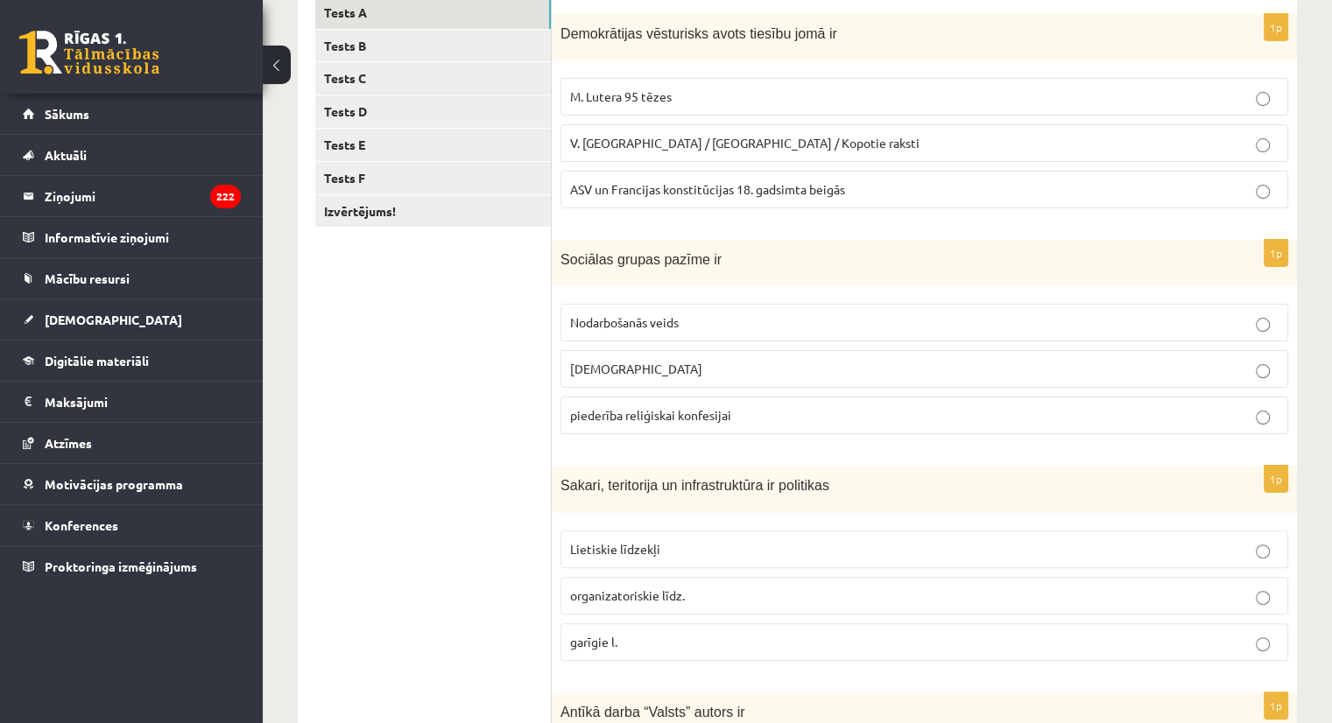
scroll to position [319, 0]
drag, startPoint x: 1199, startPoint y: 300, endPoint x: 1336, endPoint y: 320, distance: 137.9
click at [1331, 320] on html "0 Dāvanas 1931 mP 160 xp Alise Strēlniece Sākums Aktuāli Kā mācīties eSKOLĀ Kon…" at bounding box center [666, 42] width 1332 height 723
click at [1234, 307] on label "Nodarbošanās veids" at bounding box center [924, 322] width 728 height 38
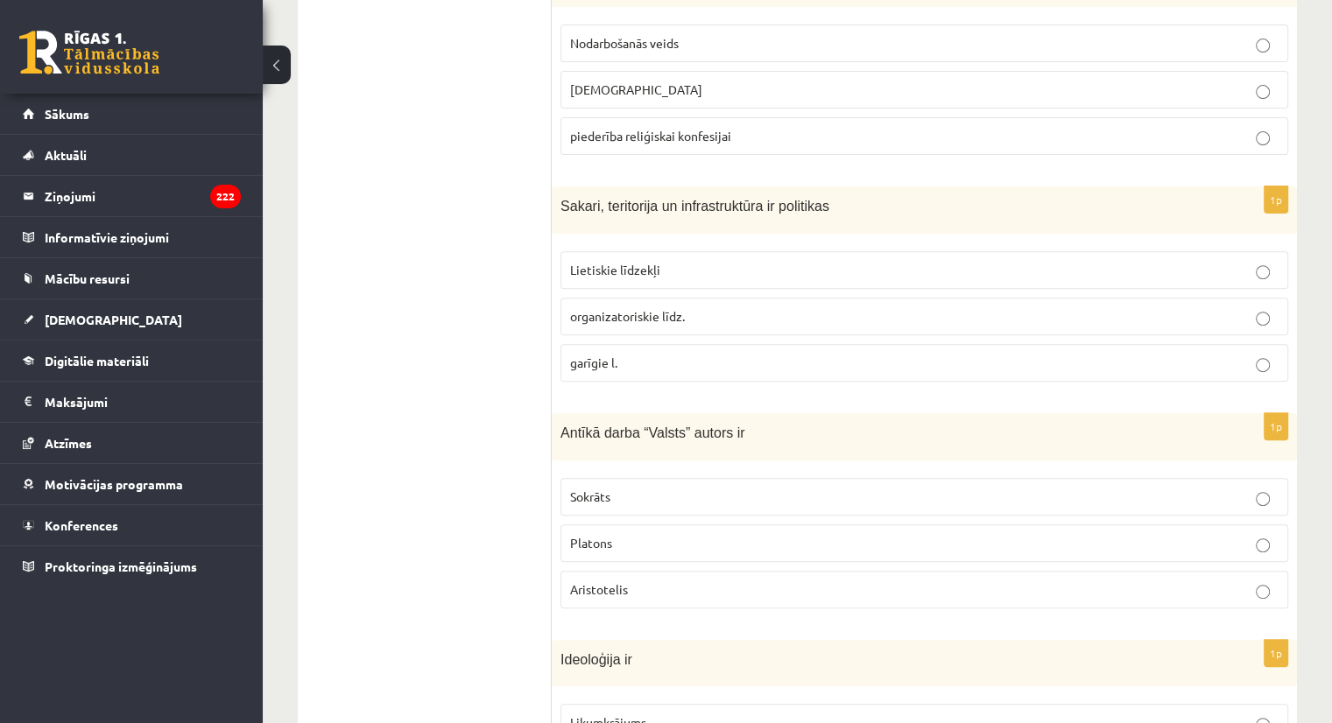
scroll to position [574, 0]
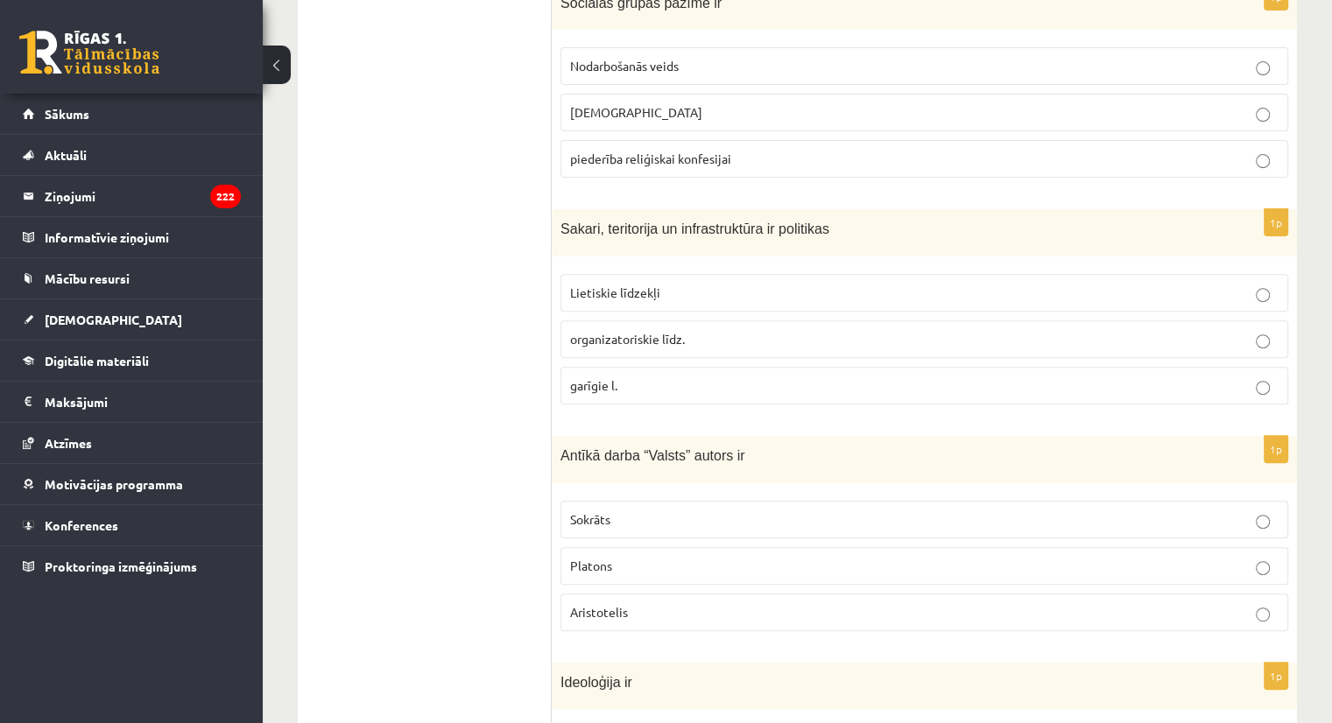
click at [647, 292] on span "Lietiskie līdzekļi" at bounding box center [615, 293] width 90 height 16
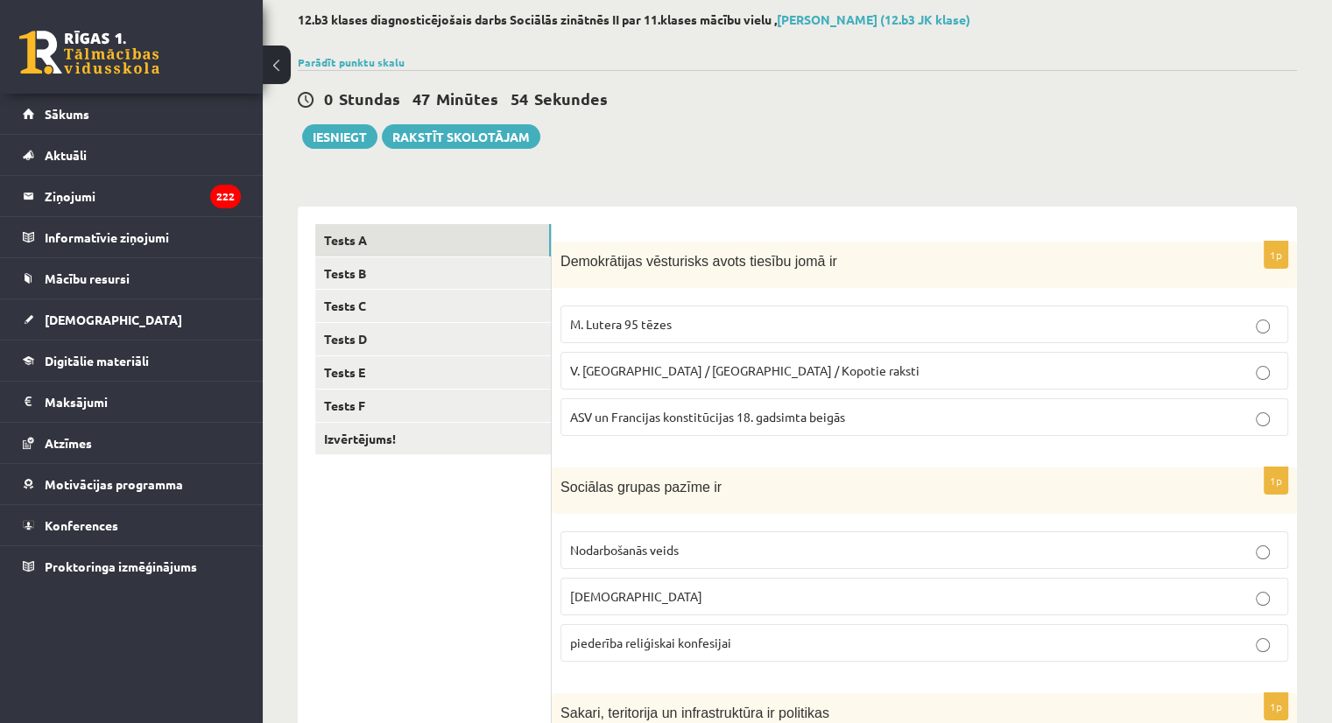
scroll to position [95, 0]
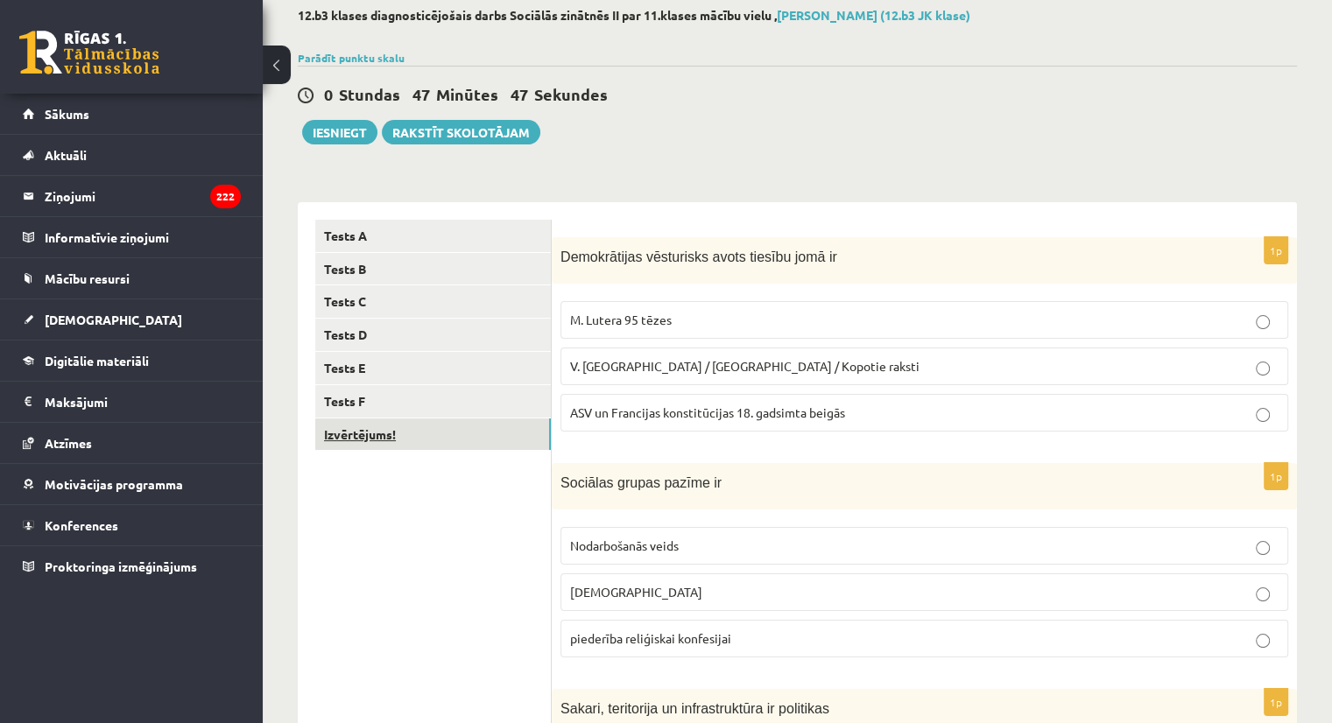
click at [390, 431] on link "Izvērtējums!" at bounding box center [433, 435] width 236 height 32
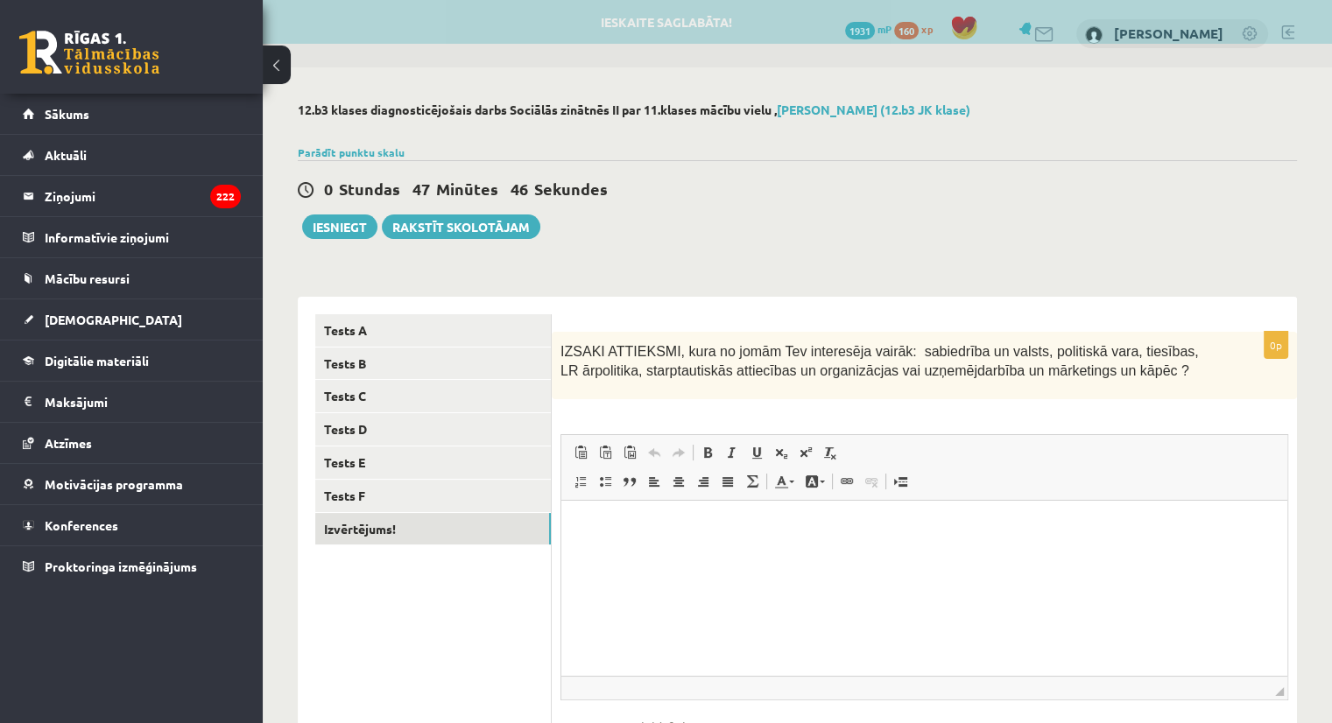
scroll to position [0, 0]
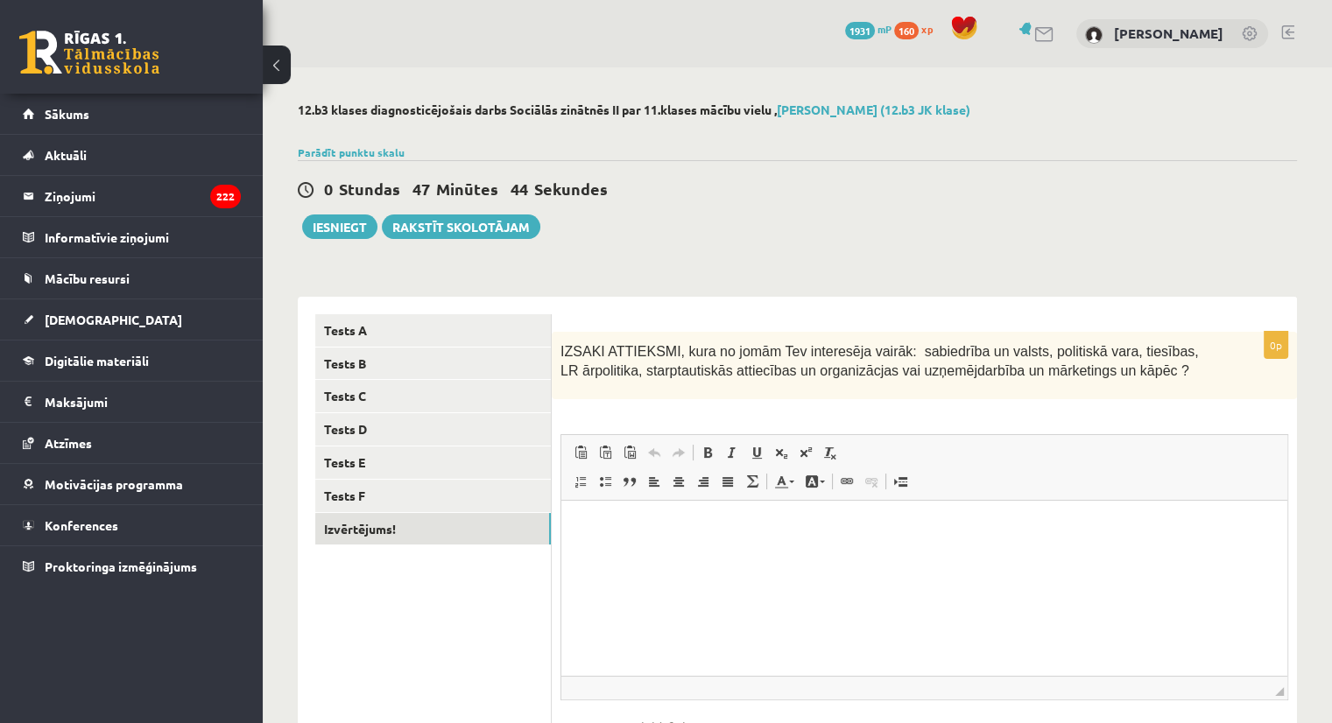
click at [618, 546] on html at bounding box center [924, 527] width 726 height 53
click at [326, 219] on button "Iesniegt" at bounding box center [339, 227] width 75 height 25
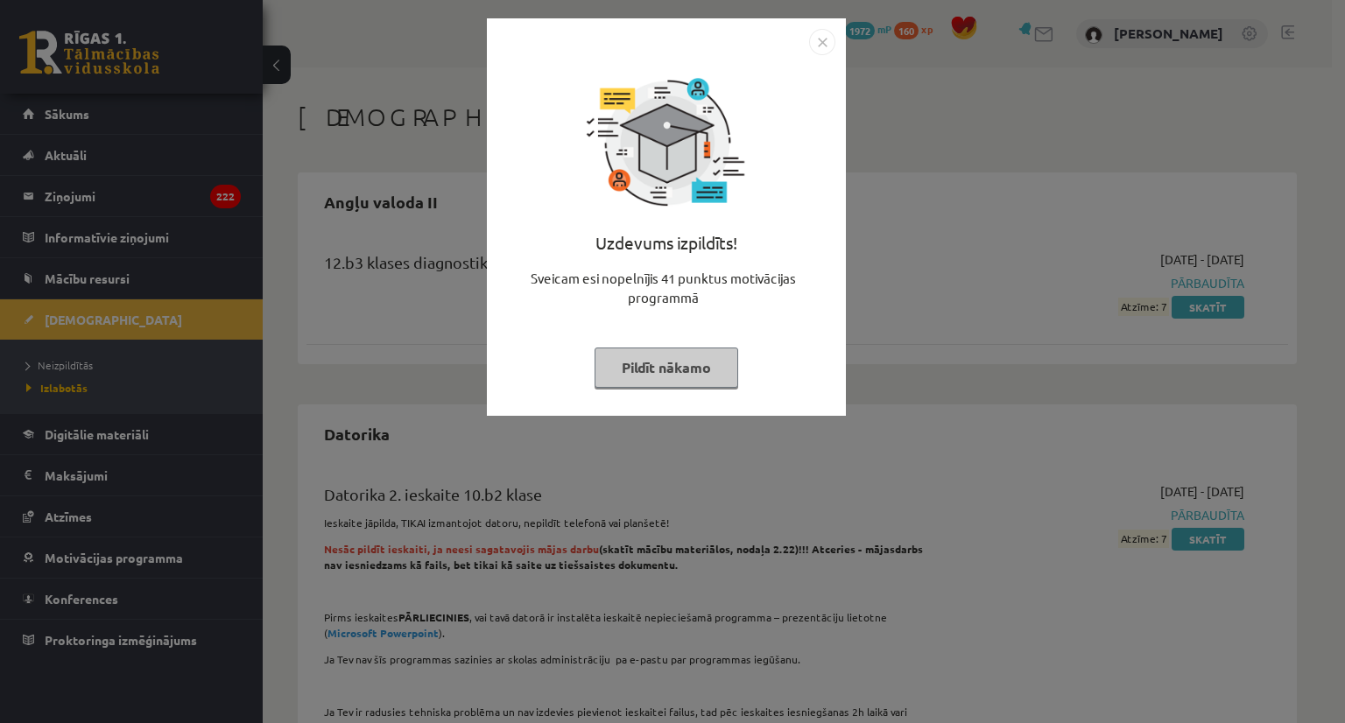
click at [665, 358] on button "Pildīt nākamo" at bounding box center [666, 368] width 144 height 40
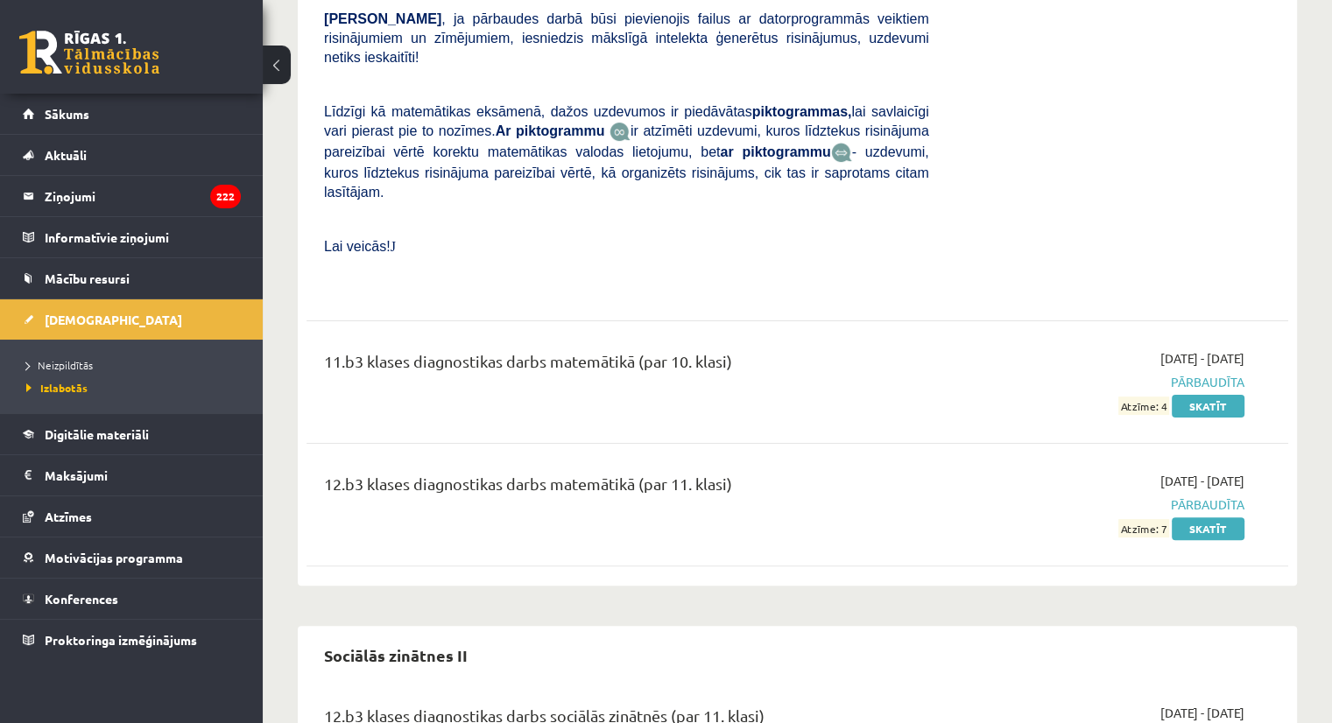
scroll to position [6961, 0]
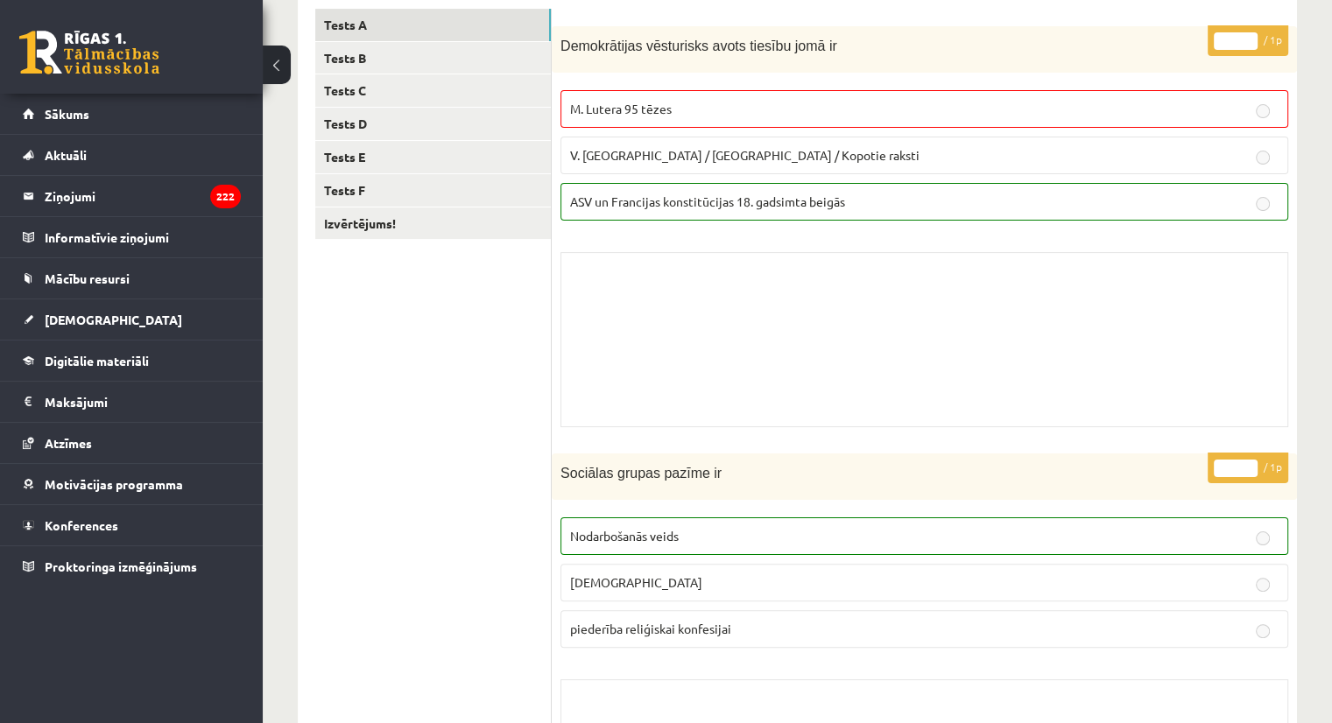
scroll to position [254, 0]
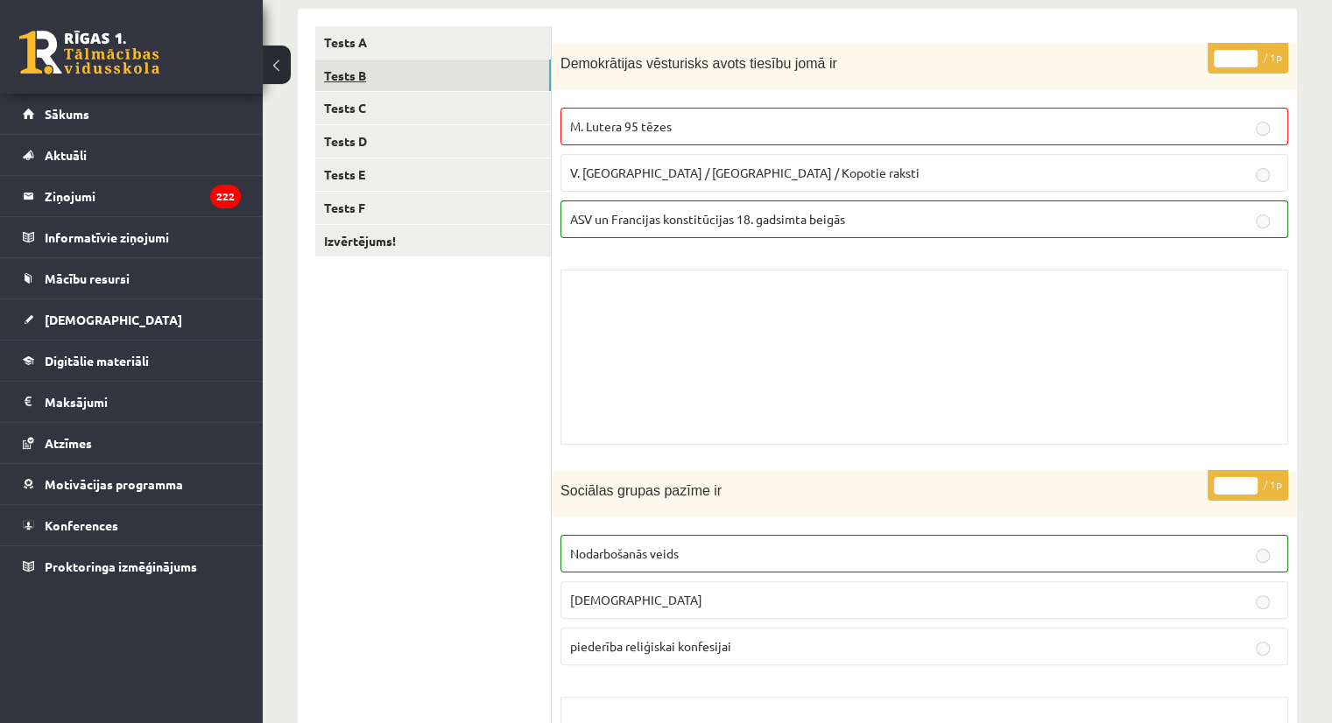
click at [391, 71] on link "Tests B" at bounding box center [433, 76] width 236 height 32
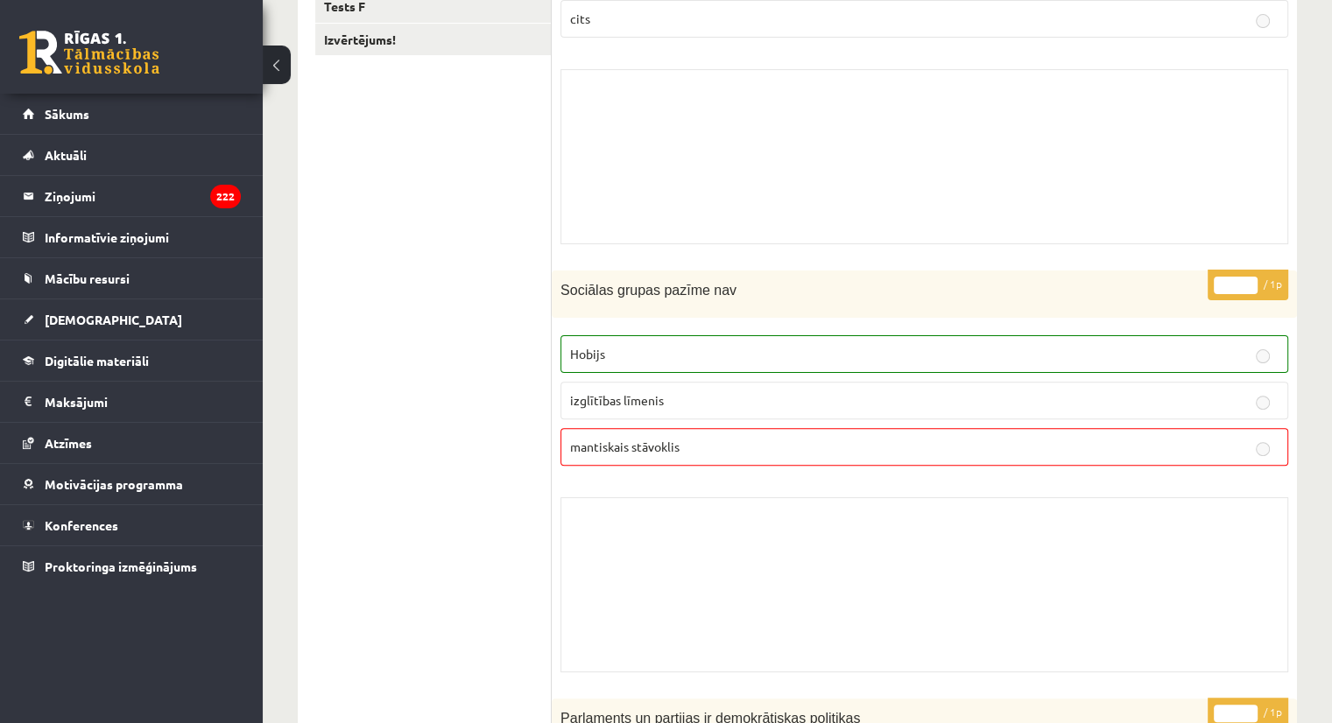
scroll to position [0, 0]
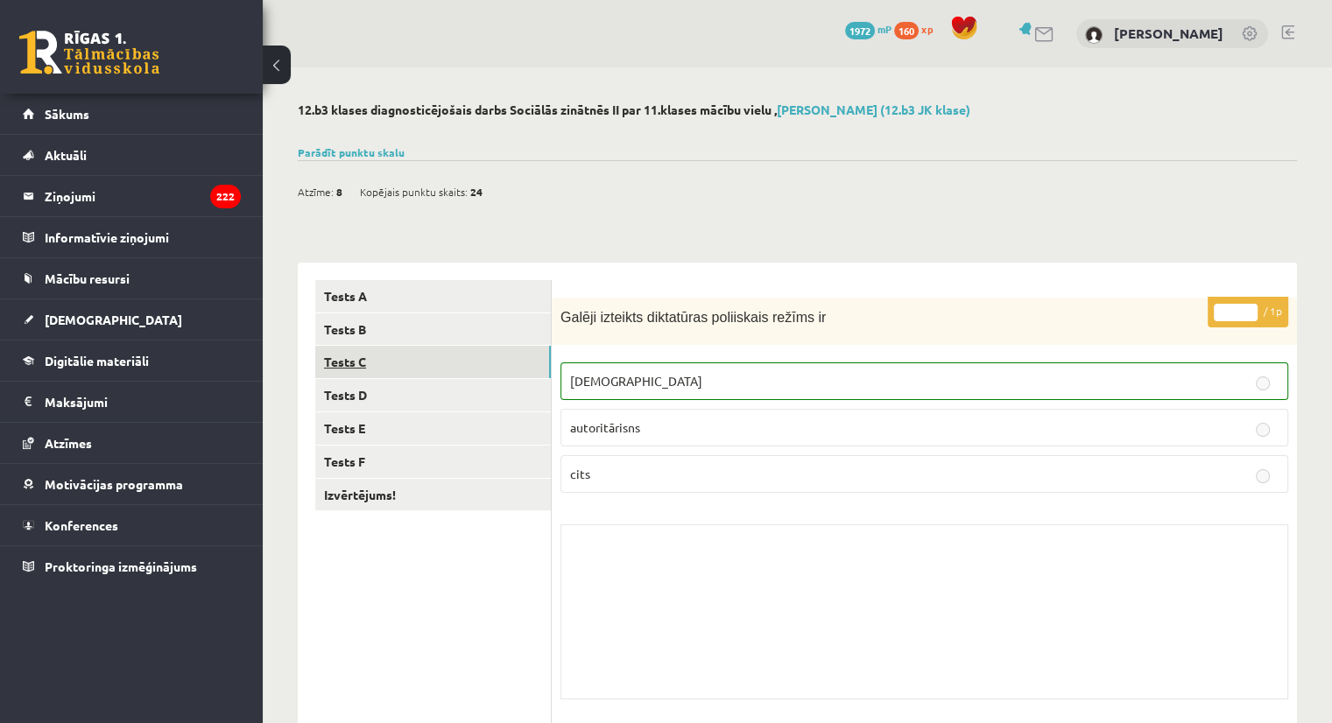
click at [478, 355] on link "Tests C" at bounding box center [433, 362] width 236 height 32
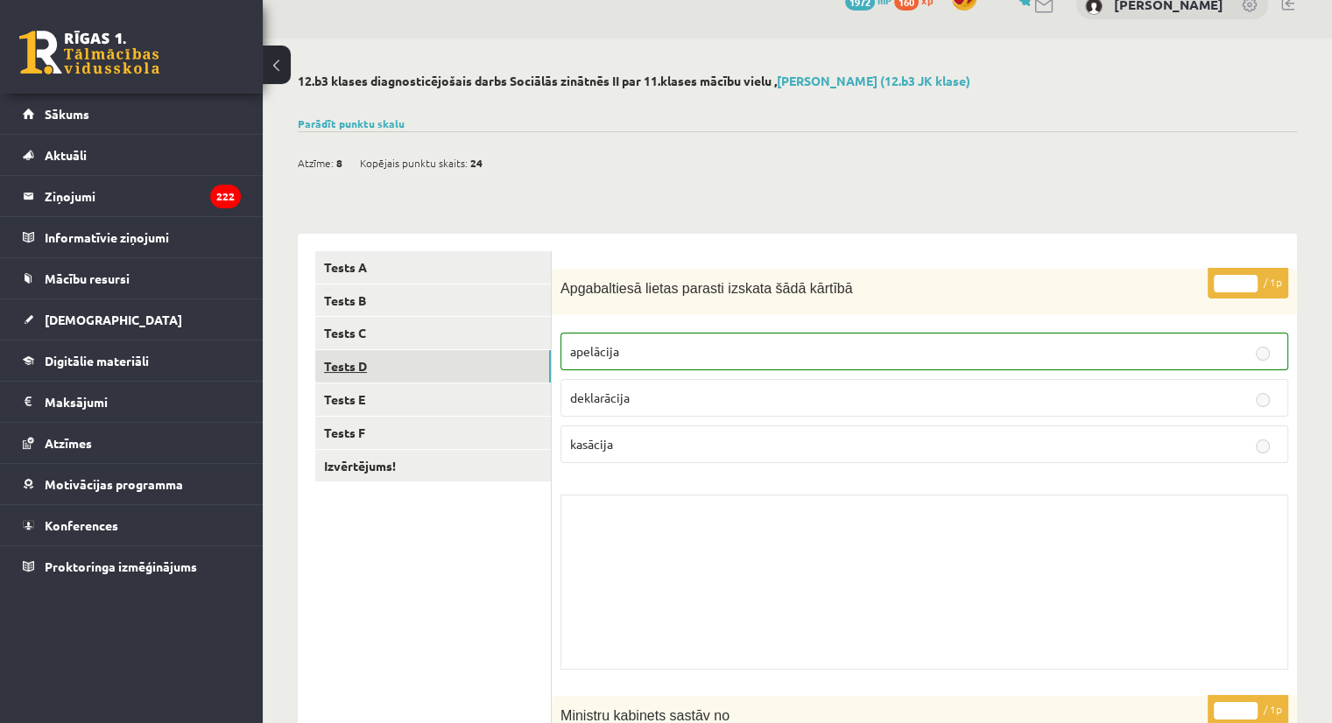
click at [369, 371] on link "Tests D" at bounding box center [433, 366] width 236 height 32
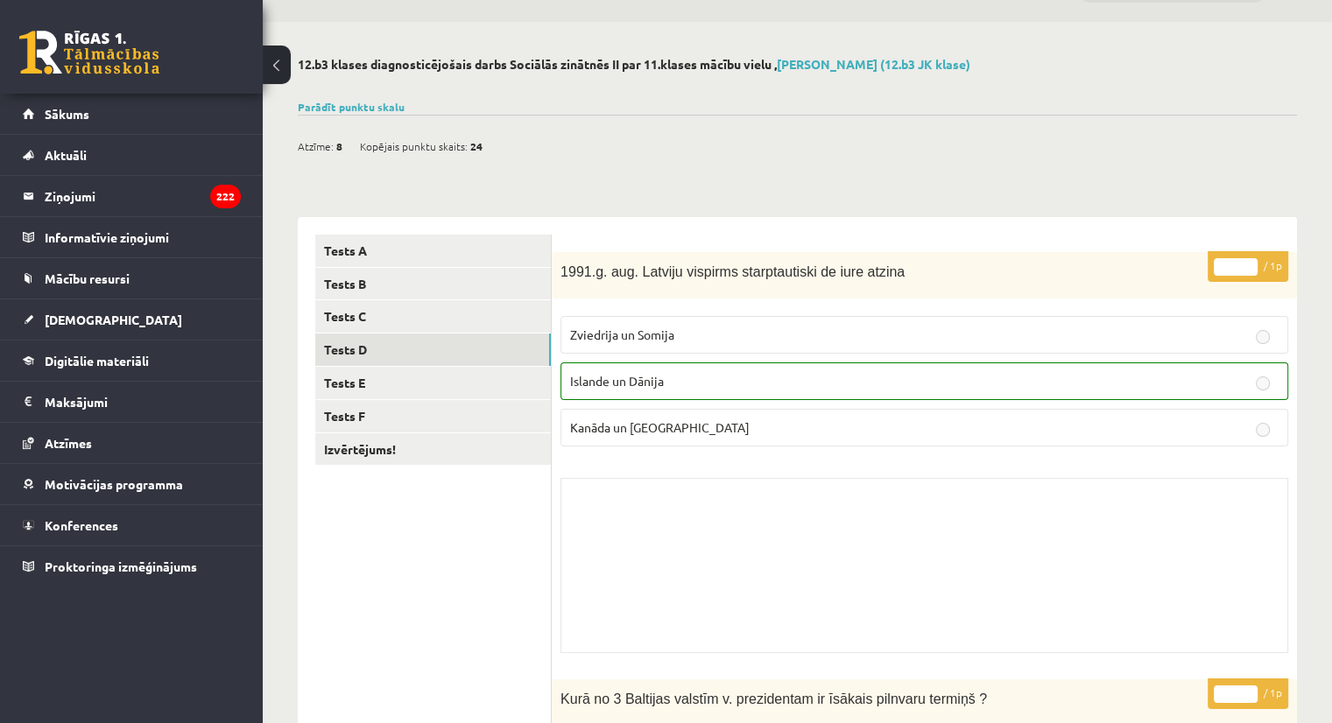
scroll to position [0, 0]
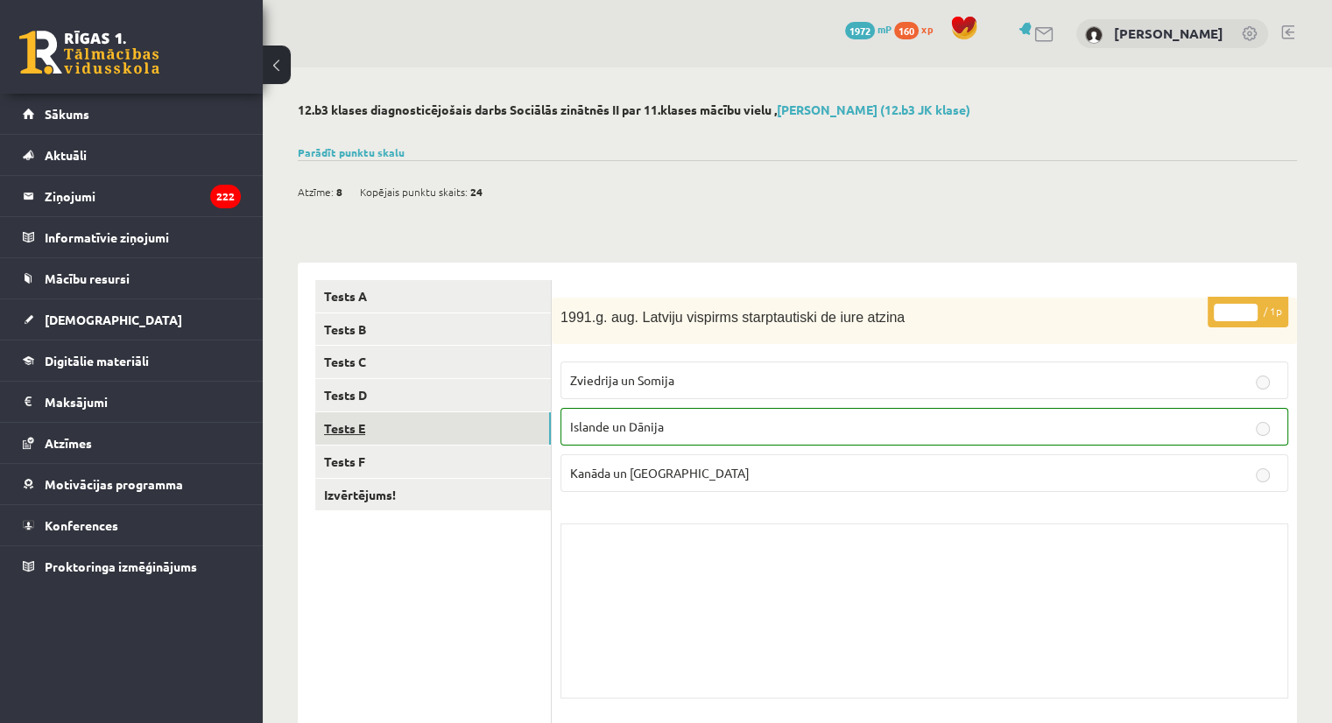
click at [517, 421] on link "Tests E" at bounding box center [433, 428] width 236 height 32
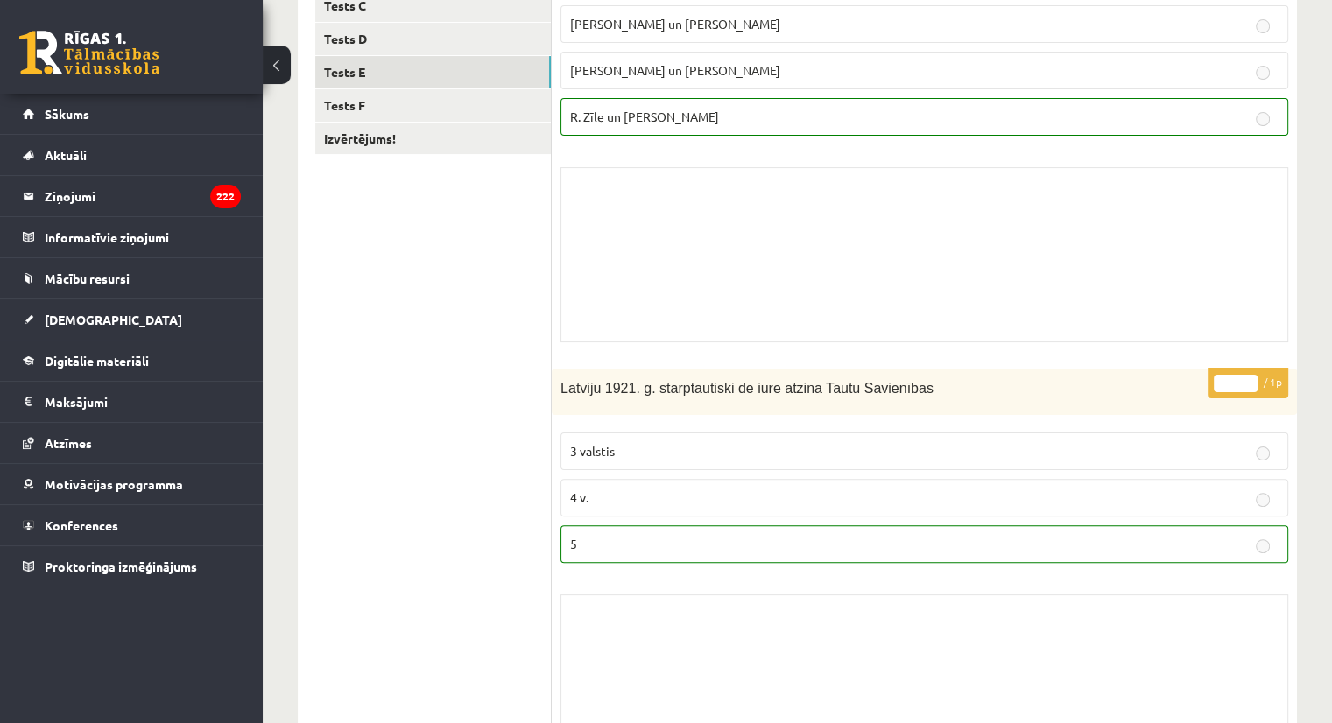
scroll to position [69, 0]
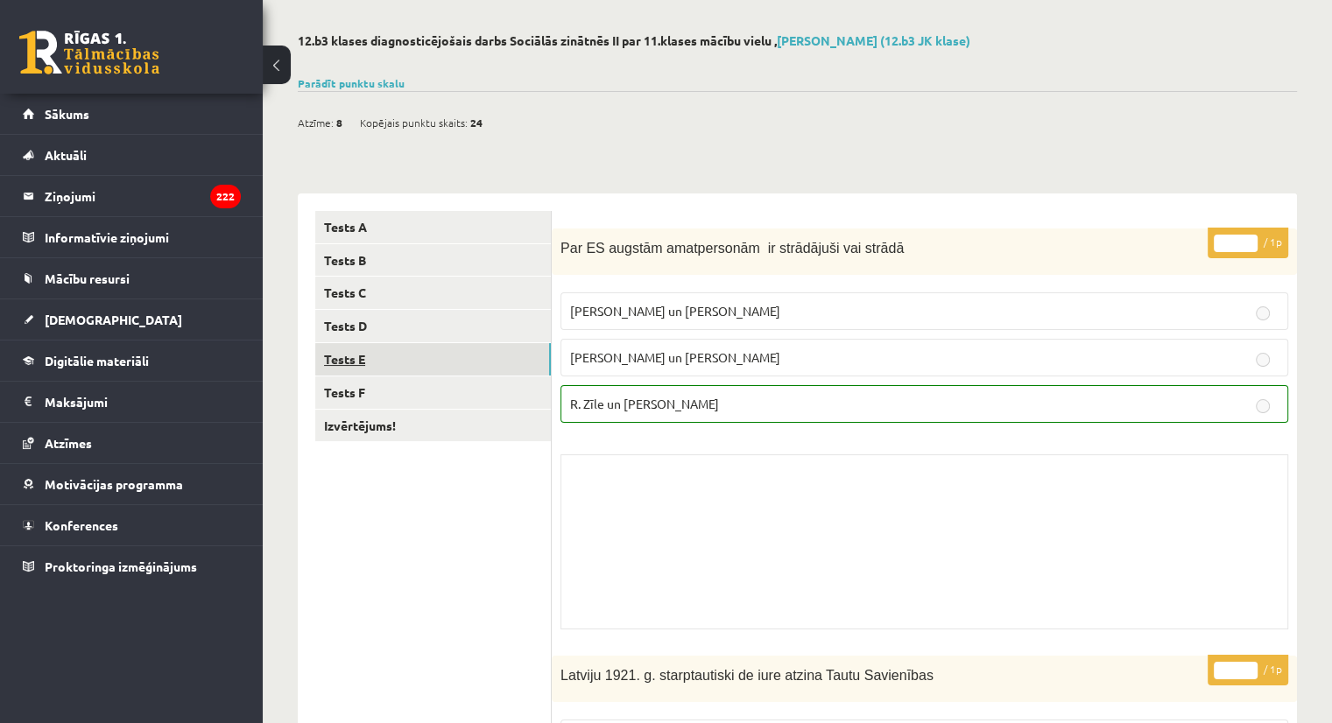
click at [509, 370] on link "Tests E" at bounding box center [433, 359] width 236 height 32
click at [509, 390] on link "Tests F" at bounding box center [433, 392] width 236 height 32
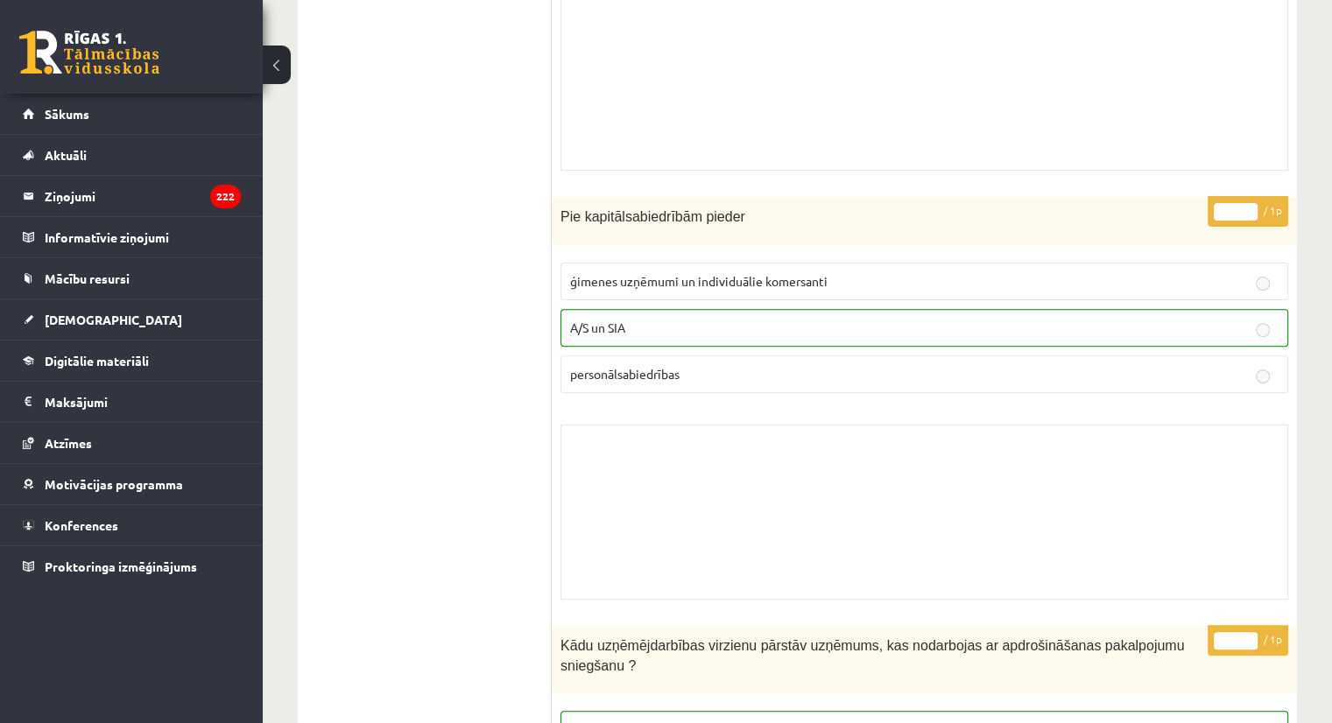
scroll to position [357, 0]
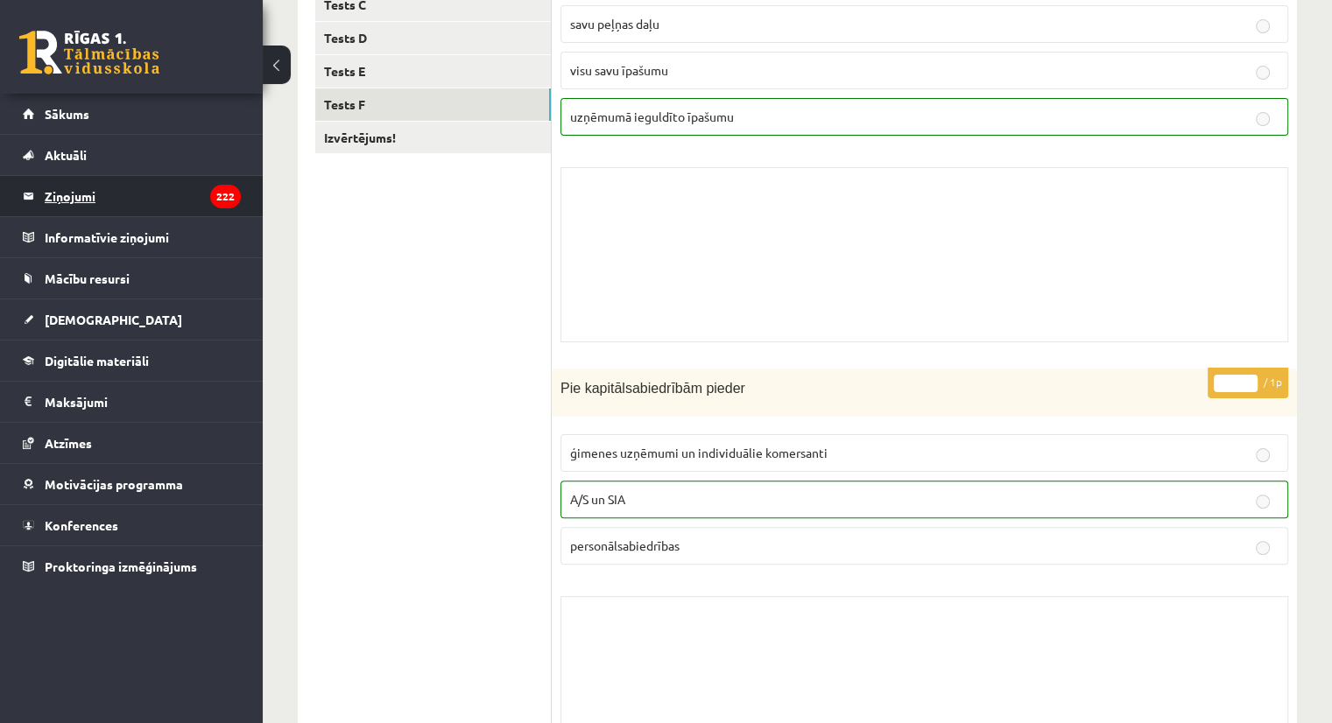
click at [164, 209] on legend "Ziņojumi 222" at bounding box center [143, 196] width 196 height 40
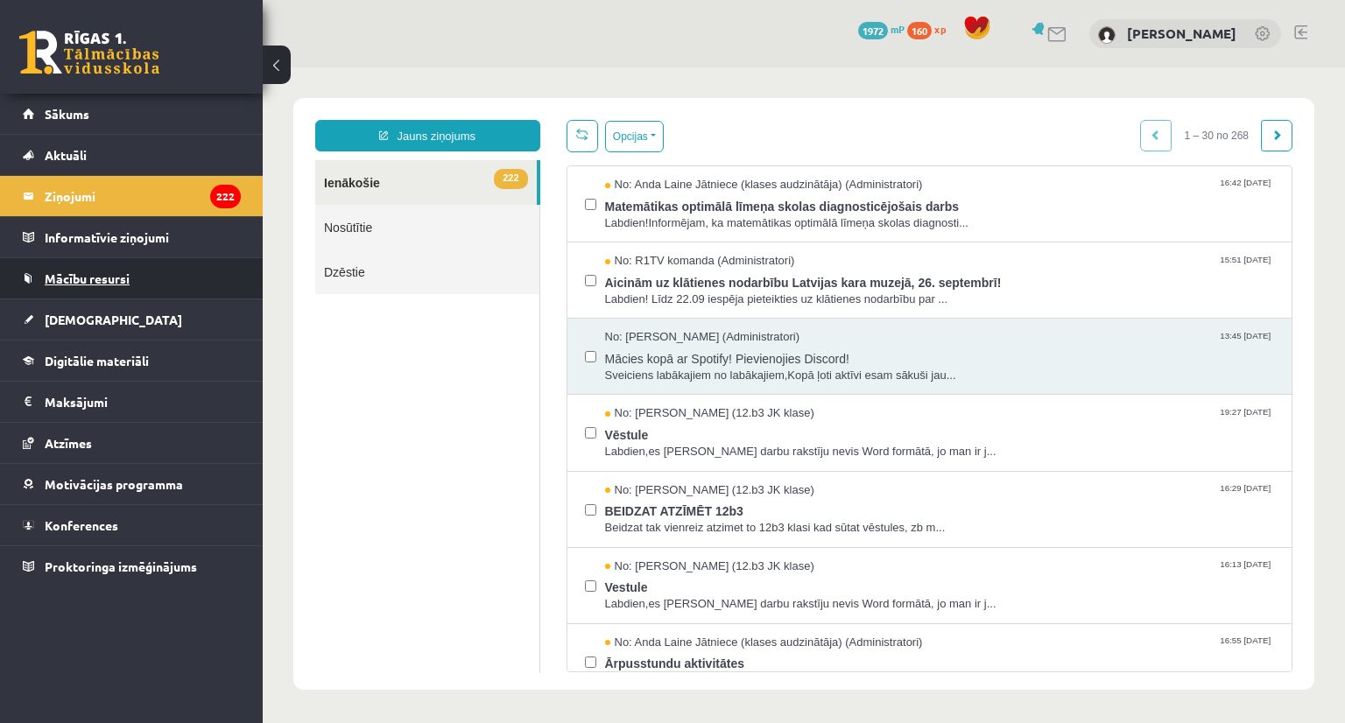
click at [121, 274] on span "Mācību resursi" at bounding box center [87, 279] width 85 height 16
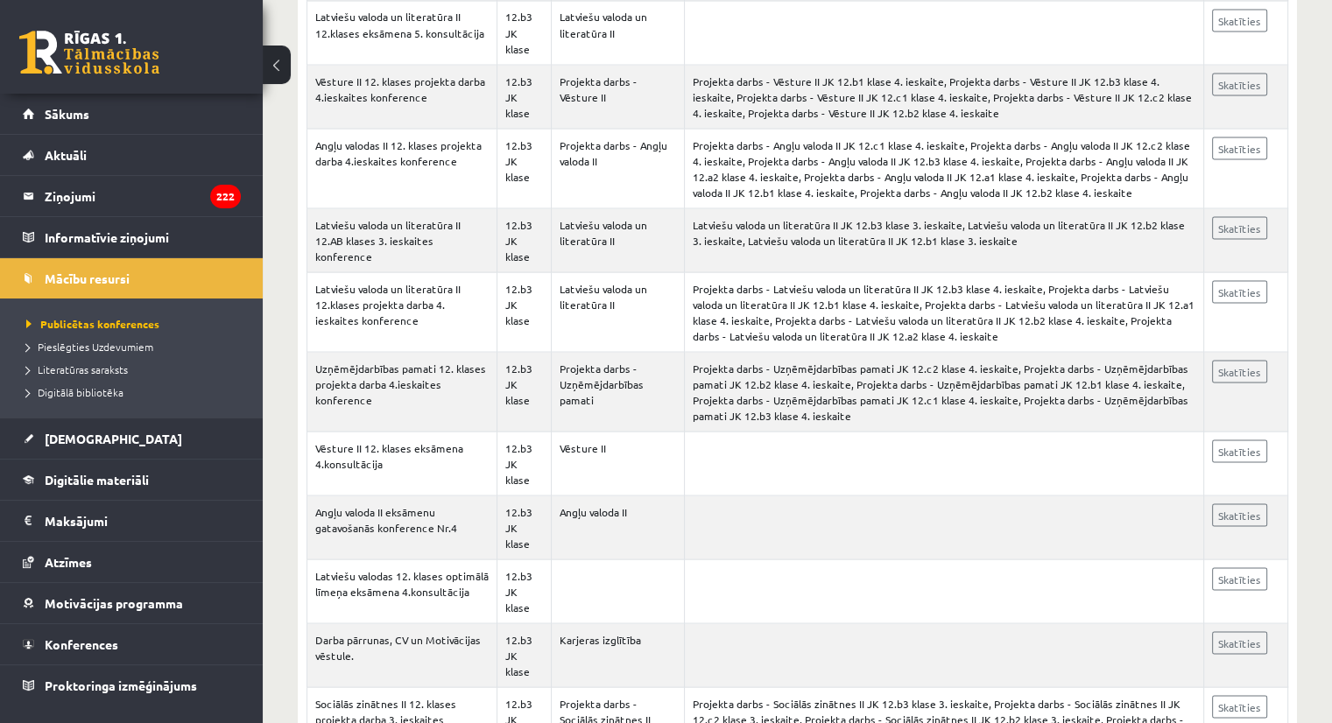
scroll to position [3312, 0]
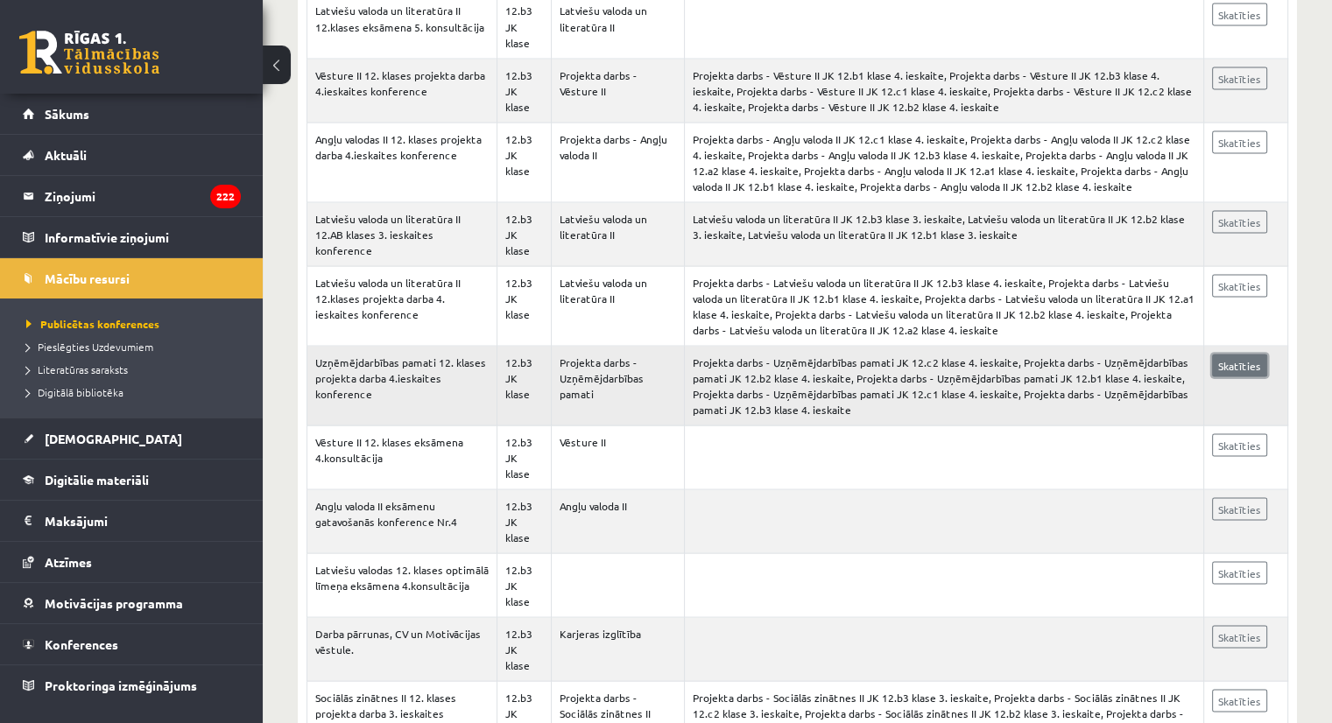
click at [1247, 354] on link "Skatīties" at bounding box center [1239, 365] width 55 height 23
click at [82, 442] on span "[DEMOGRAPHIC_DATA]" at bounding box center [113, 439] width 137 height 16
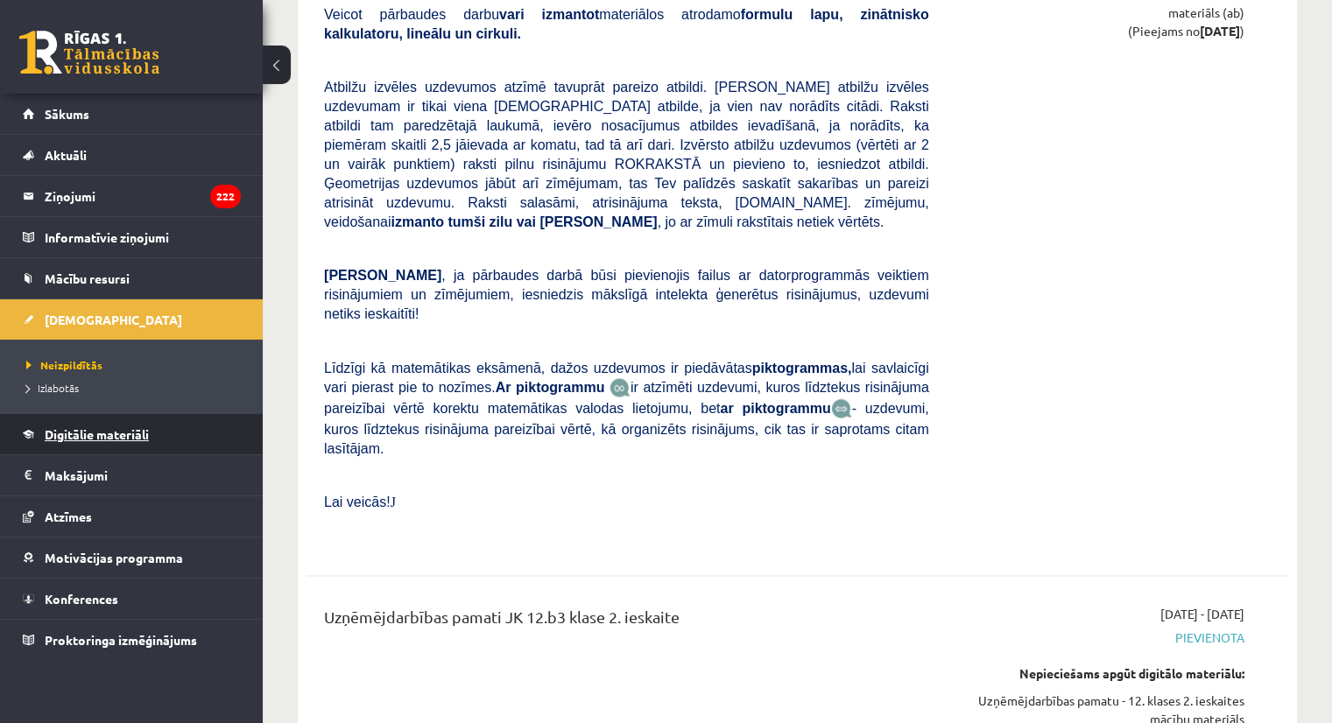
click at [98, 429] on span "Digitālie materiāli" at bounding box center [97, 434] width 104 height 16
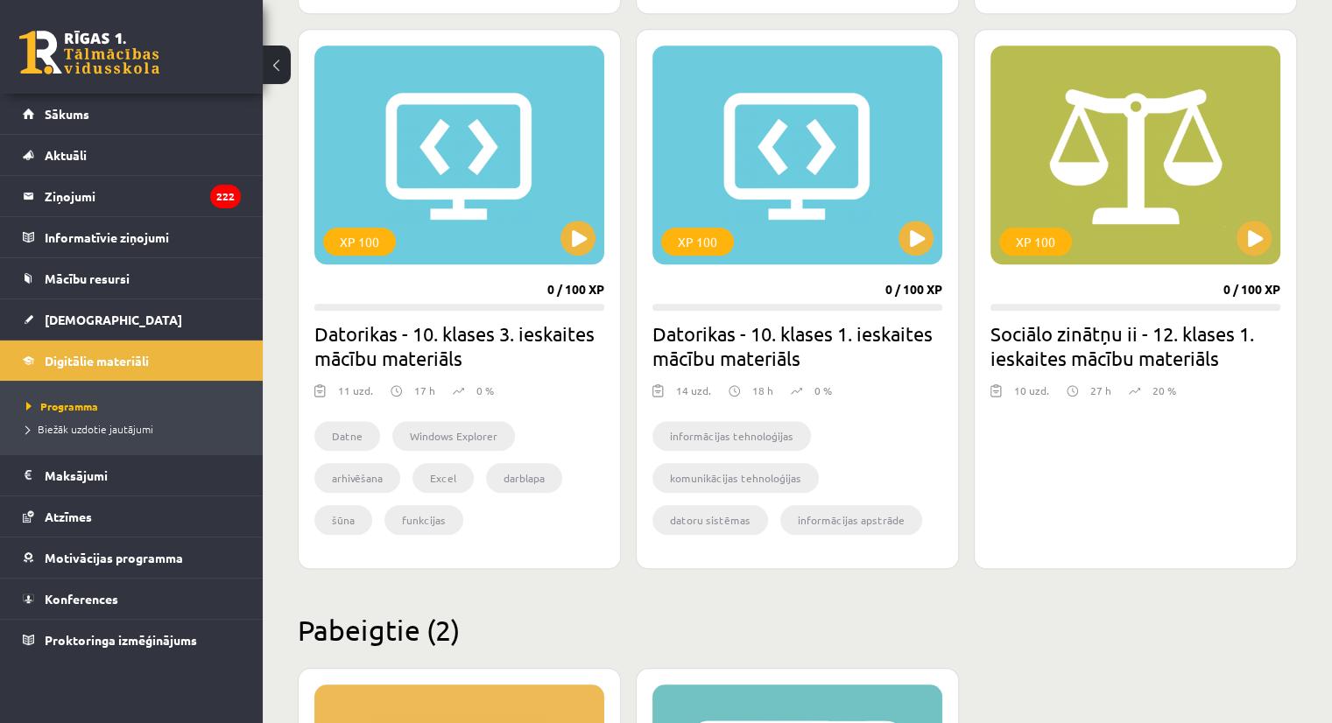
scroll to position [1473, 0]
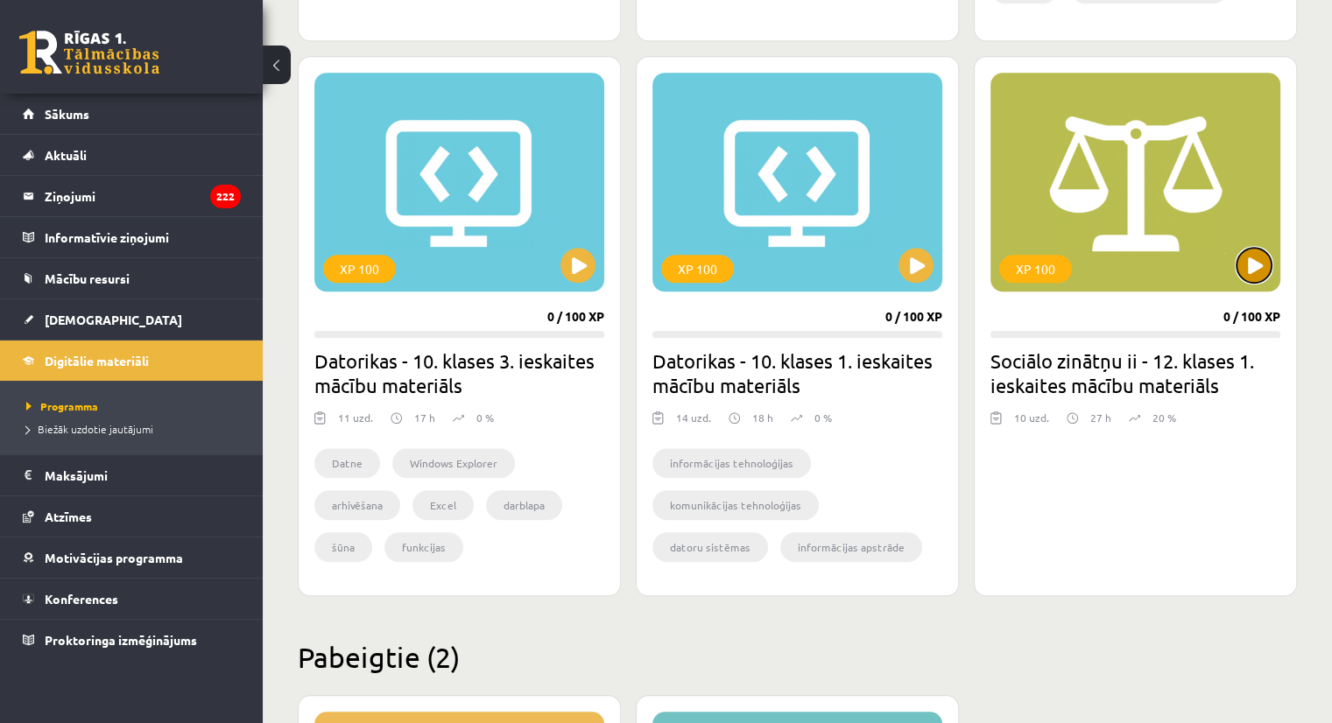
click at [1250, 277] on button at bounding box center [1253, 265] width 35 height 35
click at [1249, 281] on div "XP 100" at bounding box center [1135, 182] width 290 height 219
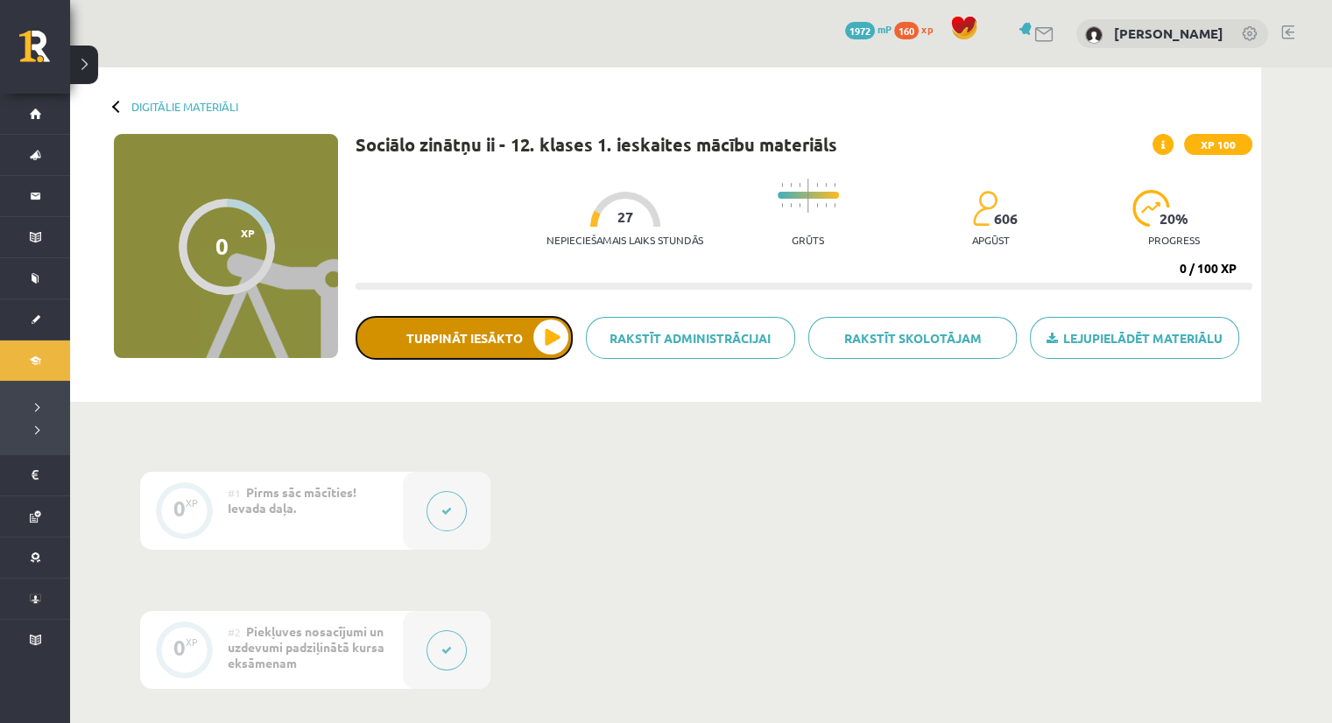
click at [531, 332] on button "Turpināt iesākto" at bounding box center [463, 338] width 217 height 44
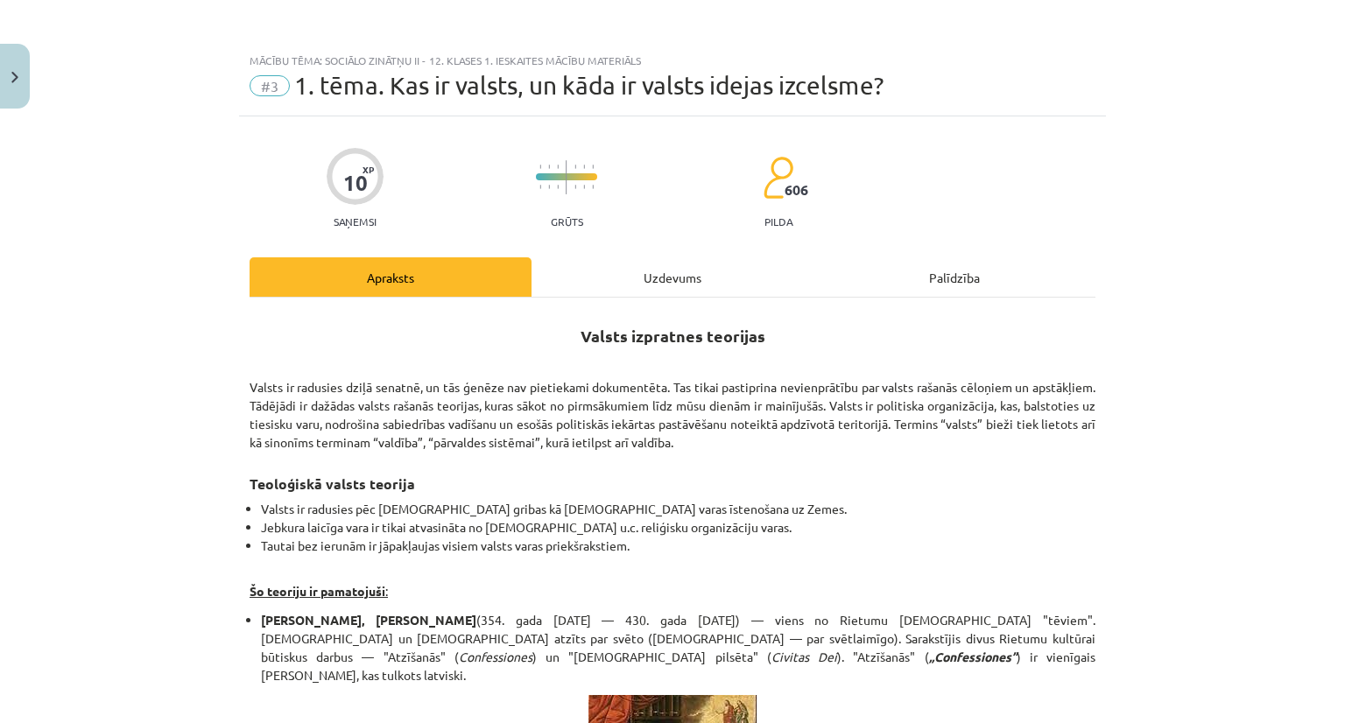
click at [696, 264] on div "Uzdevums" at bounding box center [672, 276] width 282 height 39
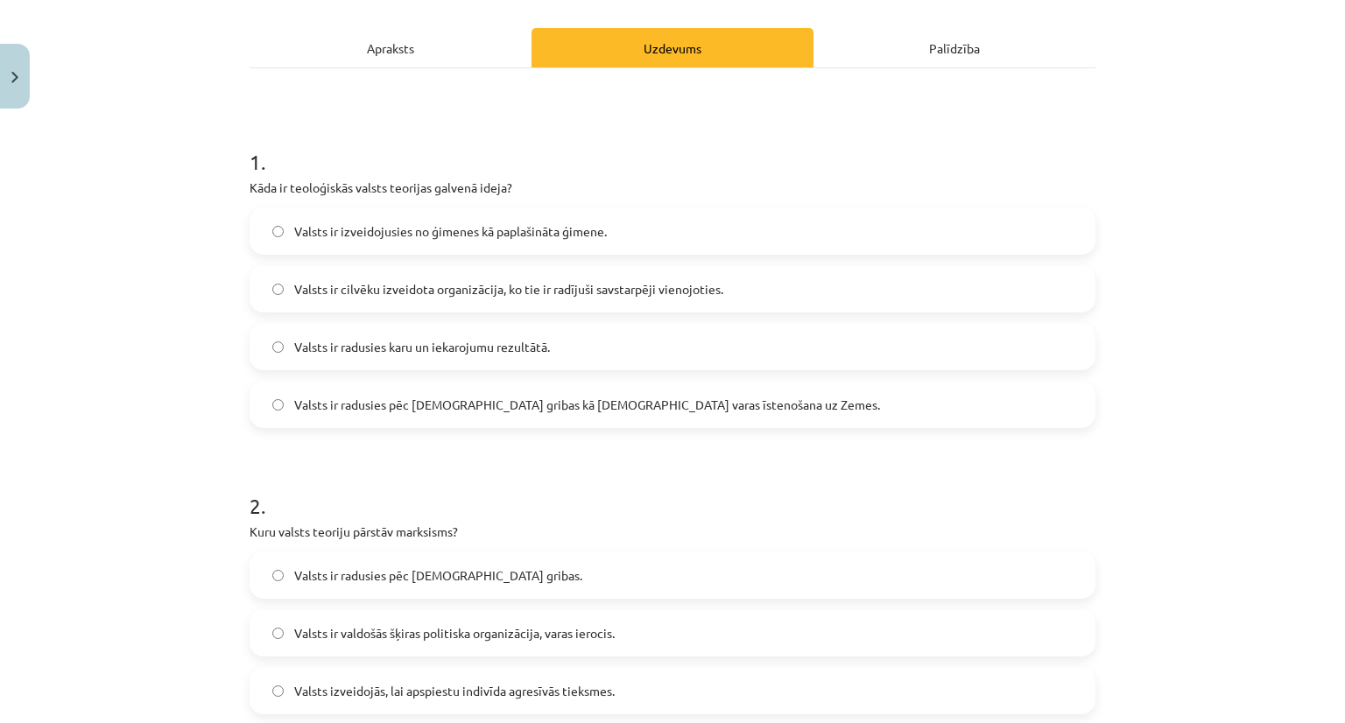
scroll to position [236, 0]
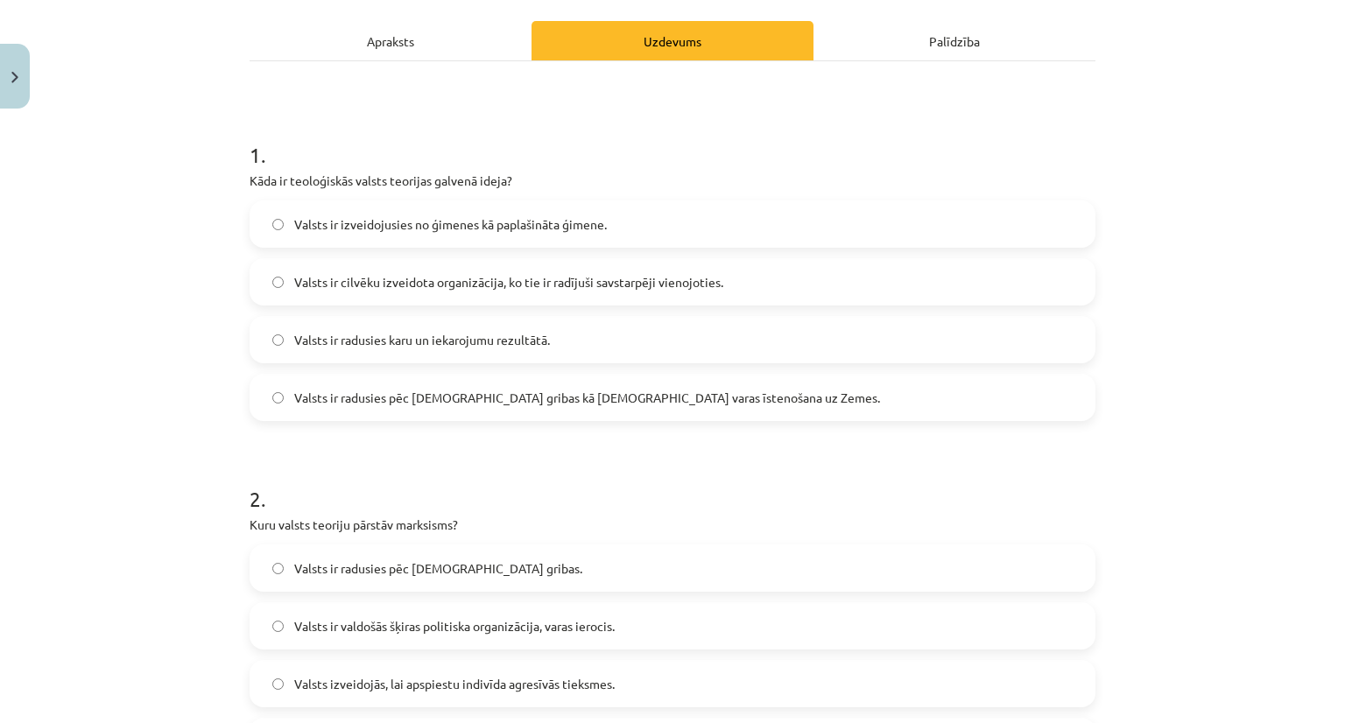
click at [848, 376] on label "Valsts ir radusies pēc [DEMOGRAPHIC_DATA] gribas kā [DEMOGRAPHIC_DATA] varas īs…" at bounding box center [672, 398] width 842 height 44
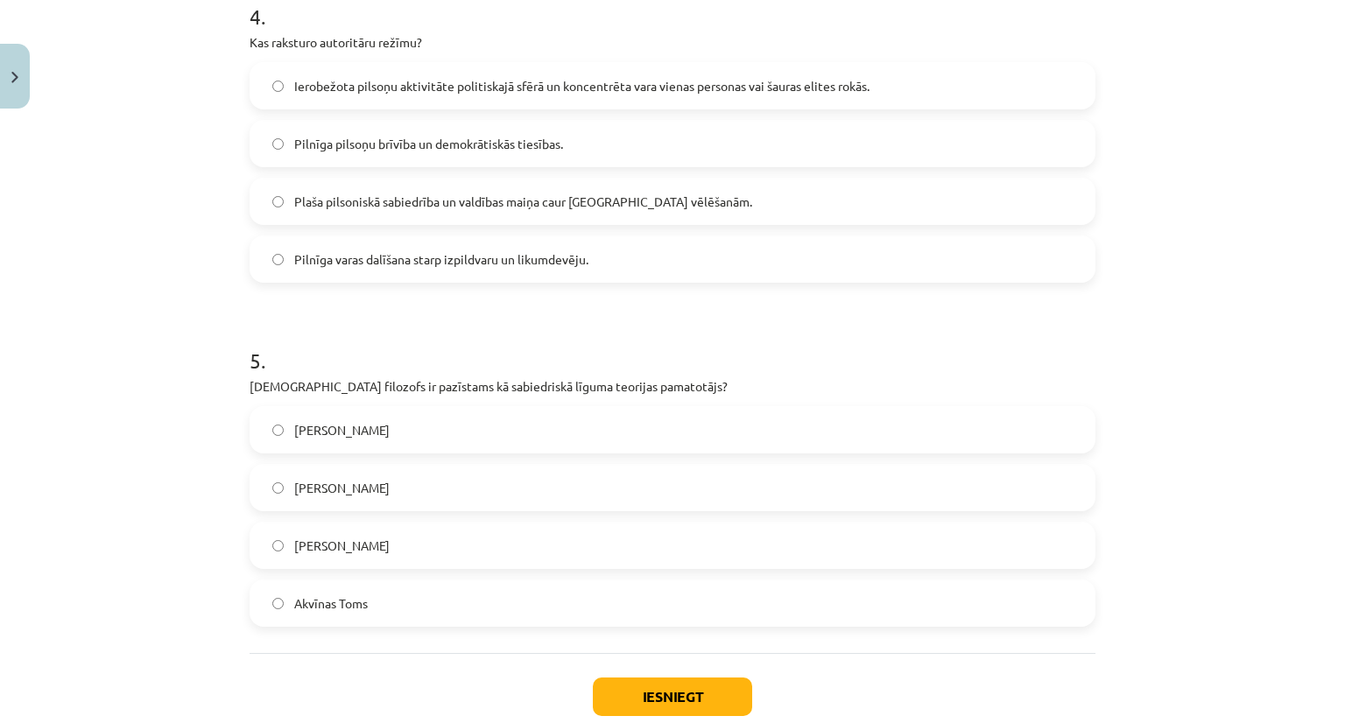
scroll to position [1429, 0]
